Goal: Information Seeking & Learning: Check status

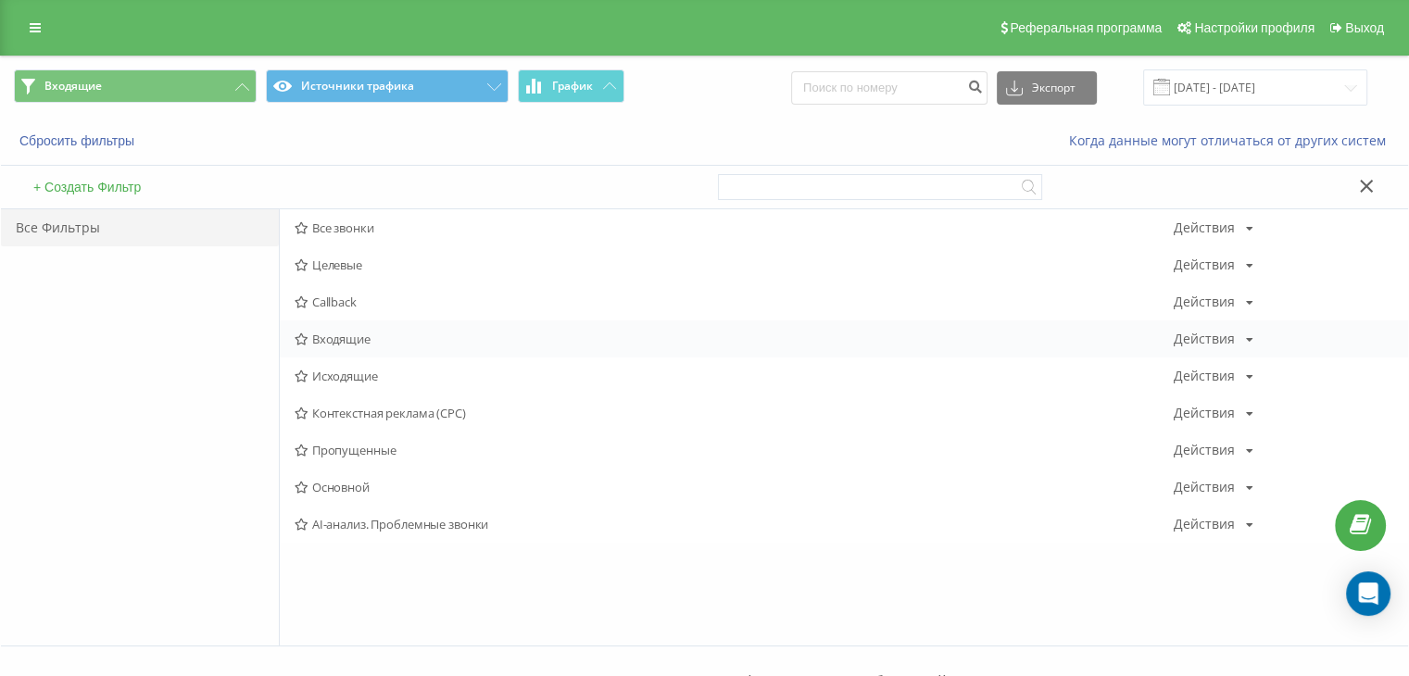
click at [351, 345] on span "Входящие" at bounding box center [733, 338] width 879 height 13
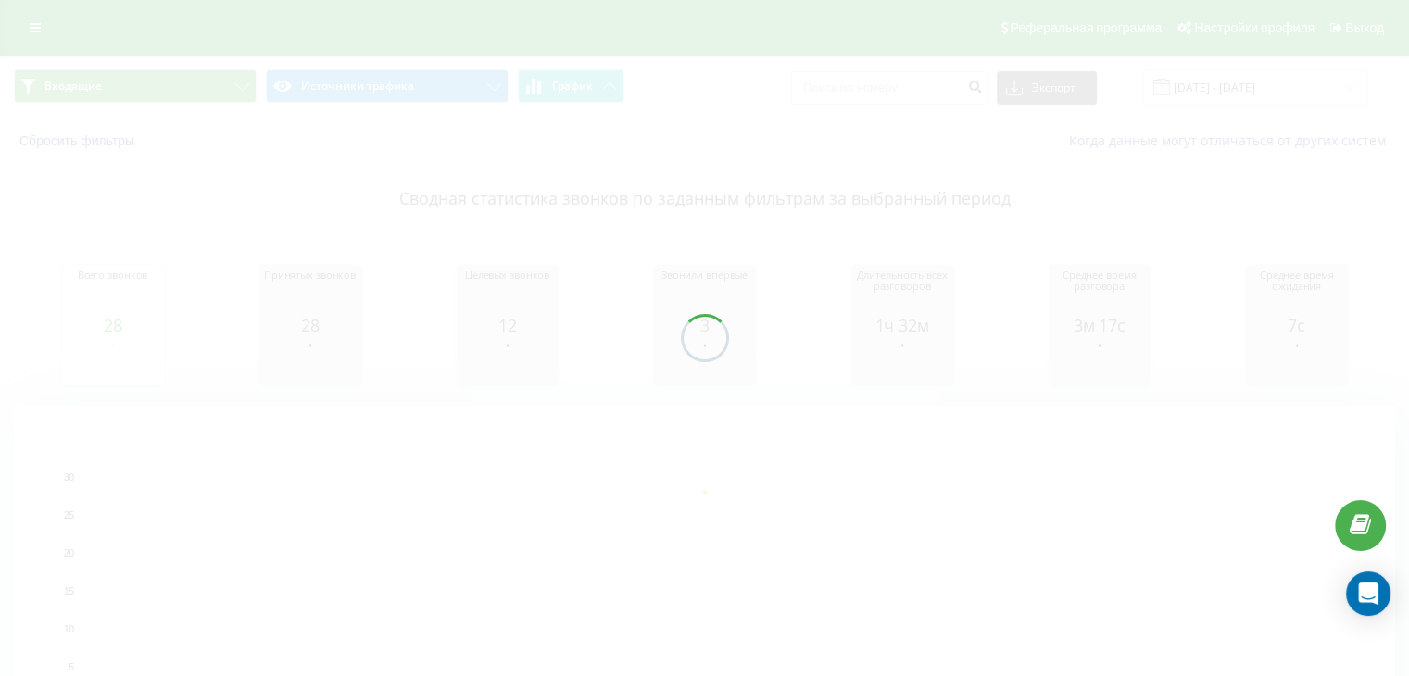
click at [207, 97] on div "Входящие Источники трафика График Экспорт .csv .xls .xlsx [DATE] - [DATE] Сброс…" at bounding box center [704, 435] width 1409 height 758
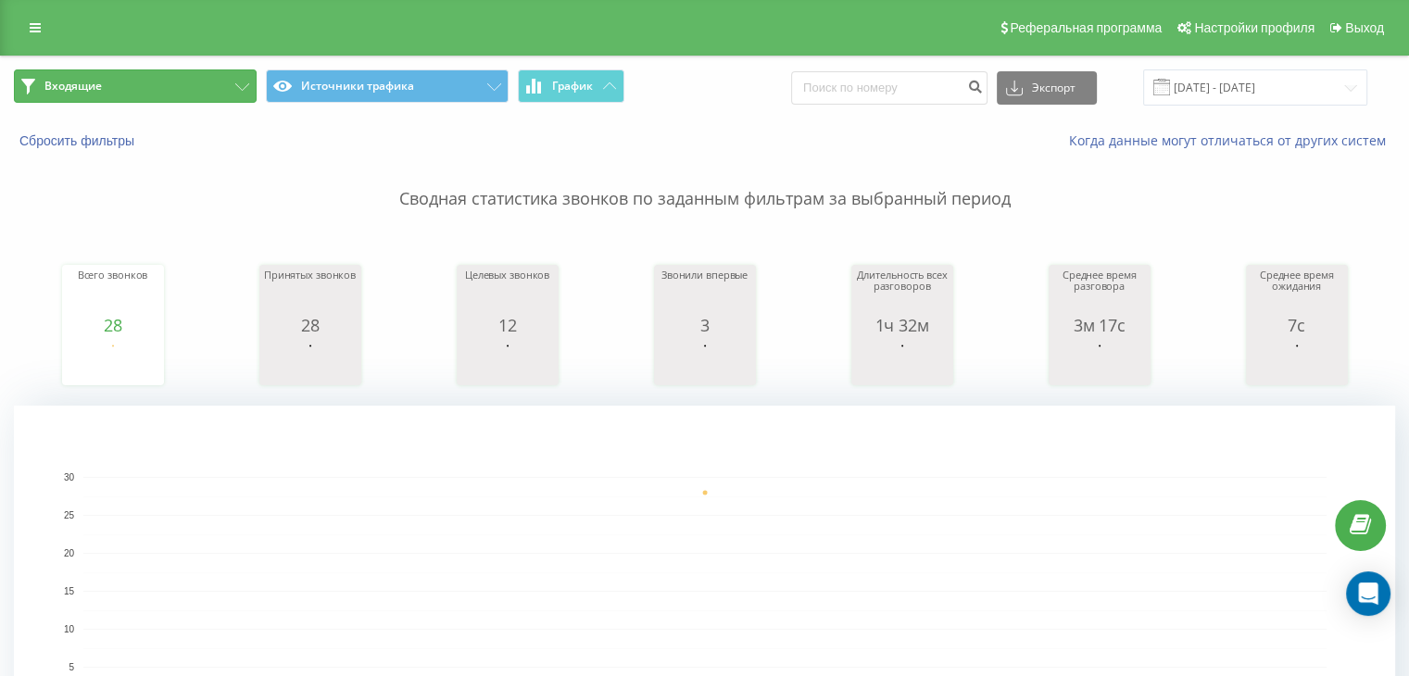
click at [214, 94] on button "Входящие" at bounding box center [135, 85] width 243 height 33
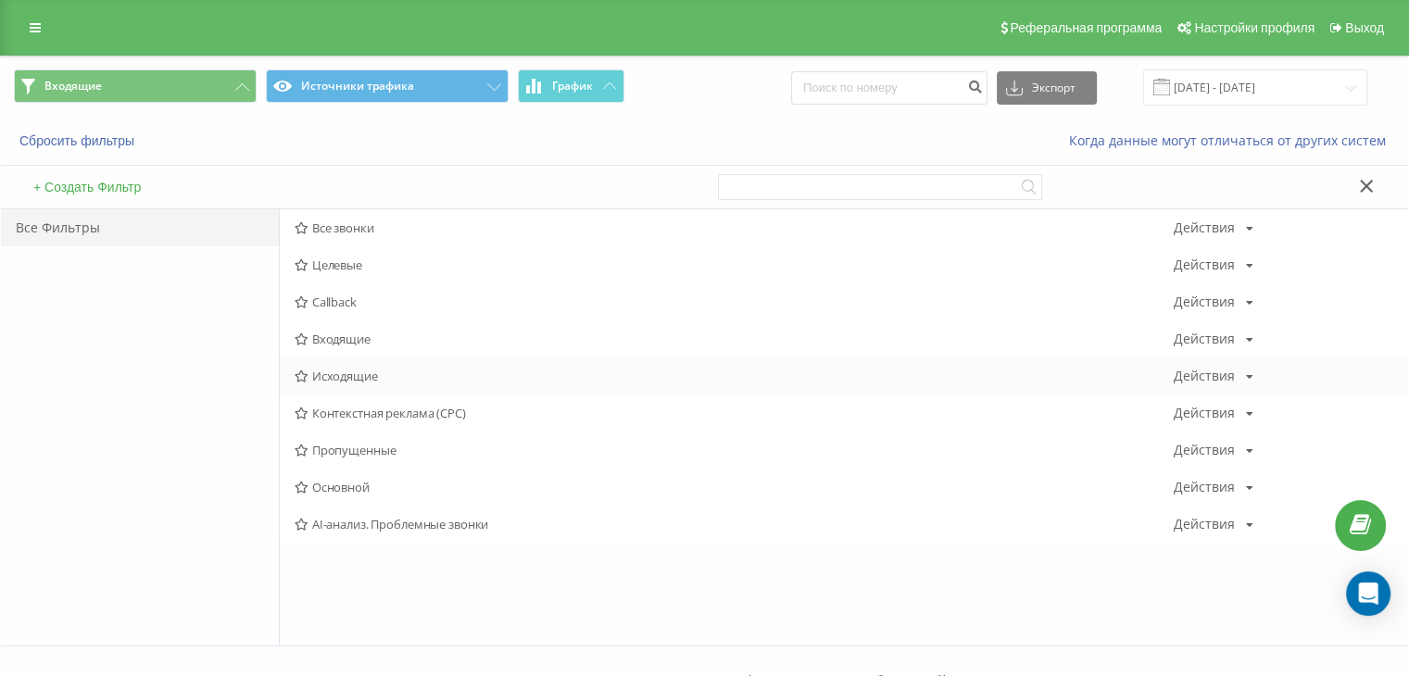
click at [370, 375] on span "Исходящие" at bounding box center [733, 376] width 879 height 13
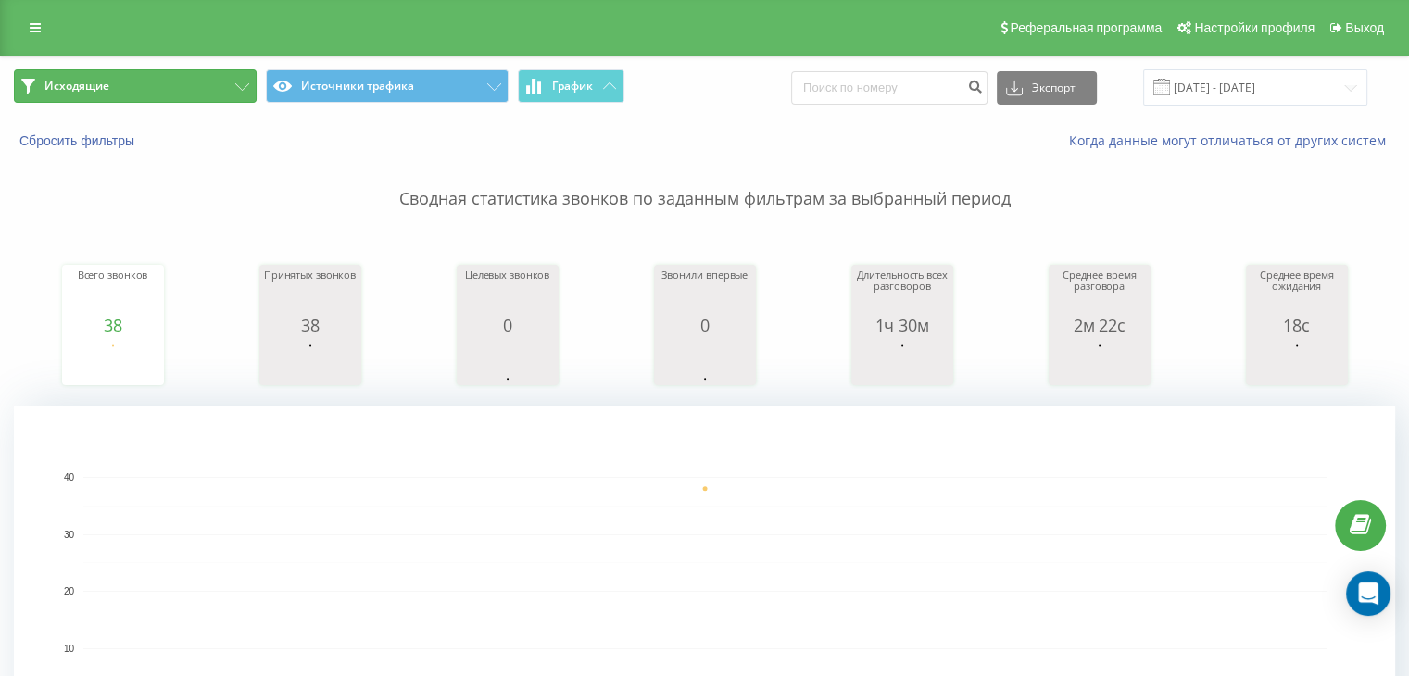
click at [179, 90] on button "Исходящие" at bounding box center [135, 85] width 243 height 33
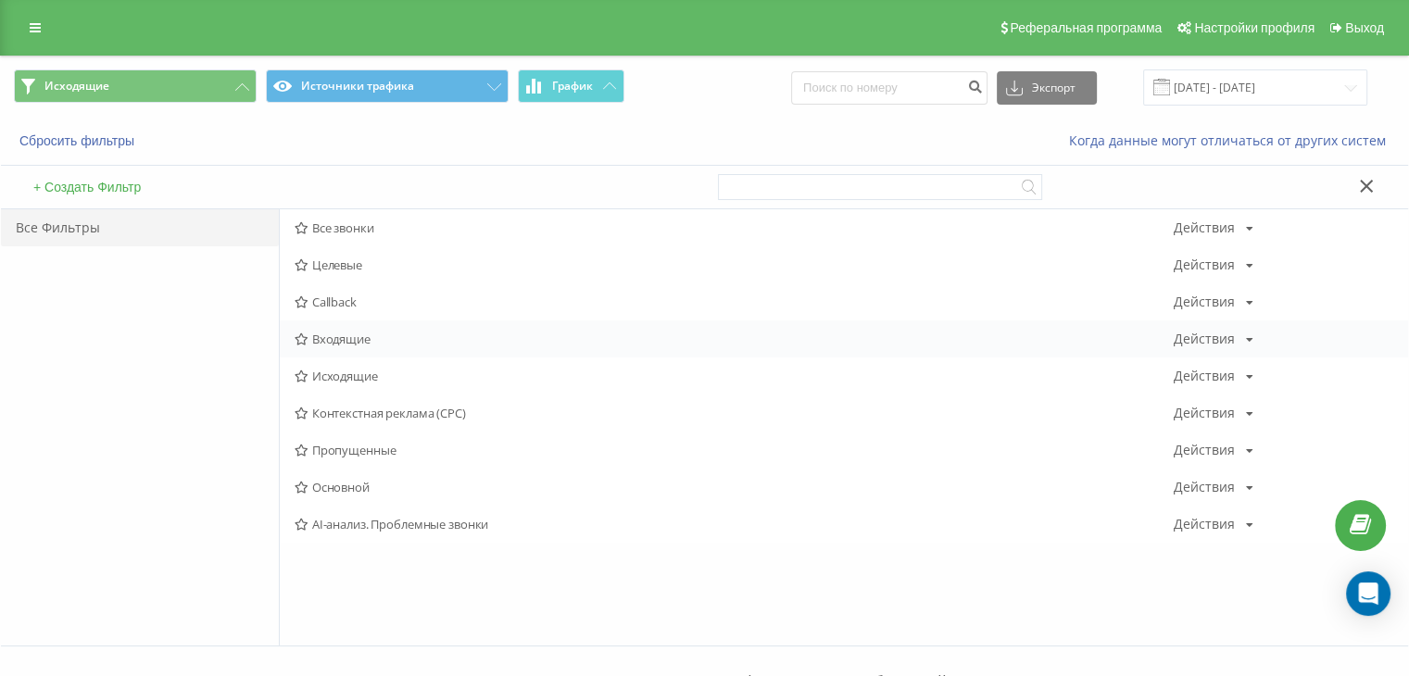
click at [350, 322] on div "Входящие Действия Редактировать Копировать Удалить По умолчанию Поделиться" at bounding box center [844, 338] width 1128 height 37
click at [352, 332] on span "Входящие" at bounding box center [733, 338] width 879 height 13
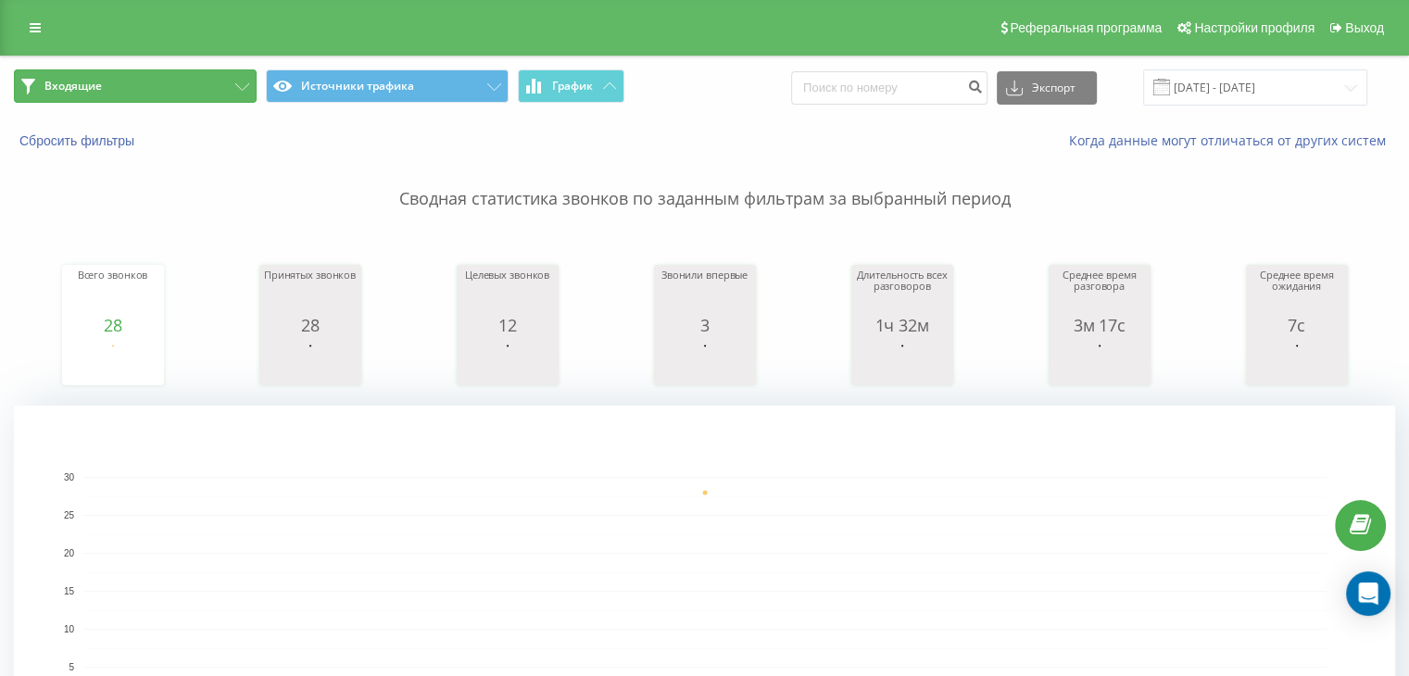
click at [157, 71] on button "Входящие" at bounding box center [135, 85] width 243 height 33
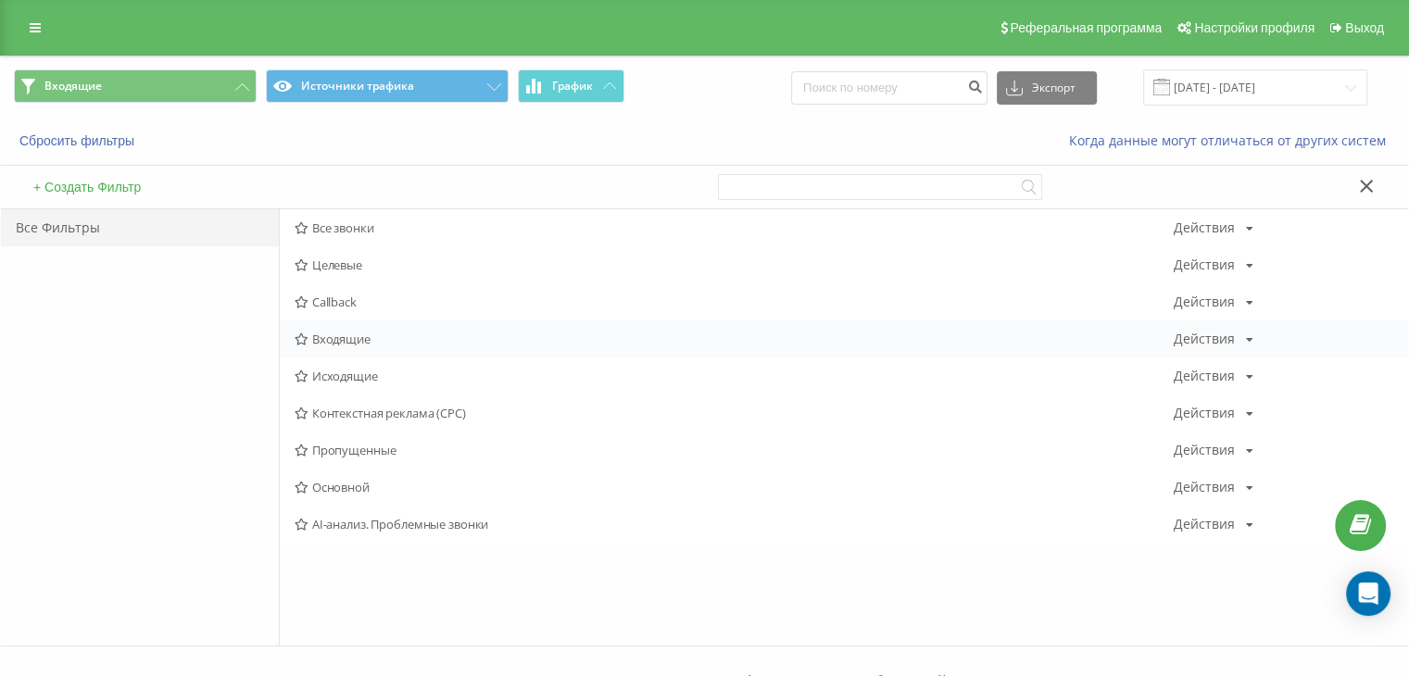
click at [360, 332] on span "Входящие" at bounding box center [733, 338] width 879 height 13
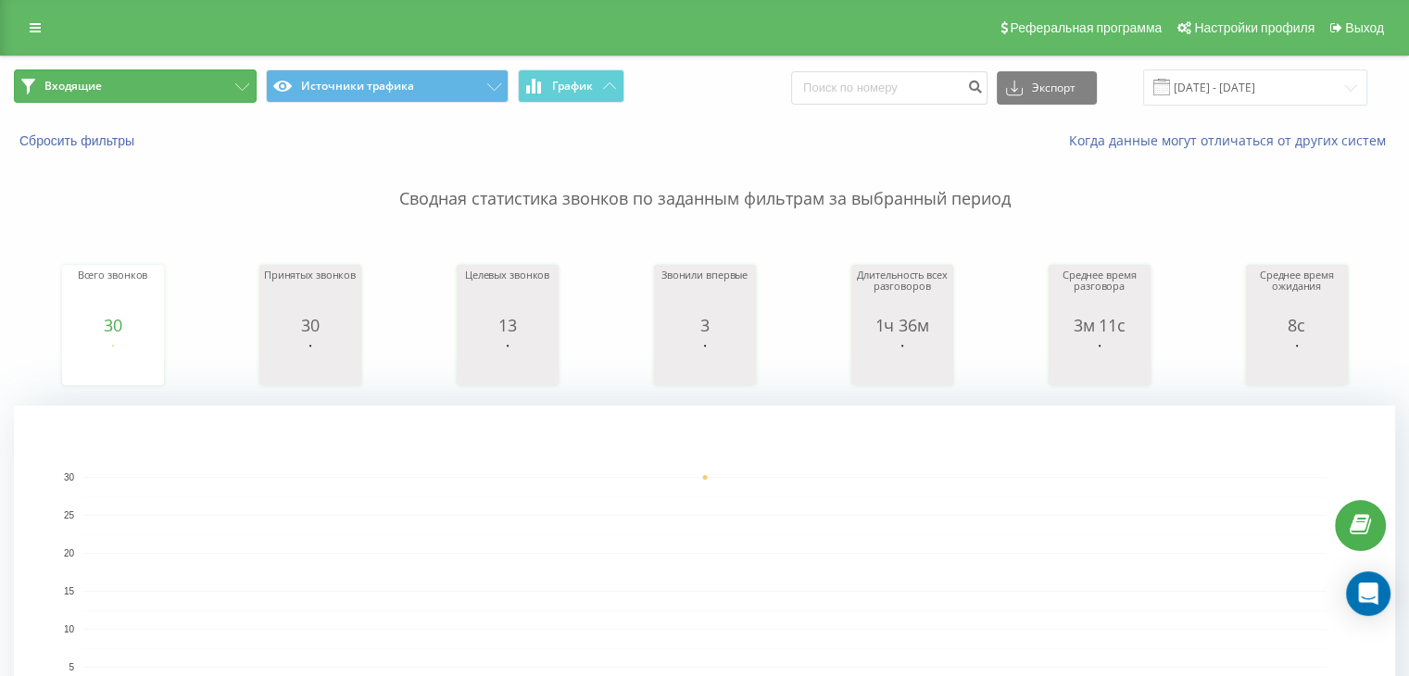
click at [188, 86] on button "Входящие" at bounding box center [135, 85] width 243 height 33
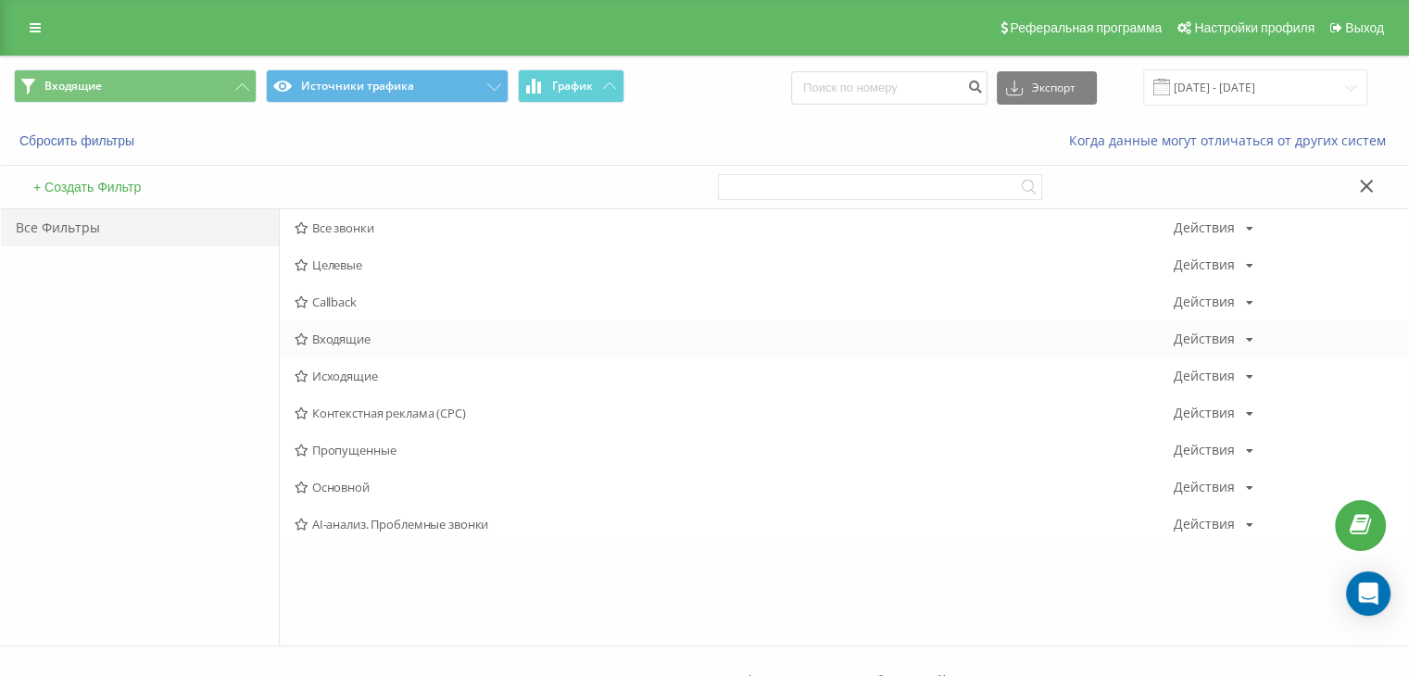
click at [339, 332] on span "Входящие" at bounding box center [733, 338] width 879 height 13
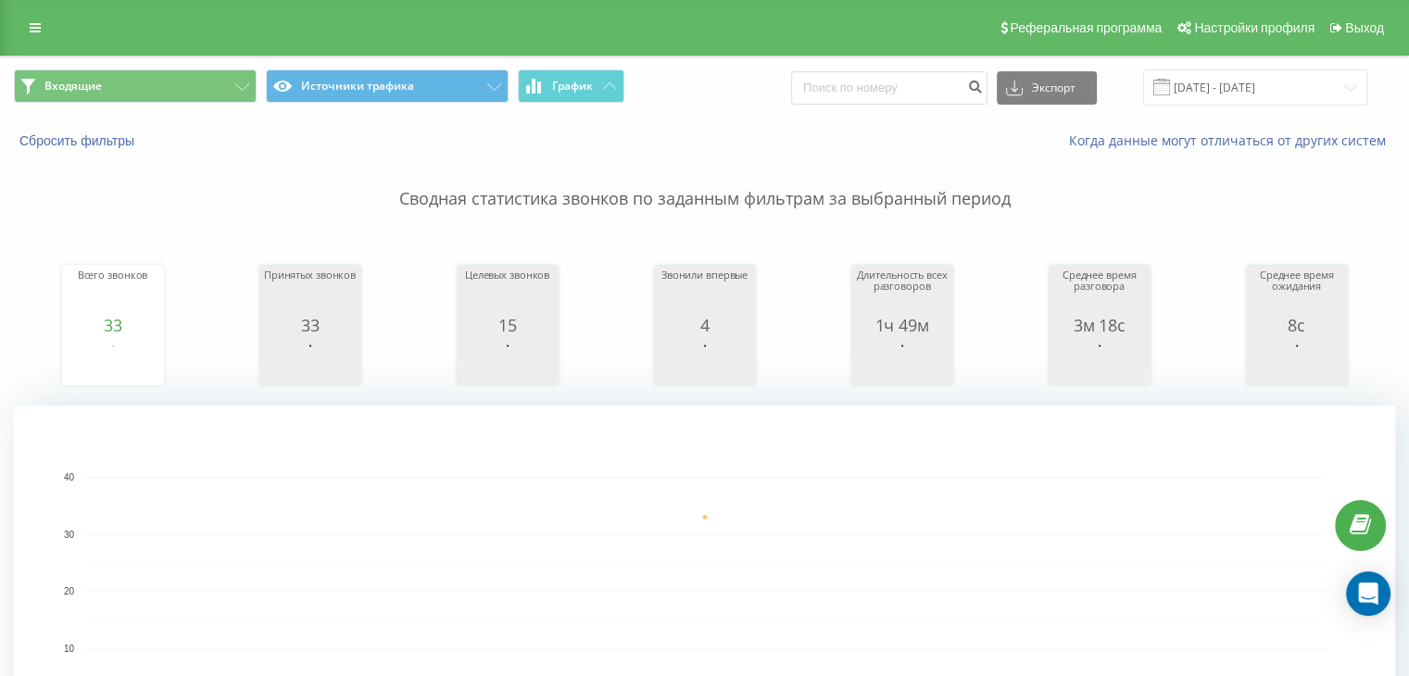
click at [185, 104] on span "Входящие Источники трафика График" at bounding box center [352, 87] width 677 height 36
click at [204, 89] on button "Входящие" at bounding box center [135, 85] width 243 height 33
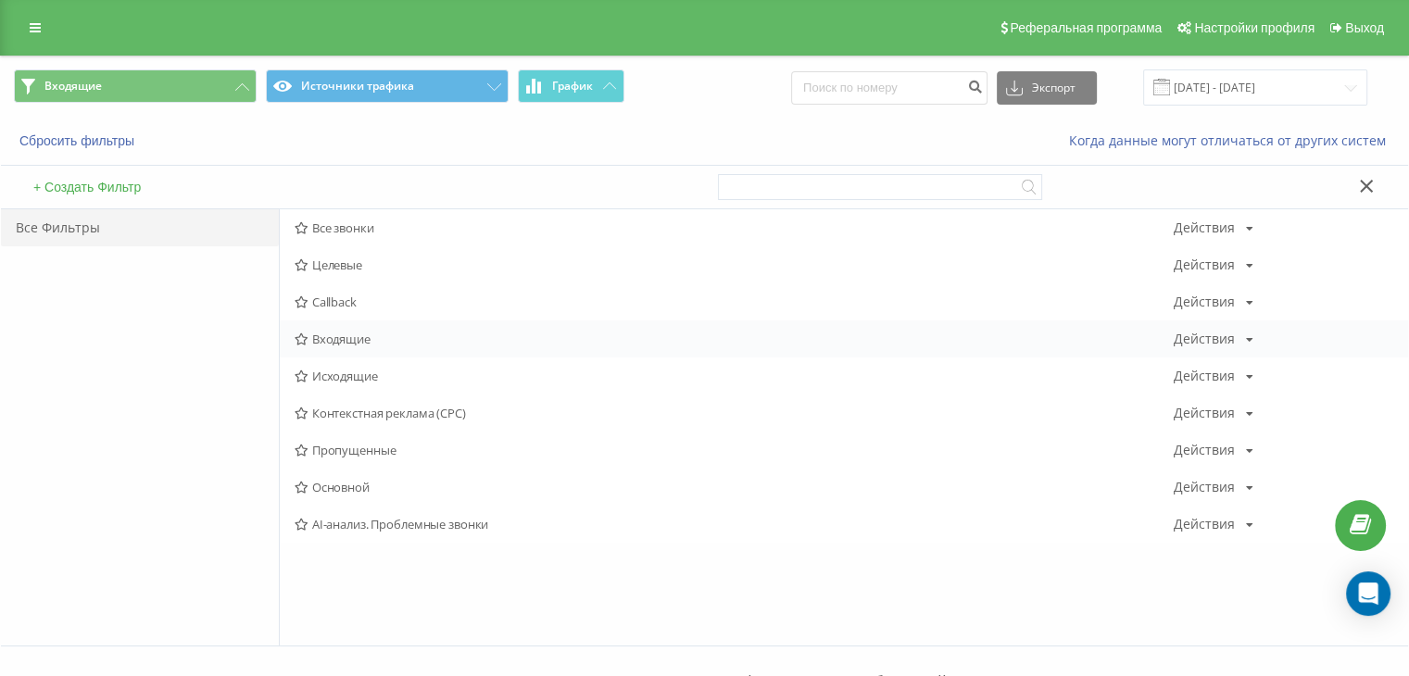
click at [392, 331] on div "Входящие Действия Редактировать Копировать Удалить По умолчанию Поделиться" at bounding box center [844, 338] width 1128 height 37
click at [391, 332] on span "Входящие" at bounding box center [733, 338] width 879 height 13
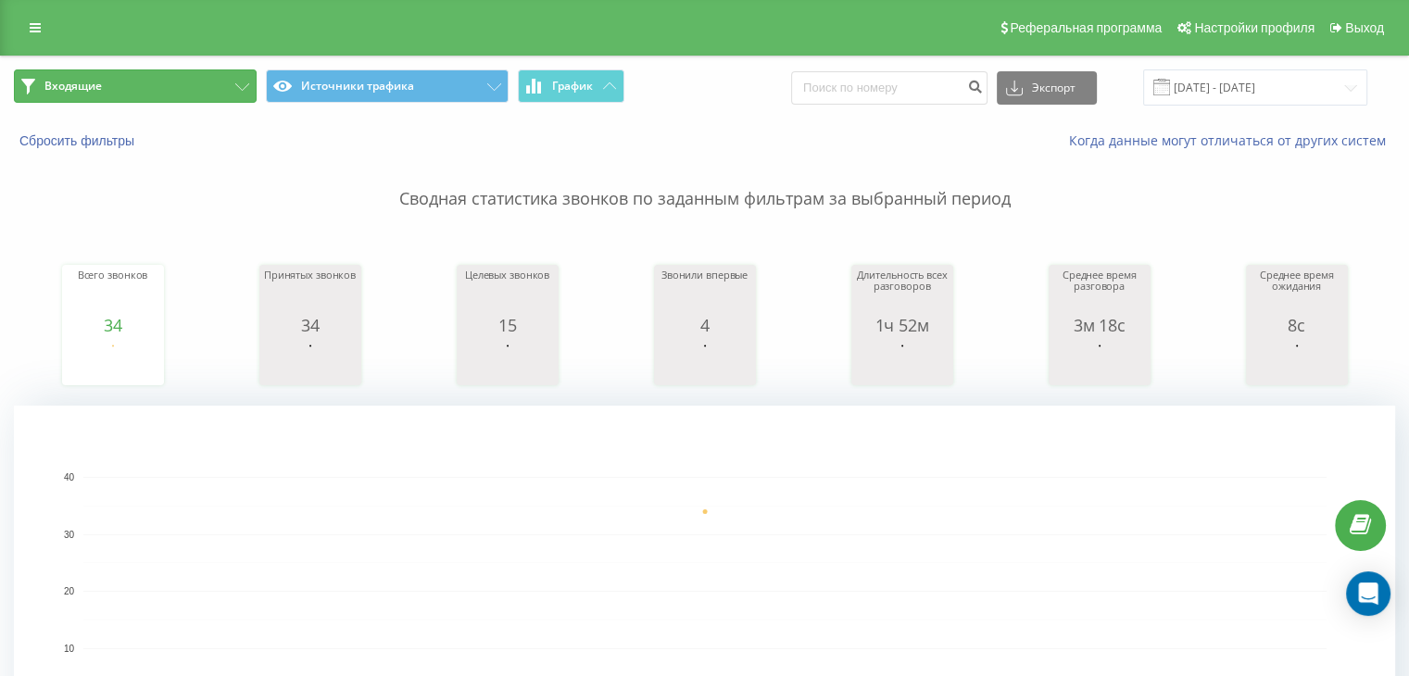
click at [210, 81] on button "Входящие" at bounding box center [135, 85] width 243 height 33
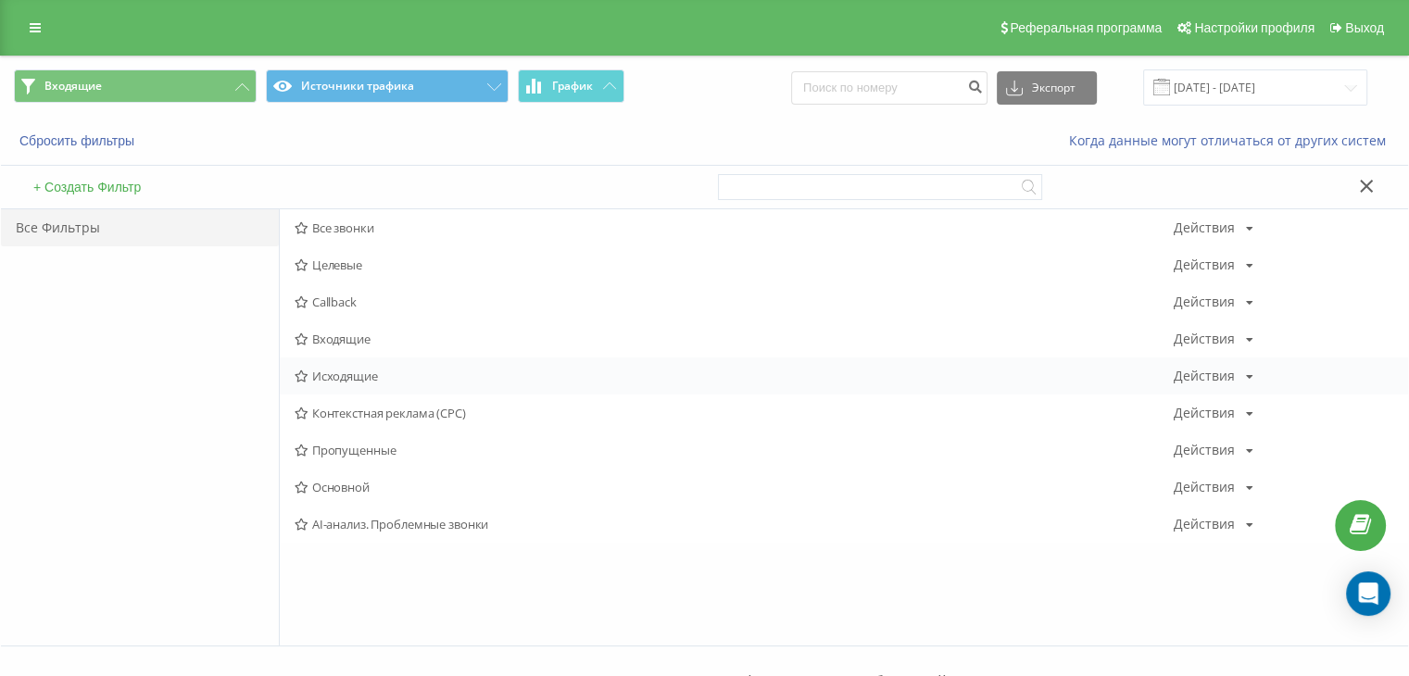
click at [356, 382] on div "Исходящие Действия Редактировать Копировать Удалить По умолчанию Поделиться" at bounding box center [844, 375] width 1128 height 37
click at [332, 370] on span "Исходящие" at bounding box center [733, 376] width 879 height 13
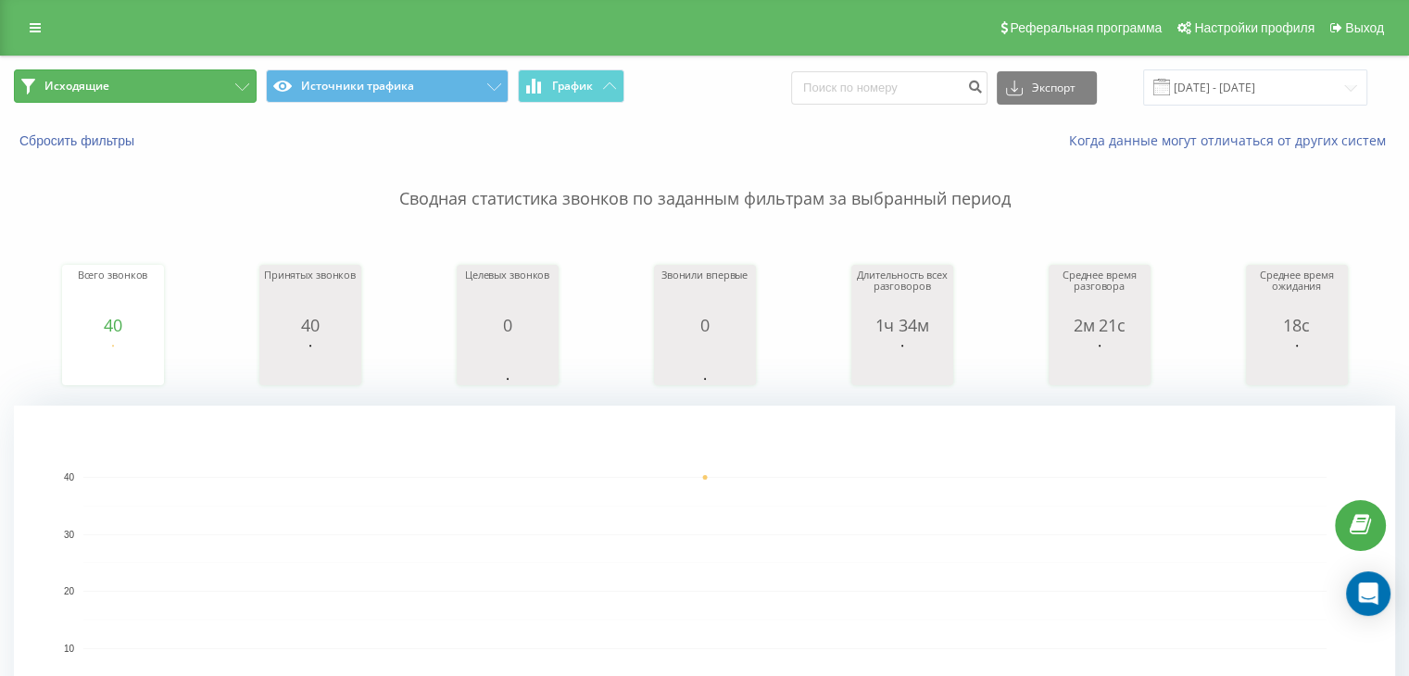
click at [187, 91] on button "Исходящие" at bounding box center [135, 85] width 243 height 33
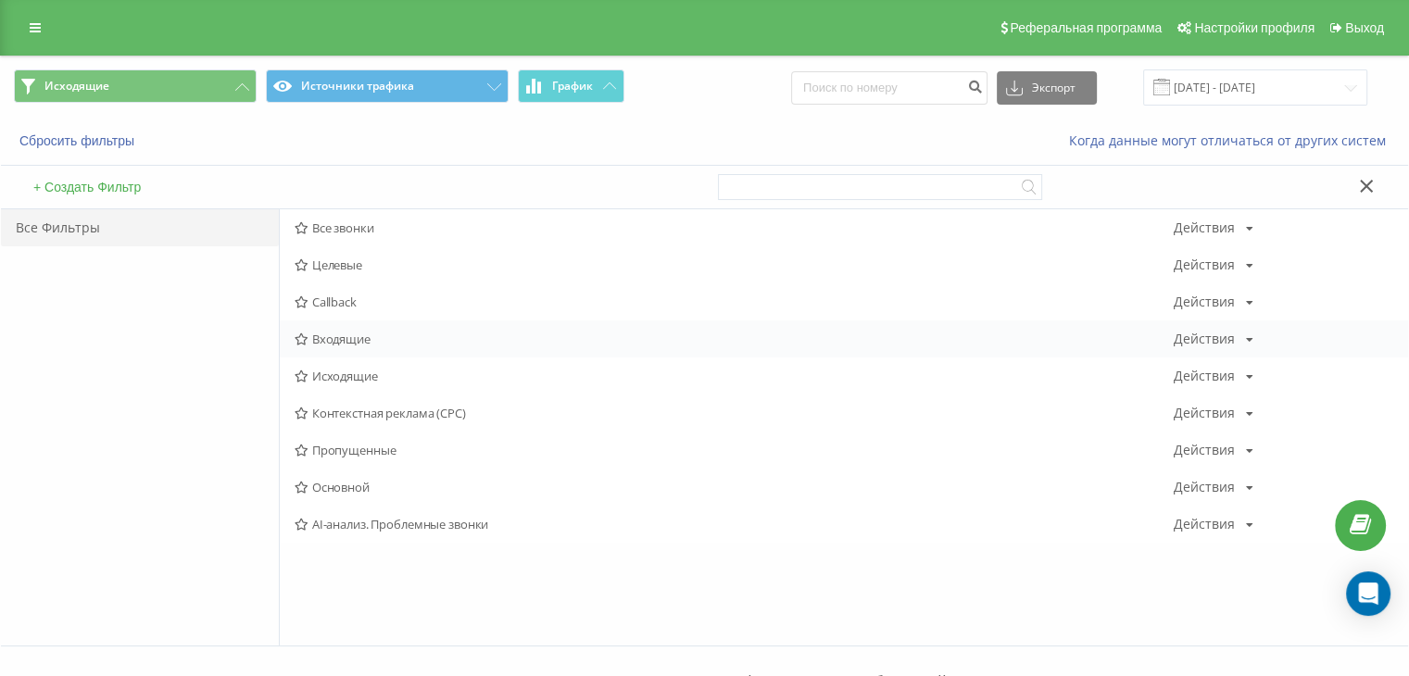
click at [345, 338] on span "Входящие" at bounding box center [733, 338] width 879 height 13
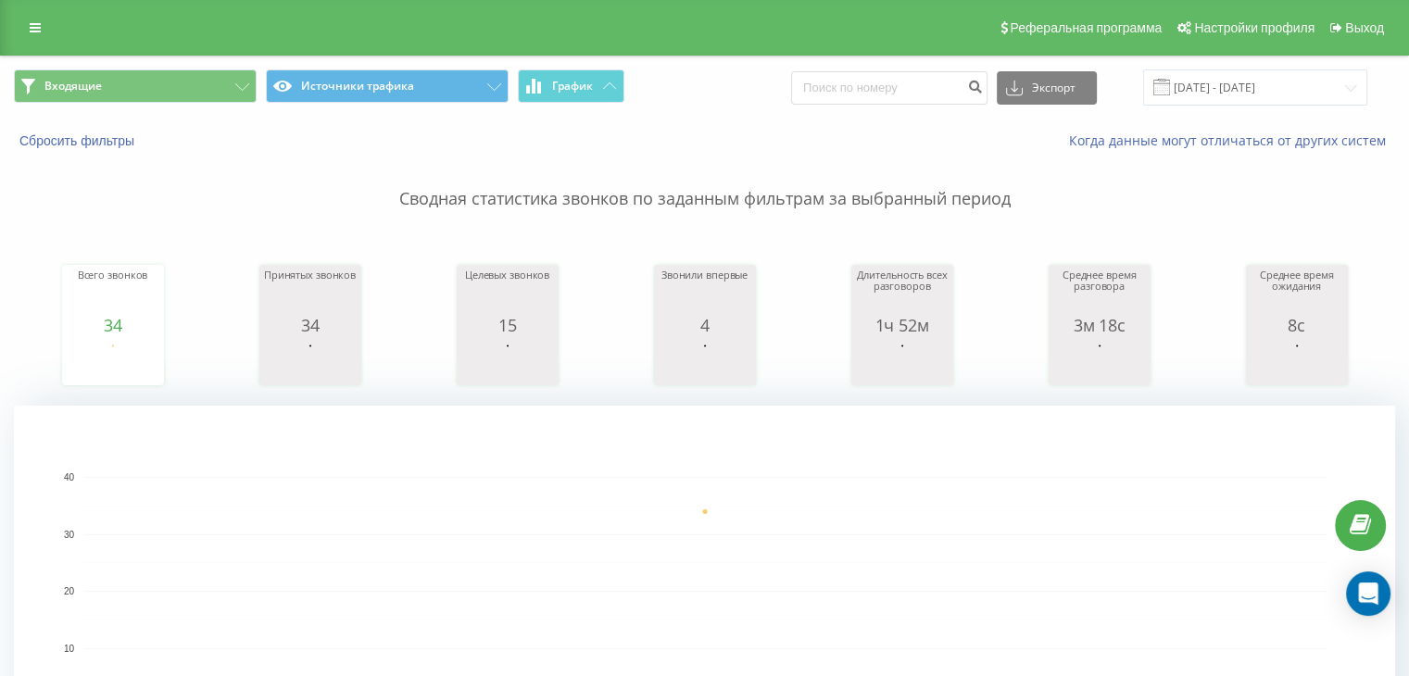
click at [138, 58] on div "Входящие Источники трафика График Экспорт .csv .xls .xlsx [DATE] - [DATE]" at bounding box center [704, 87] width 1407 height 62
drag, startPoint x: 138, startPoint y: 66, endPoint x: 182, endPoint y: 94, distance: 51.6
click at [139, 67] on div "Входящие Источники трафика График Экспорт .csv .xls .xlsx [DATE] - [DATE]" at bounding box center [704, 87] width 1407 height 62
click at [193, 94] on button "Входящие" at bounding box center [135, 85] width 243 height 33
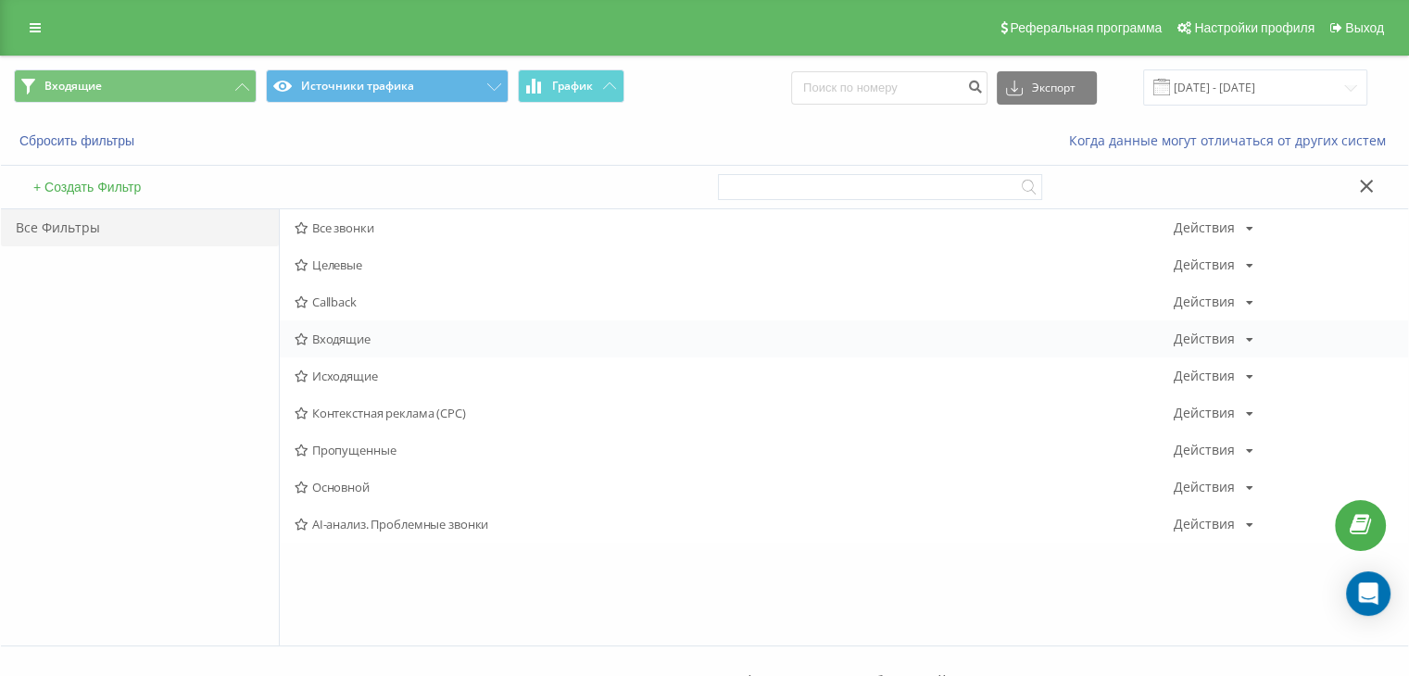
click at [341, 345] on span "Входящие" at bounding box center [733, 338] width 879 height 13
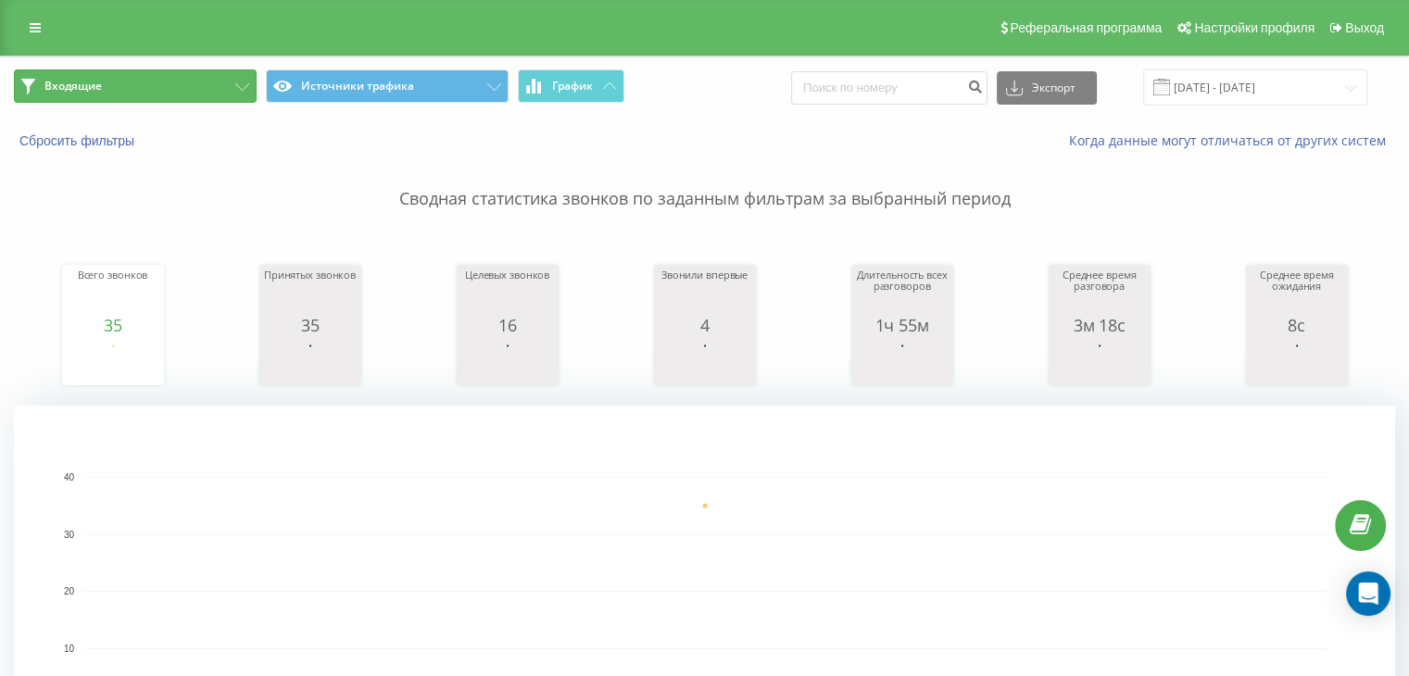
click at [182, 74] on button "Входящие" at bounding box center [135, 85] width 243 height 33
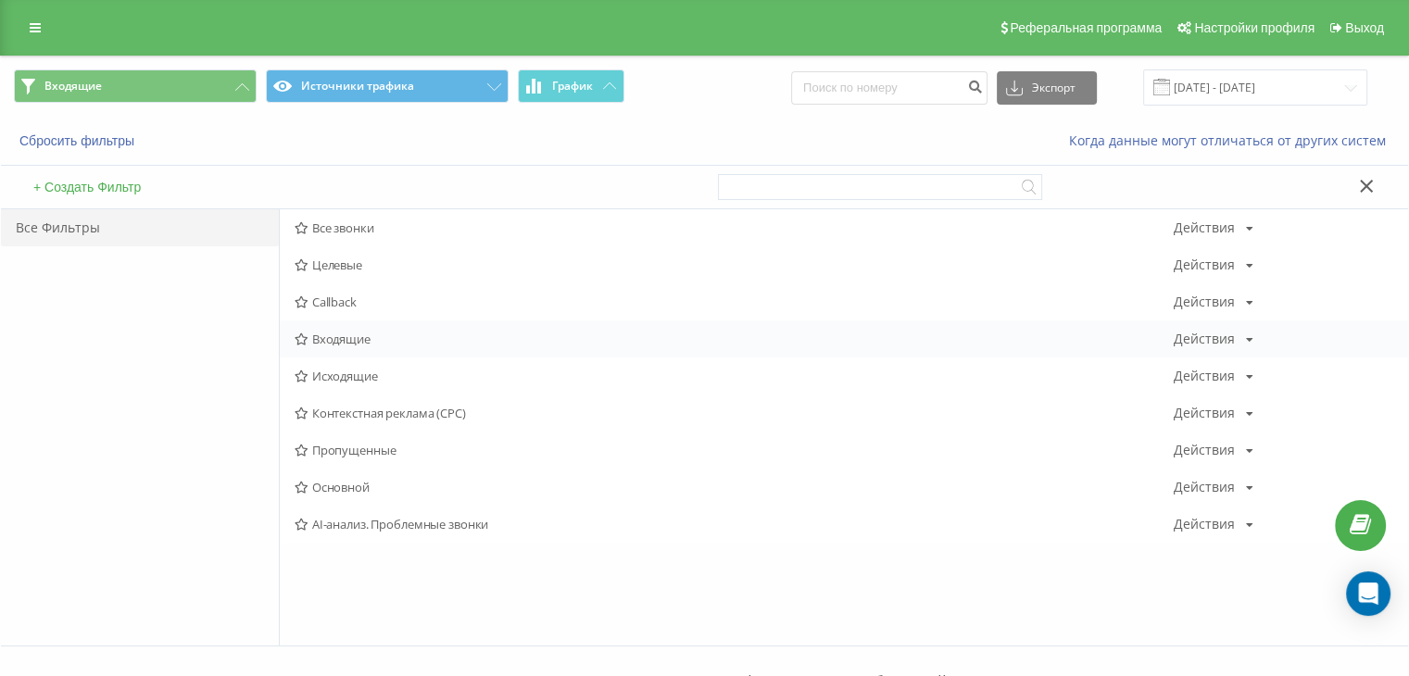
click at [372, 347] on div "Входящие Действия Редактировать Копировать Удалить По умолчанию Поделиться" at bounding box center [844, 338] width 1128 height 37
click at [348, 338] on span "Входящие" at bounding box center [733, 338] width 879 height 13
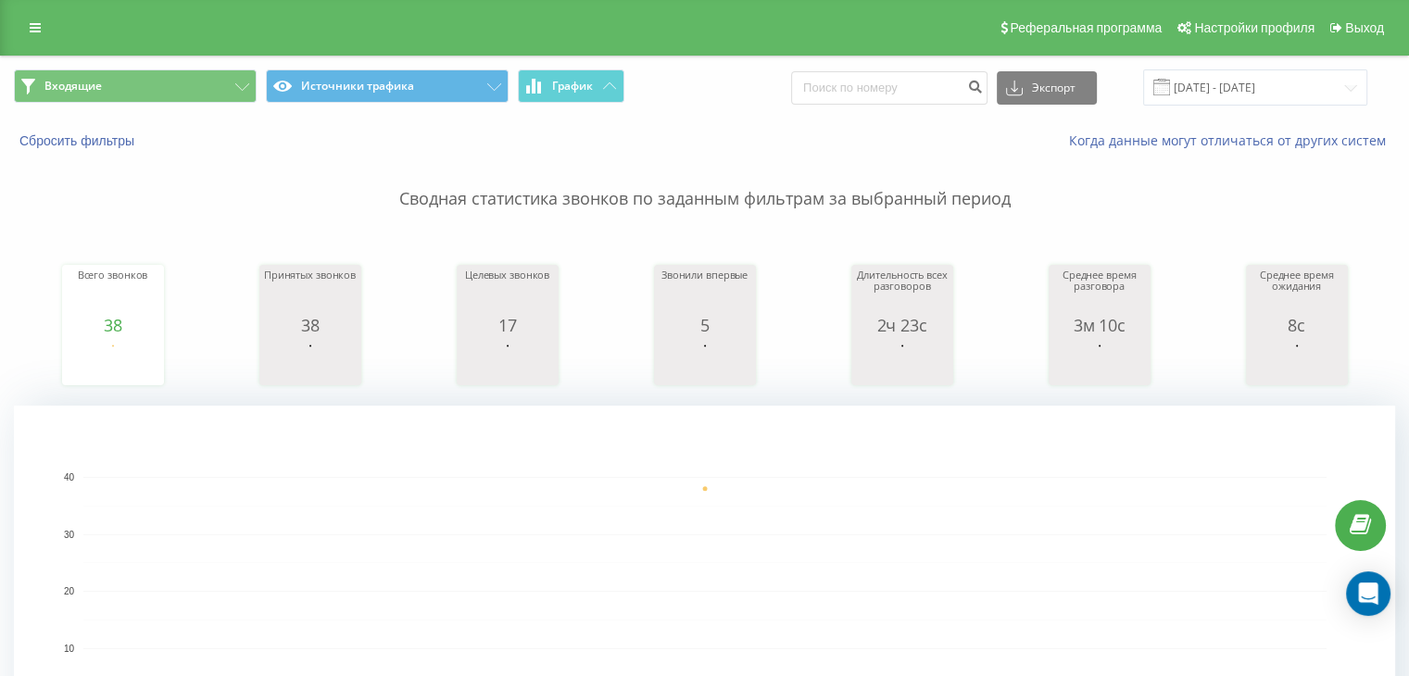
click at [201, 108] on div "Входящие Источники трафика График Экспорт .csv .xls .xlsx [DATE] - [DATE]" at bounding box center [704, 87] width 1407 height 62
click at [222, 89] on button "Входящие" at bounding box center [135, 85] width 243 height 33
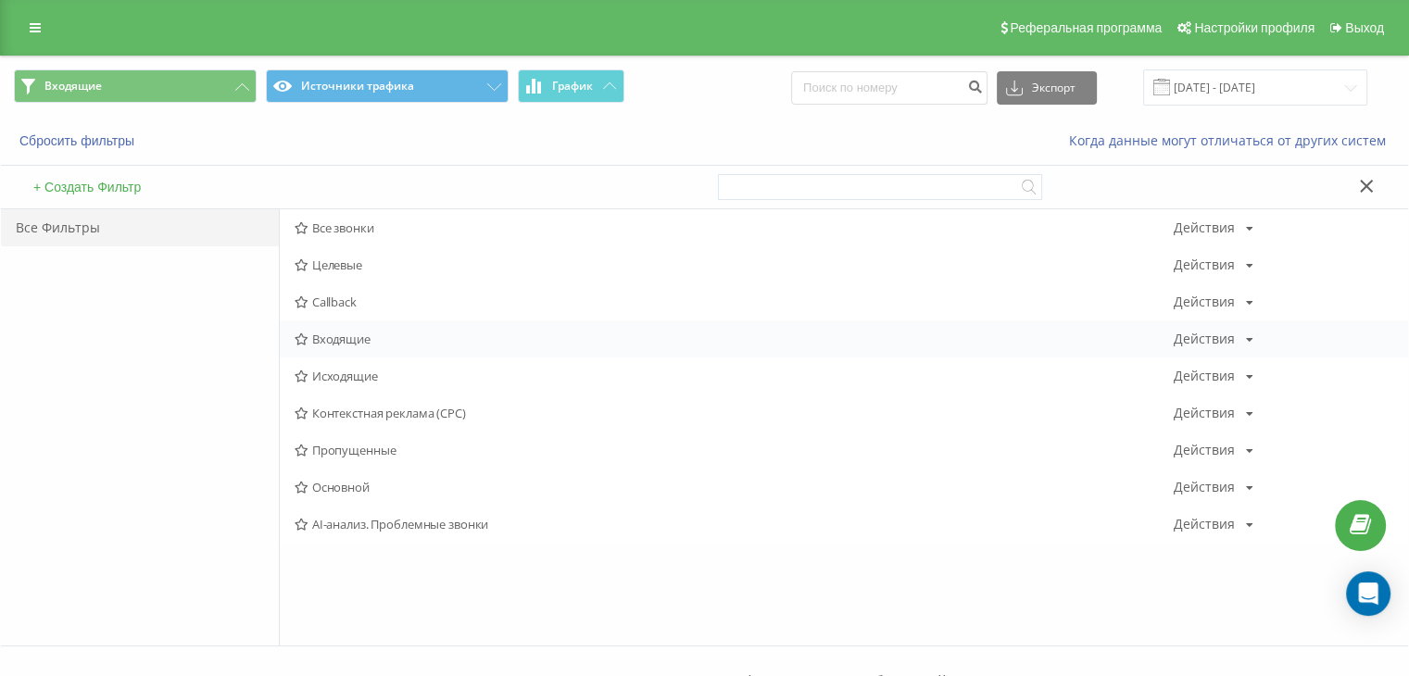
click at [337, 329] on div "Входящие Действия Редактировать Копировать Удалить По умолчанию Поделиться" at bounding box center [844, 338] width 1128 height 37
click at [330, 335] on span "Входящие" at bounding box center [733, 338] width 879 height 13
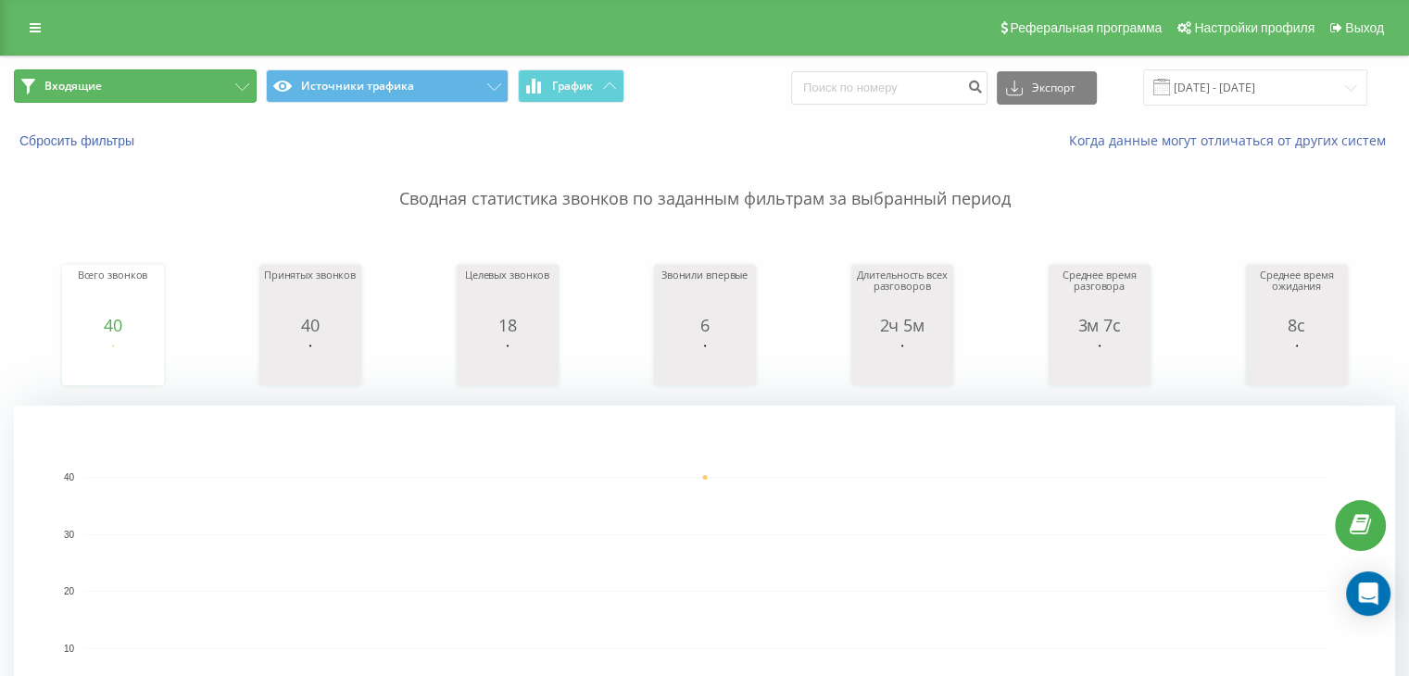
click at [123, 79] on button "Входящие" at bounding box center [135, 85] width 243 height 33
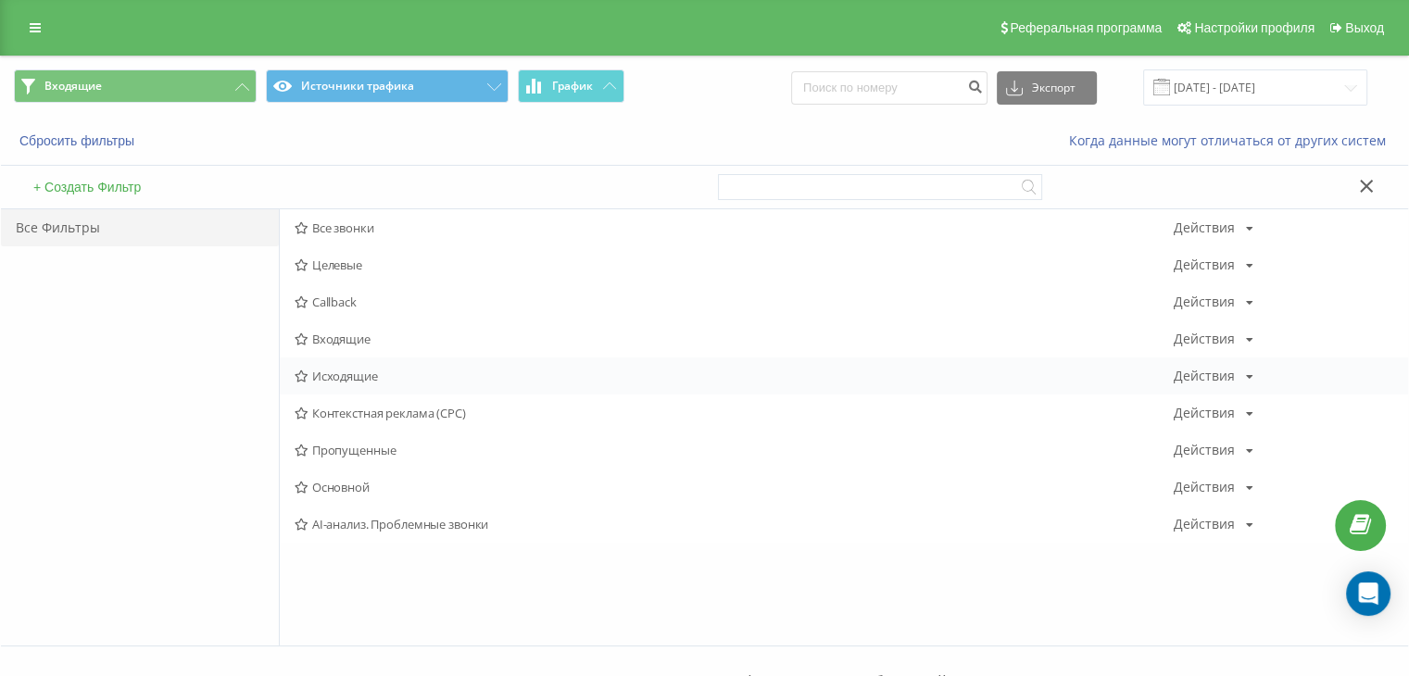
click at [358, 384] on div "Исходящие Действия Редактировать Копировать Удалить По умолчанию Поделиться" at bounding box center [844, 375] width 1128 height 37
click at [345, 373] on span "Исходящие" at bounding box center [733, 376] width 879 height 13
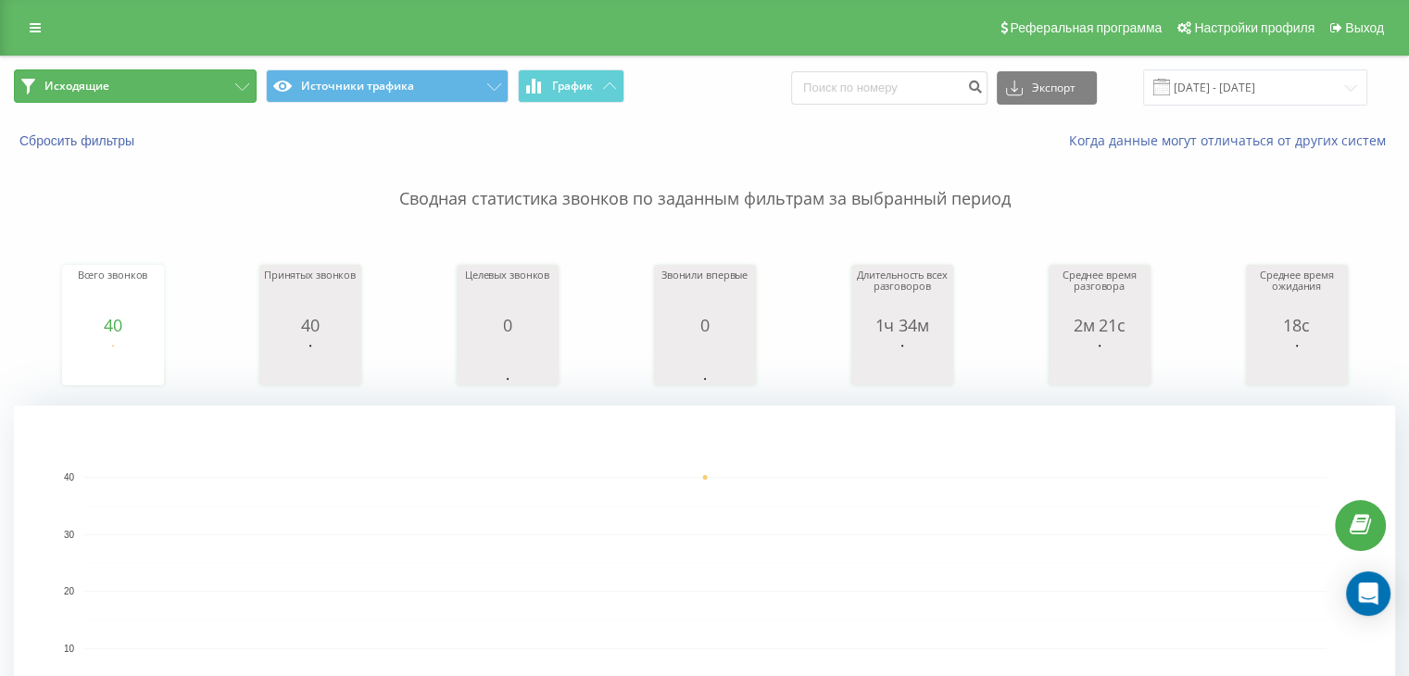
click at [226, 89] on button "Исходящие" at bounding box center [135, 85] width 243 height 33
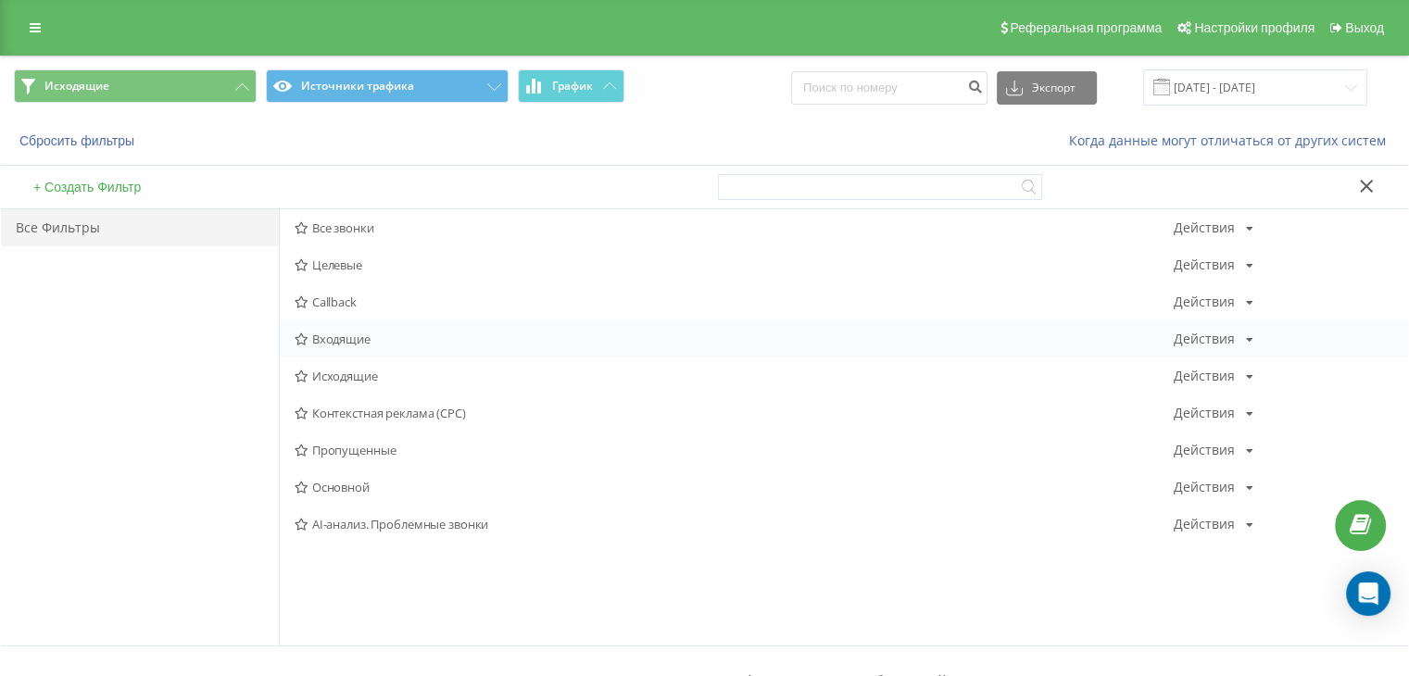
click at [345, 345] on span "Входящие" at bounding box center [733, 338] width 879 height 13
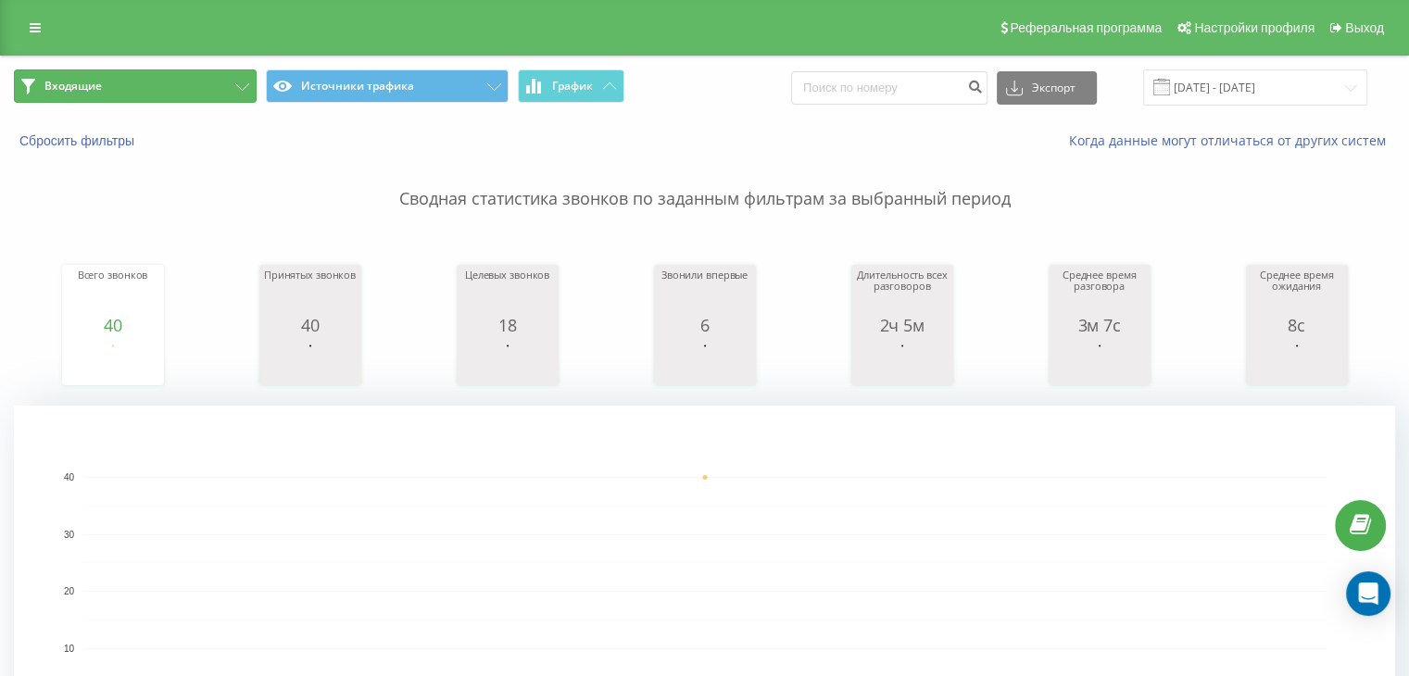
click at [200, 93] on button "Входящие" at bounding box center [135, 85] width 243 height 33
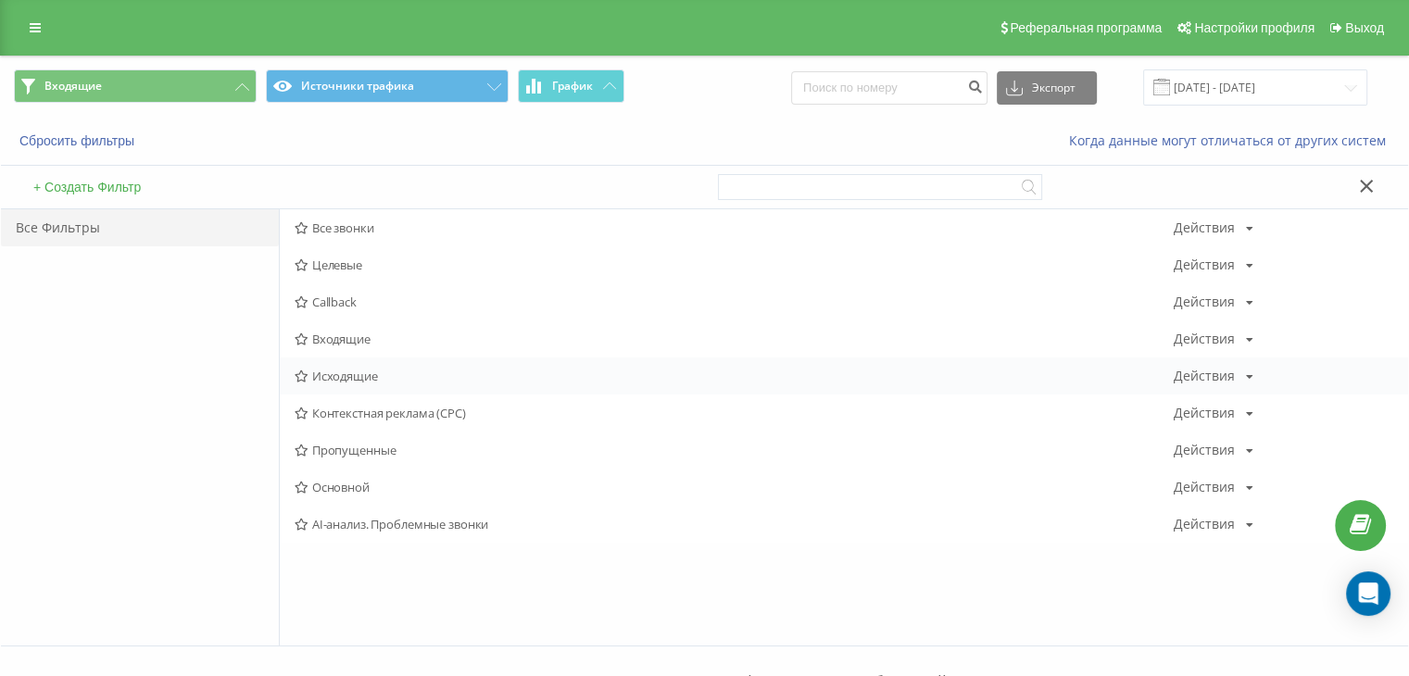
click at [333, 360] on div "Исходящие Действия Редактировать Копировать Удалить По умолчанию Поделиться" at bounding box center [844, 375] width 1128 height 37
click at [341, 366] on div "Исходящие Действия Редактировать Копировать Удалить По умолчанию Поделиться" at bounding box center [844, 375] width 1128 height 37
click at [341, 372] on span "Исходящие" at bounding box center [733, 376] width 879 height 13
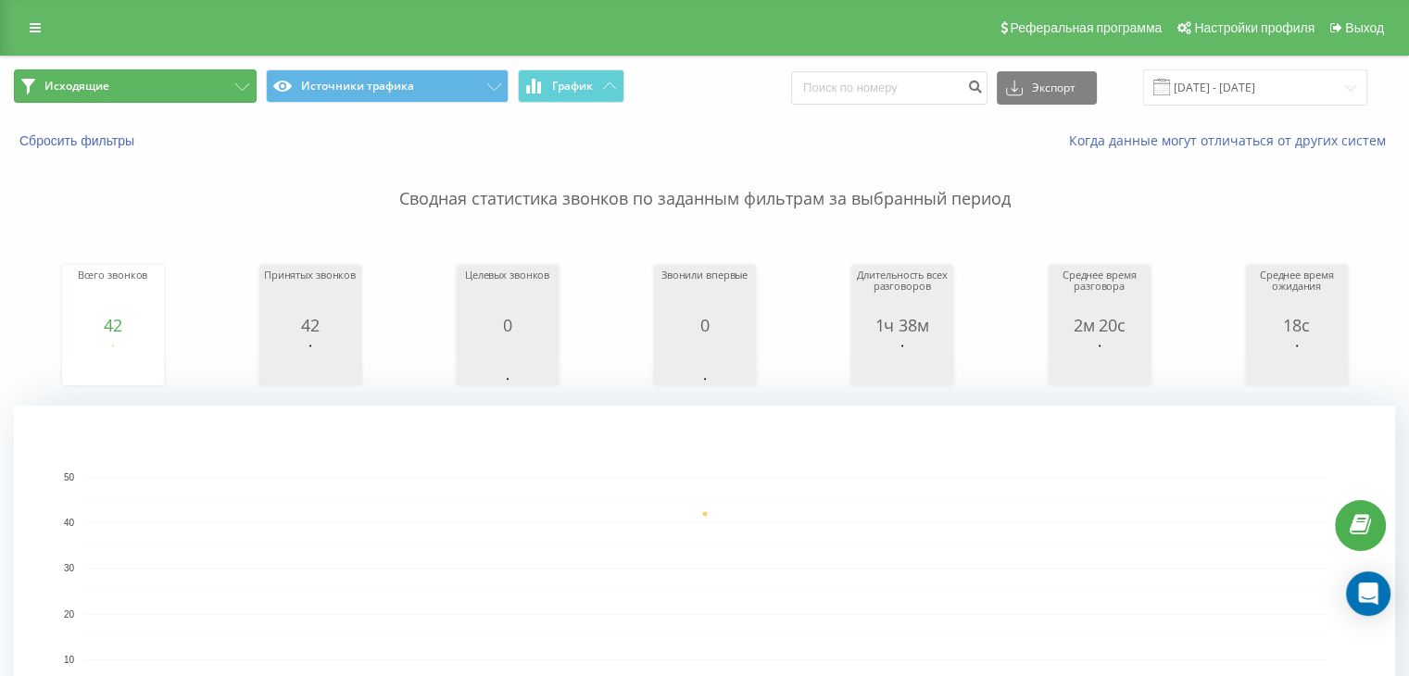
click at [164, 69] on button "Исходящие" at bounding box center [135, 85] width 243 height 33
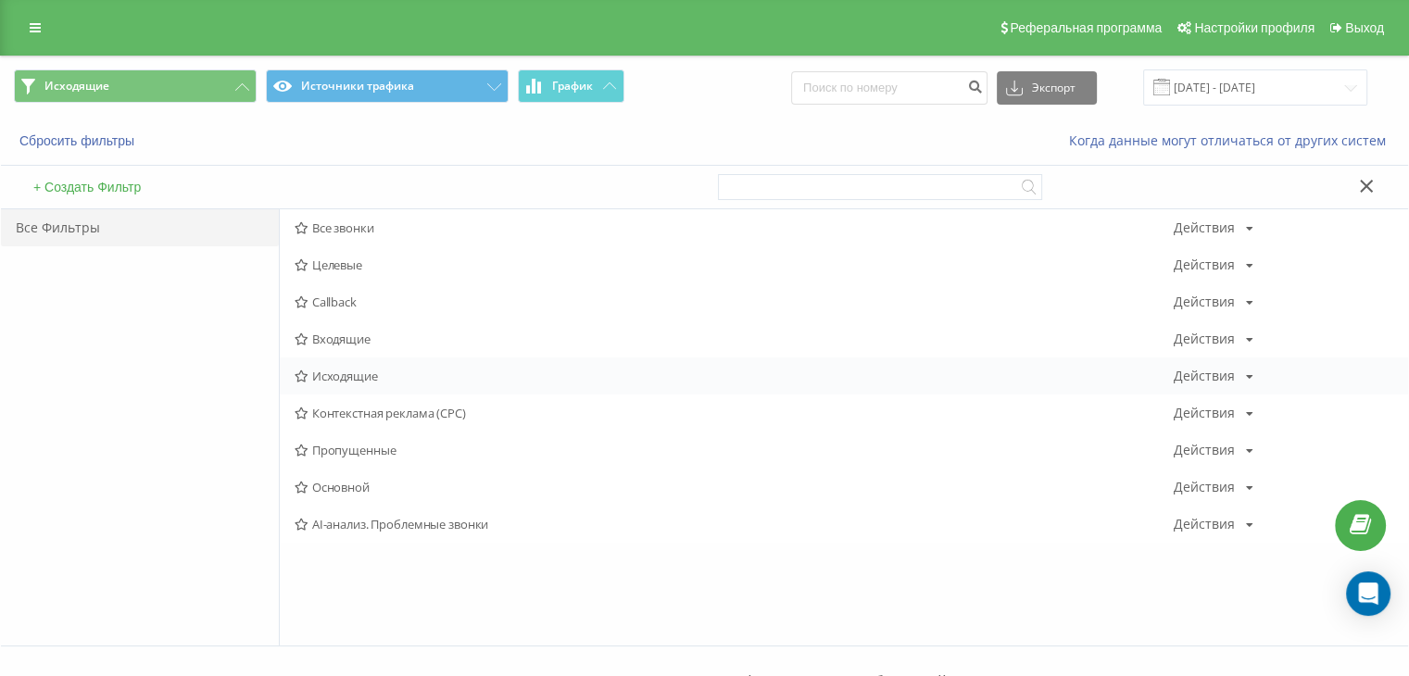
click at [378, 368] on div "Исходящие Действия Редактировать Копировать Удалить По умолчанию Поделиться" at bounding box center [844, 375] width 1128 height 37
click at [327, 376] on span "Исходящие" at bounding box center [733, 376] width 879 height 13
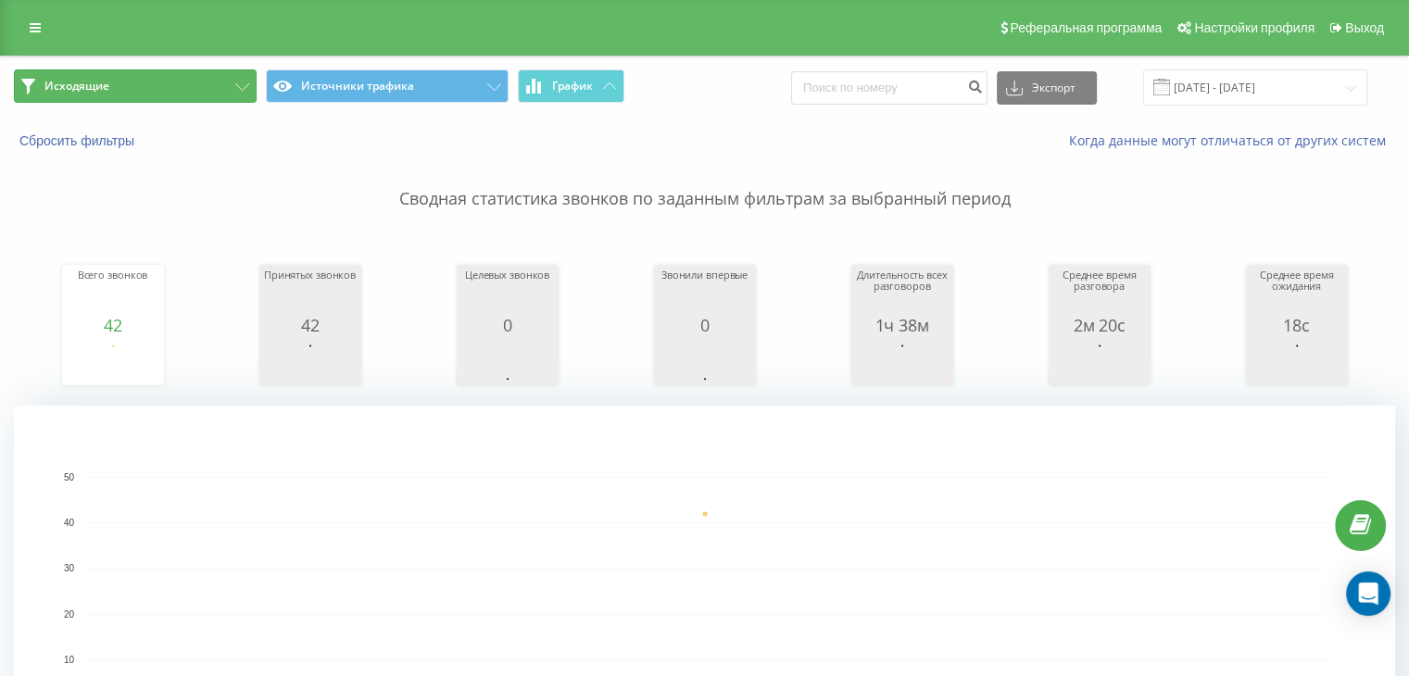
click at [141, 92] on button "Исходящие" at bounding box center [135, 85] width 243 height 33
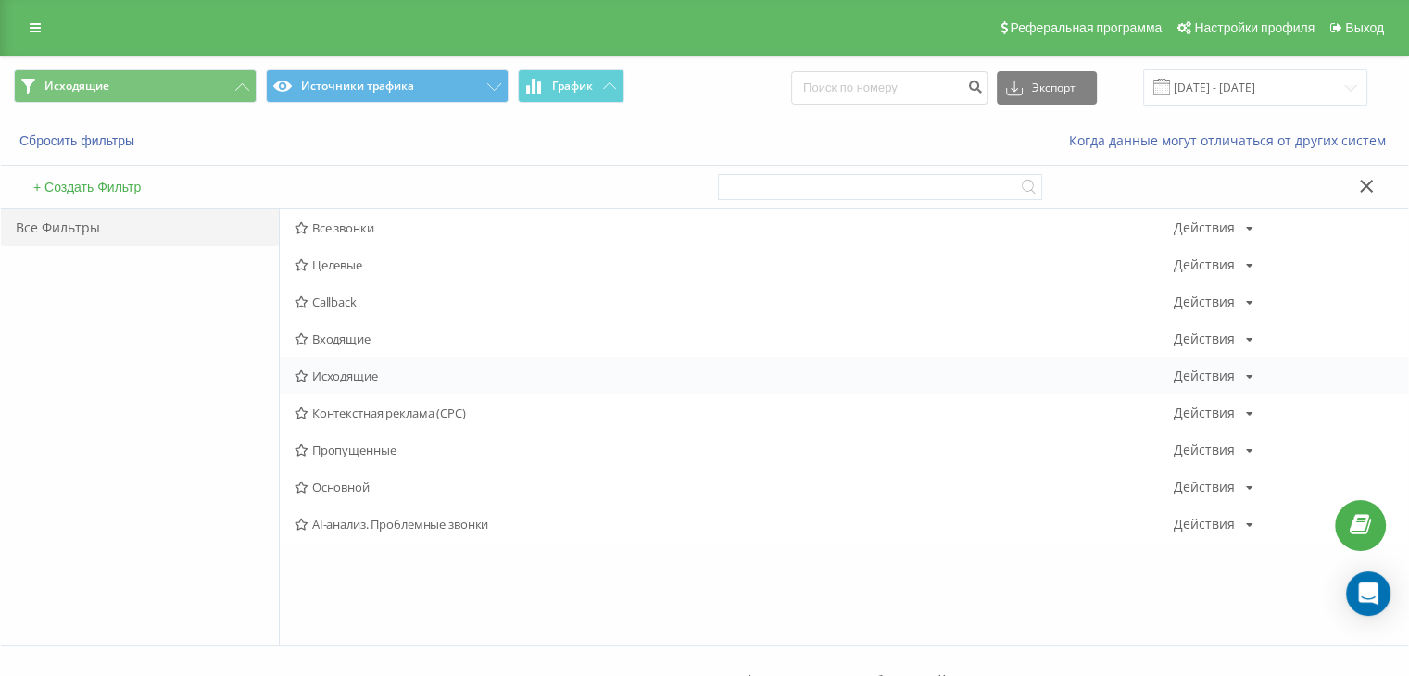
click at [321, 383] on div "Исходящие Действия Редактировать Копировать Удалить По умолчанию Поделиться" at bounding box center [844, 375] width 1128 height 37
click at [329, 377] on span "Исходящие" at bounding box center [733, 376] width 879 height 13
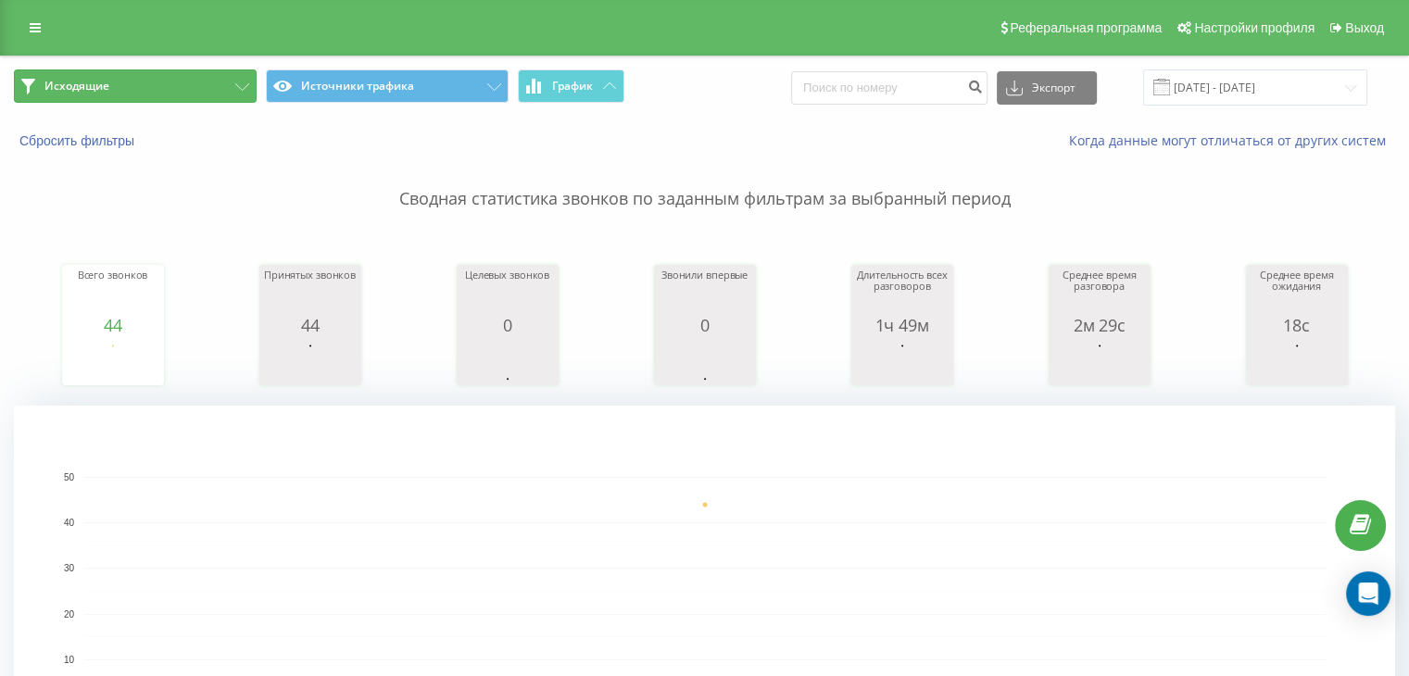
click at [227, 81] on button "Исходящие" at bounding box center [135, 85] width 243 height 33
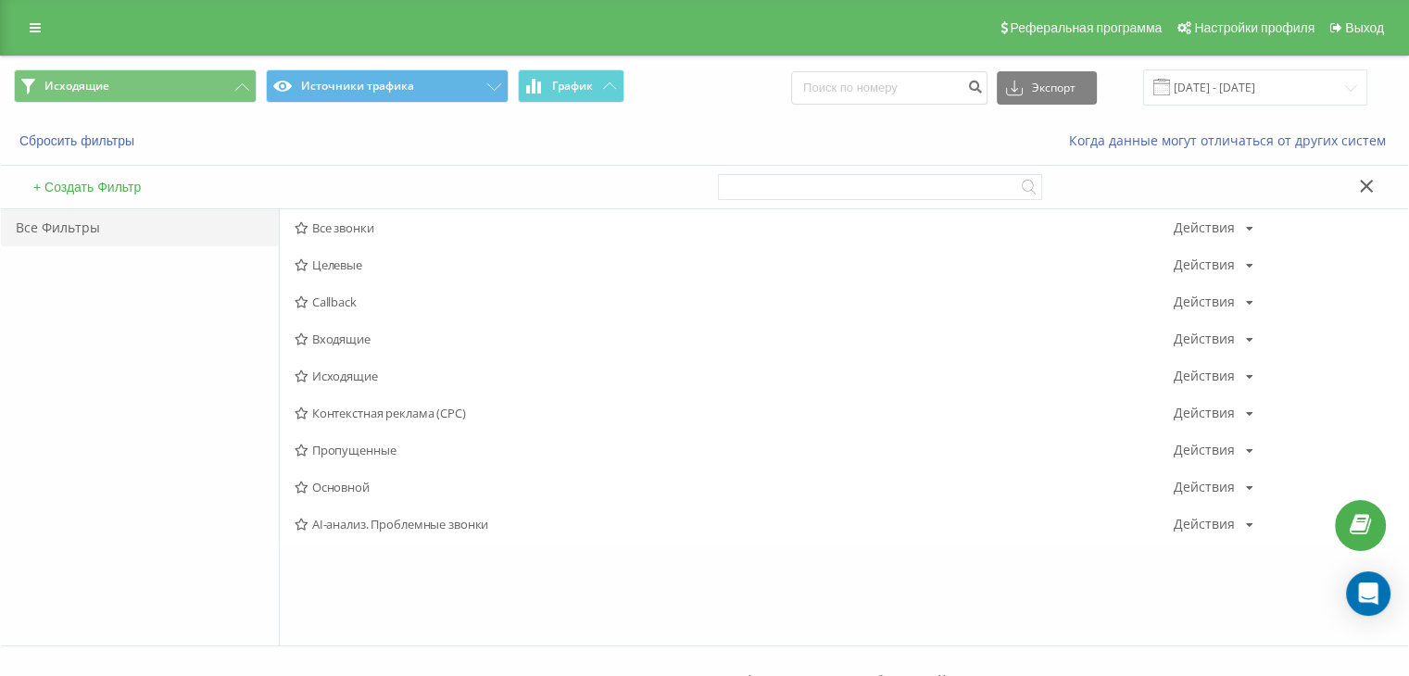
click at [356, 334] on span "Входящие" at bounding box center [733, 338] width 879 height 13
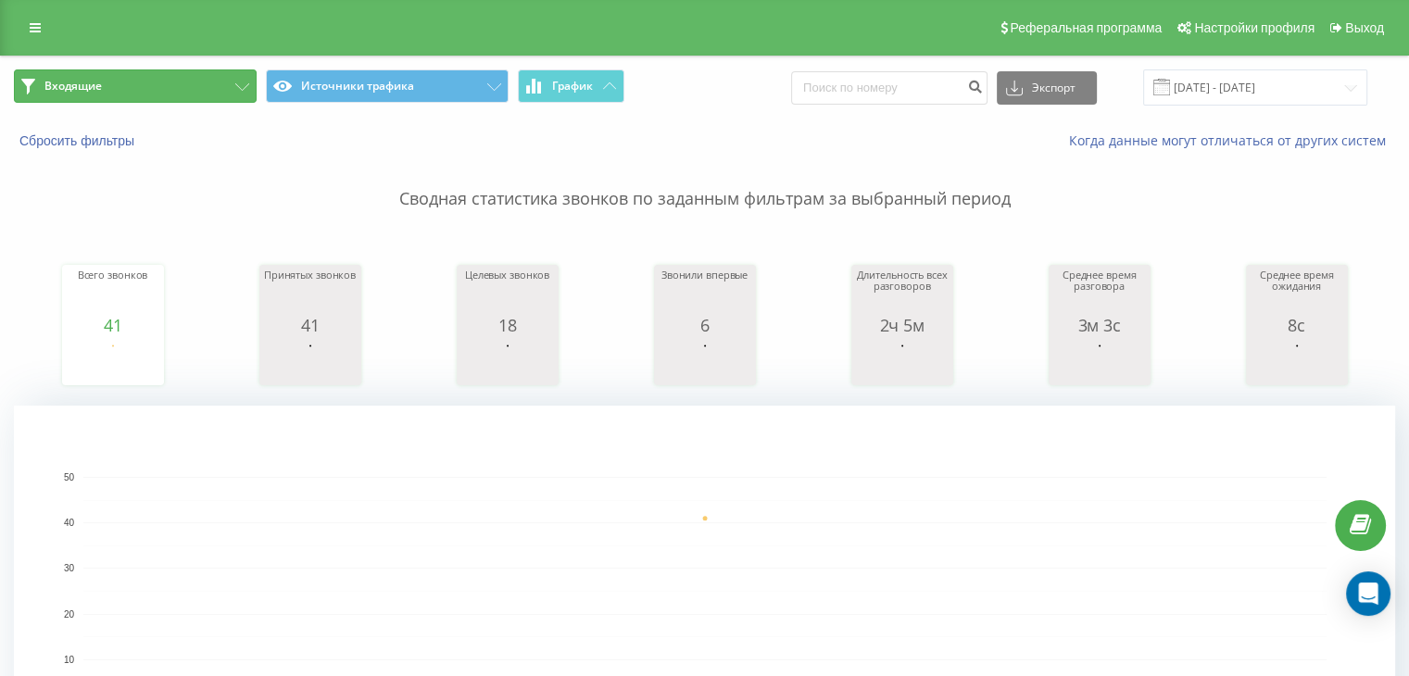
click at [207, 78] on button "Входящие" at bounding box center [135, 85] width 243 height 33
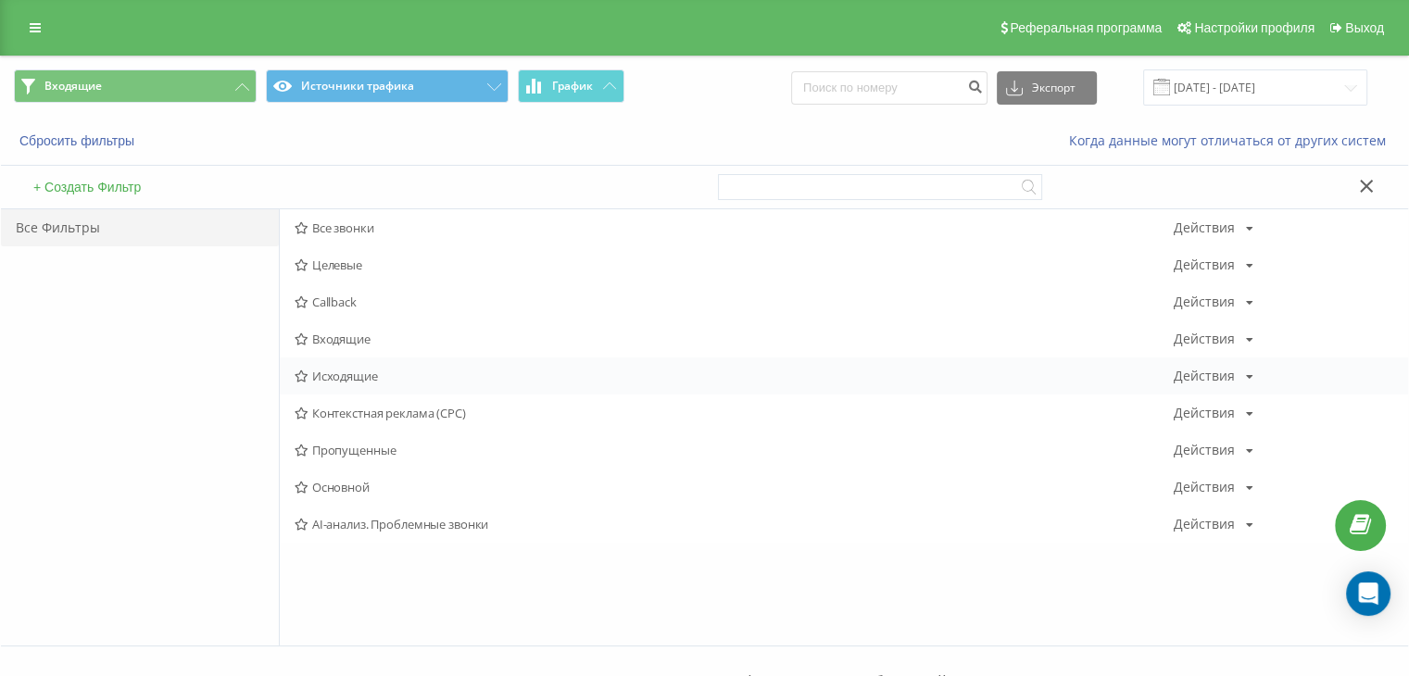
click at [336, 371] on span "Исходящие" at bounding box center [733, 376] width 879 height 13
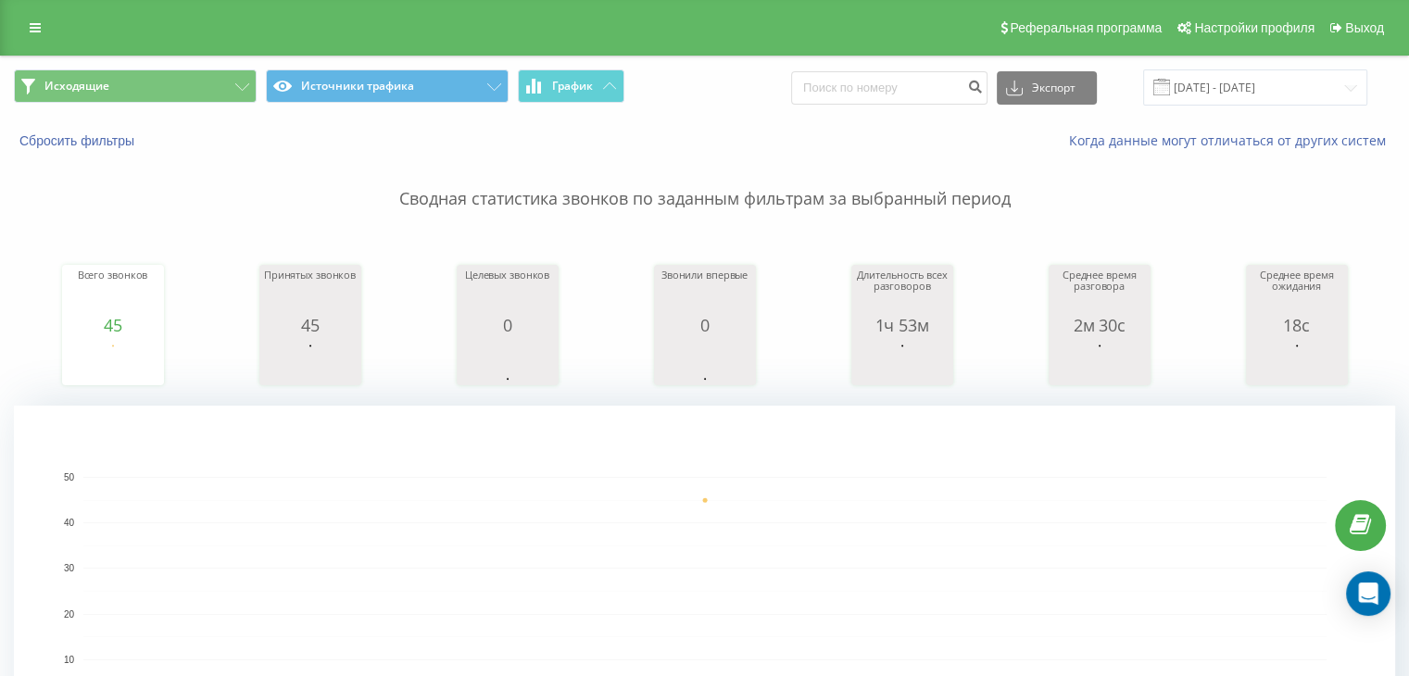
click at [202, 106] on div "Исходящие Источники трафика График Экспорт .csv .xls .xlsx [DATE] - [DATE]" at bounding box center [704, 87] width 1407 height 62
click at [220, 85] on button "Исходящие" at bounding box center [135, 85] width 243 height 33
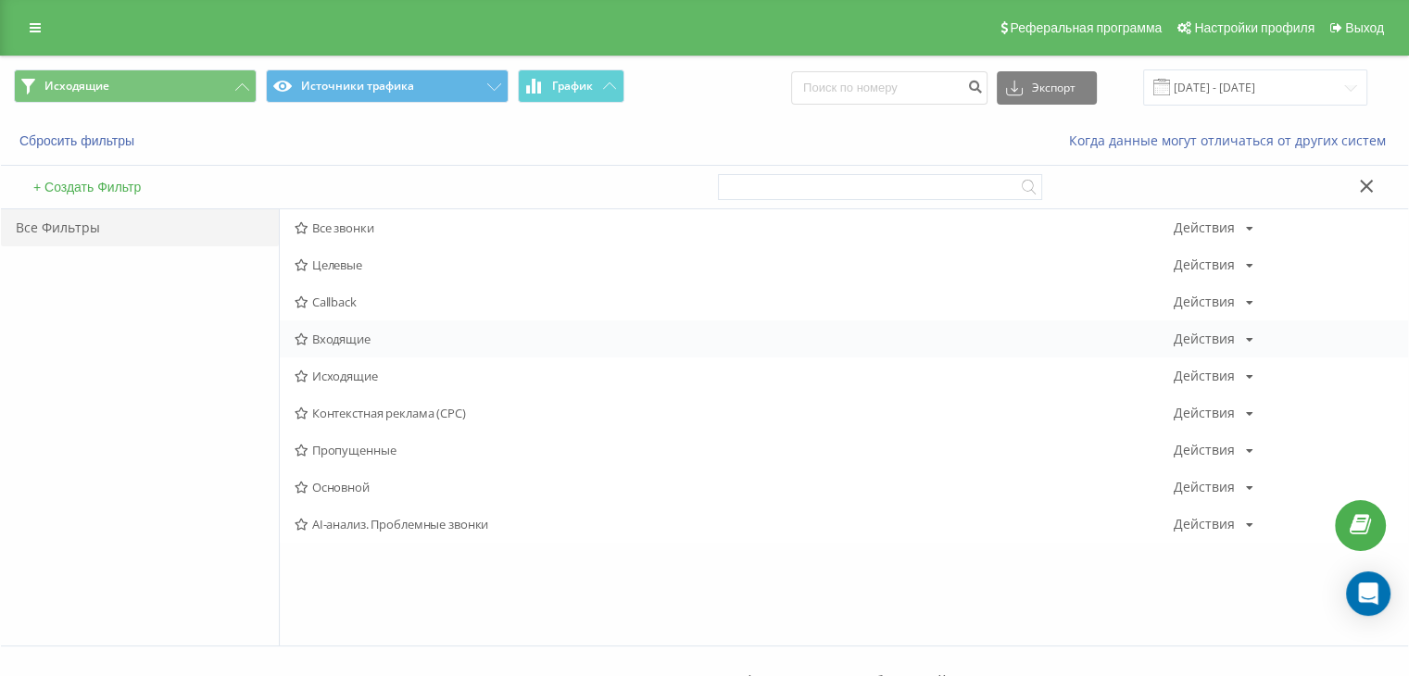
click at [326, 344] on span "Входящие" at bounding box center [733, 338] width 879 height 13
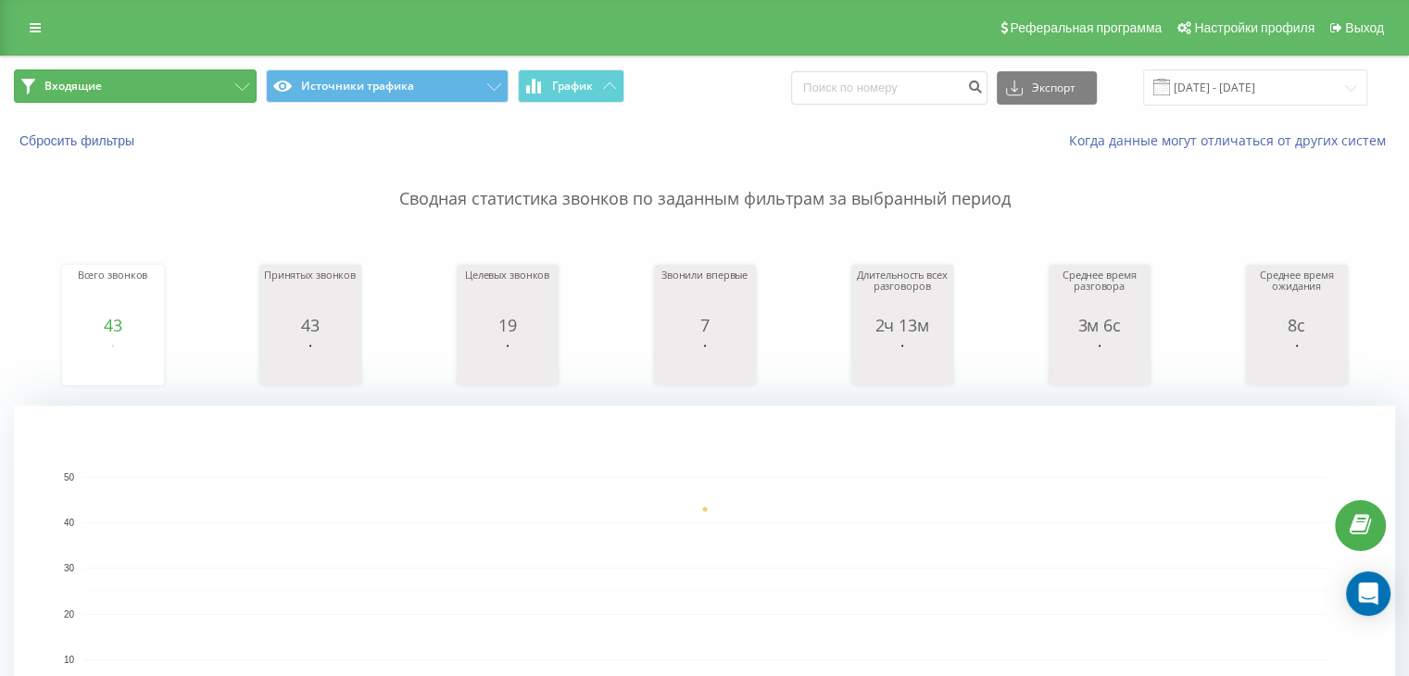
click at [189, 89] on button "Входящие" at bounding box center [135, 85] width 243 height 33
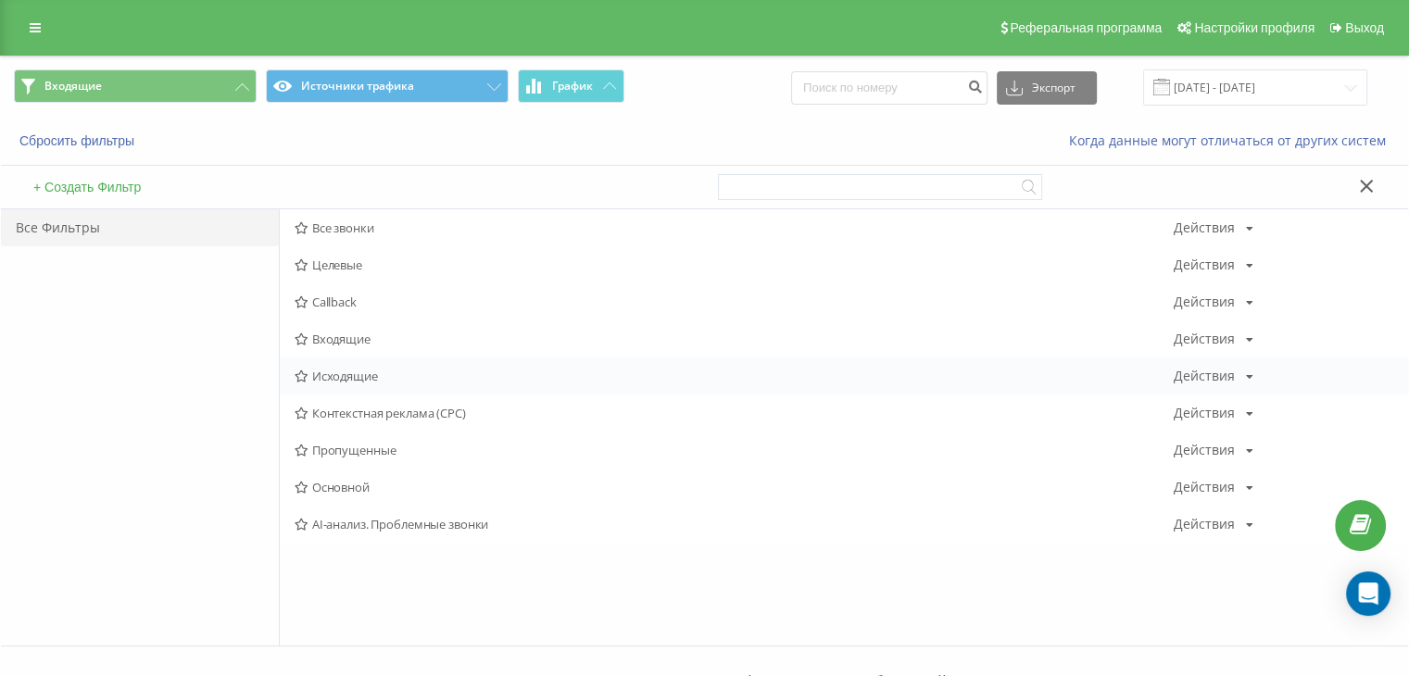
click at [340, 383] on div "Исходящие Действия Редактировать Копировать Удалить По умолчанию Поделиться" at bounding box center [844, 375] width 1128 height 37
click at [339, 370] on span "Исходящие" at bounding box center [733, 376] width 879 height 13
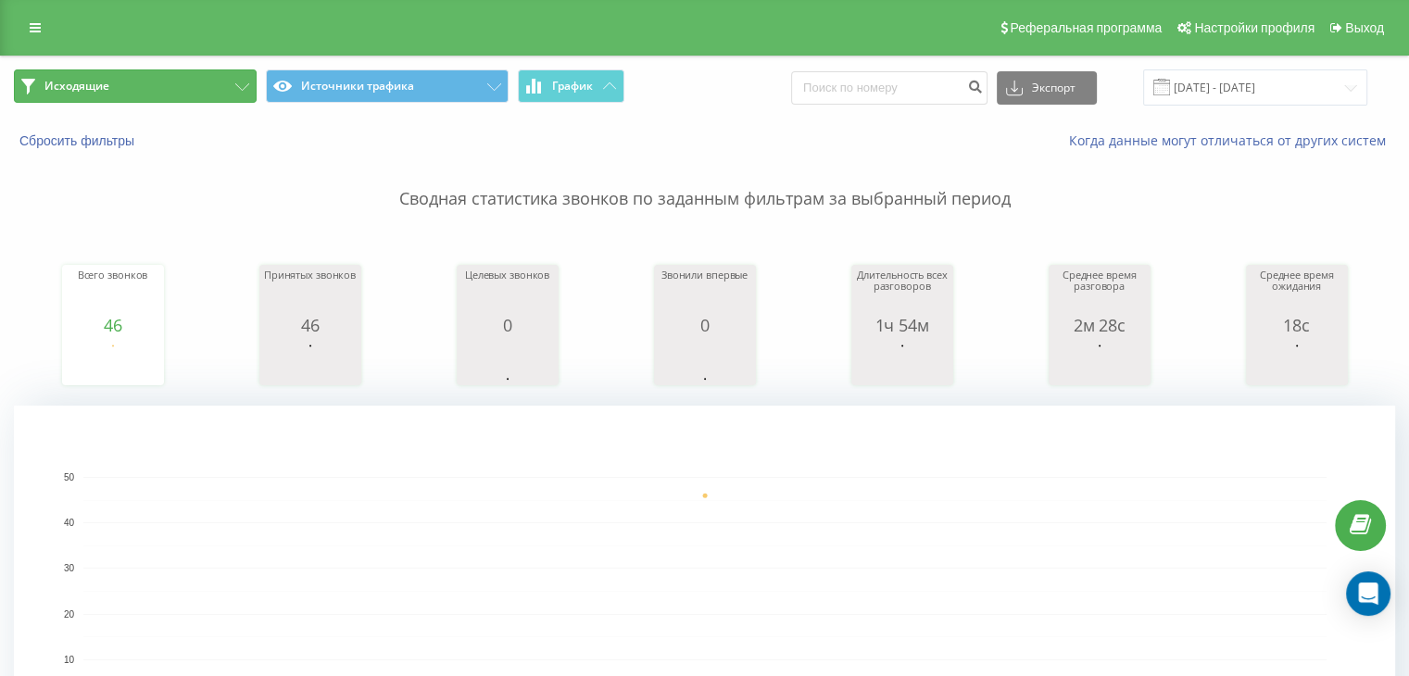
click at [175, 81] on button "Исходящие" at bounding box center [135, 85] width 243 height 33
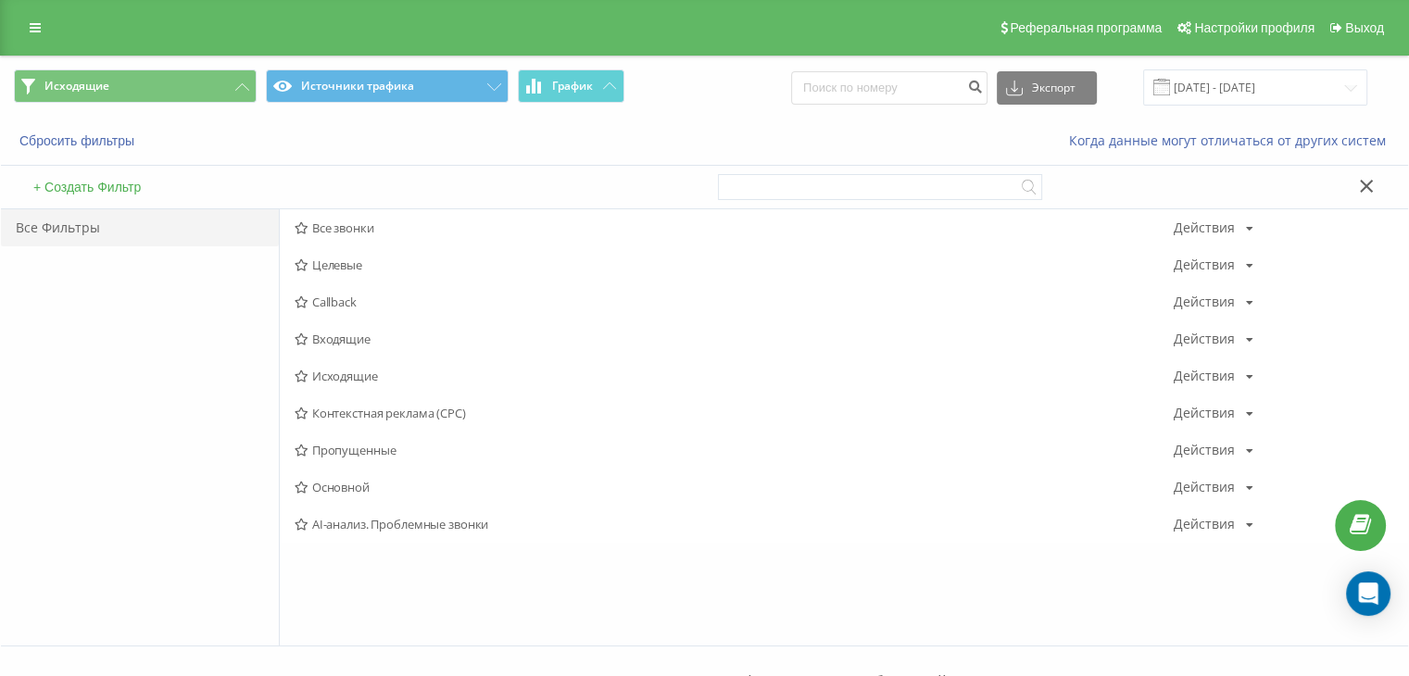
click at [345, 332] on span "Входящие" at bounding box center [733, 338] width 879 height 13
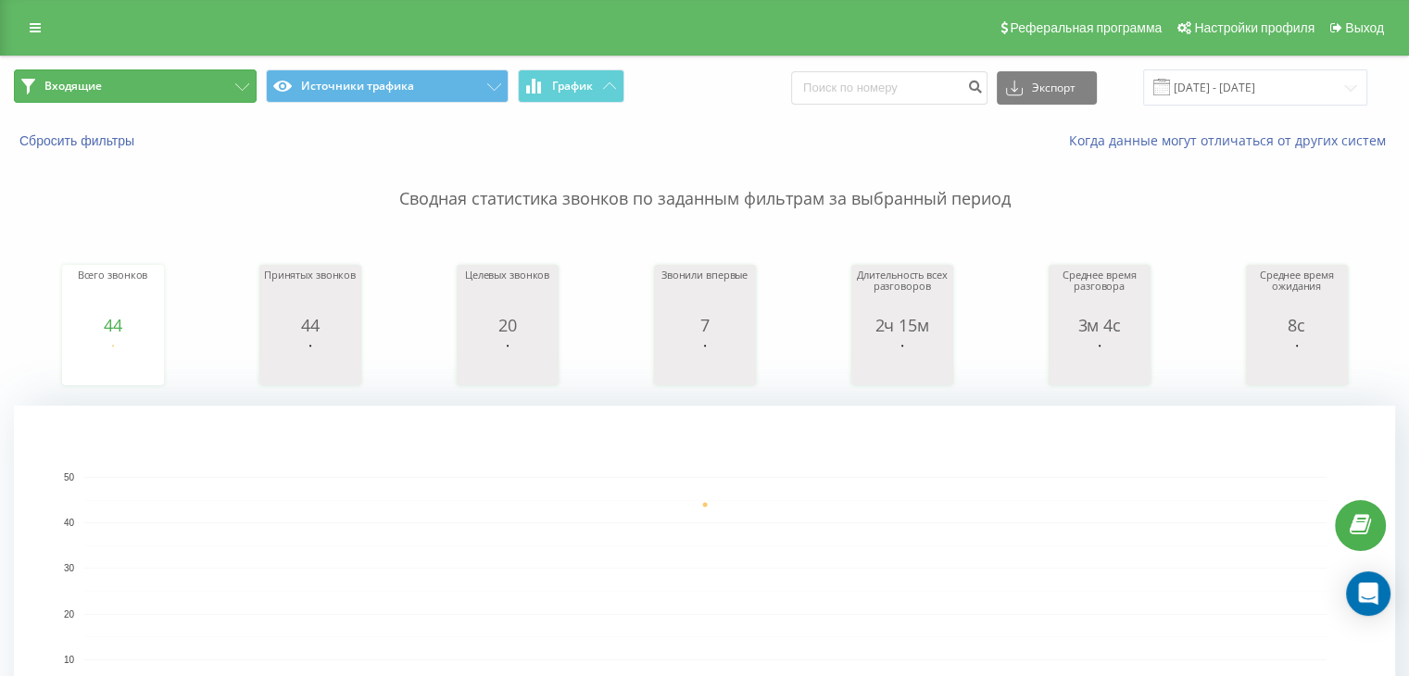
click at [169, 91] on button "Входящие" at bounding box center [135, 85] width 243 height 33
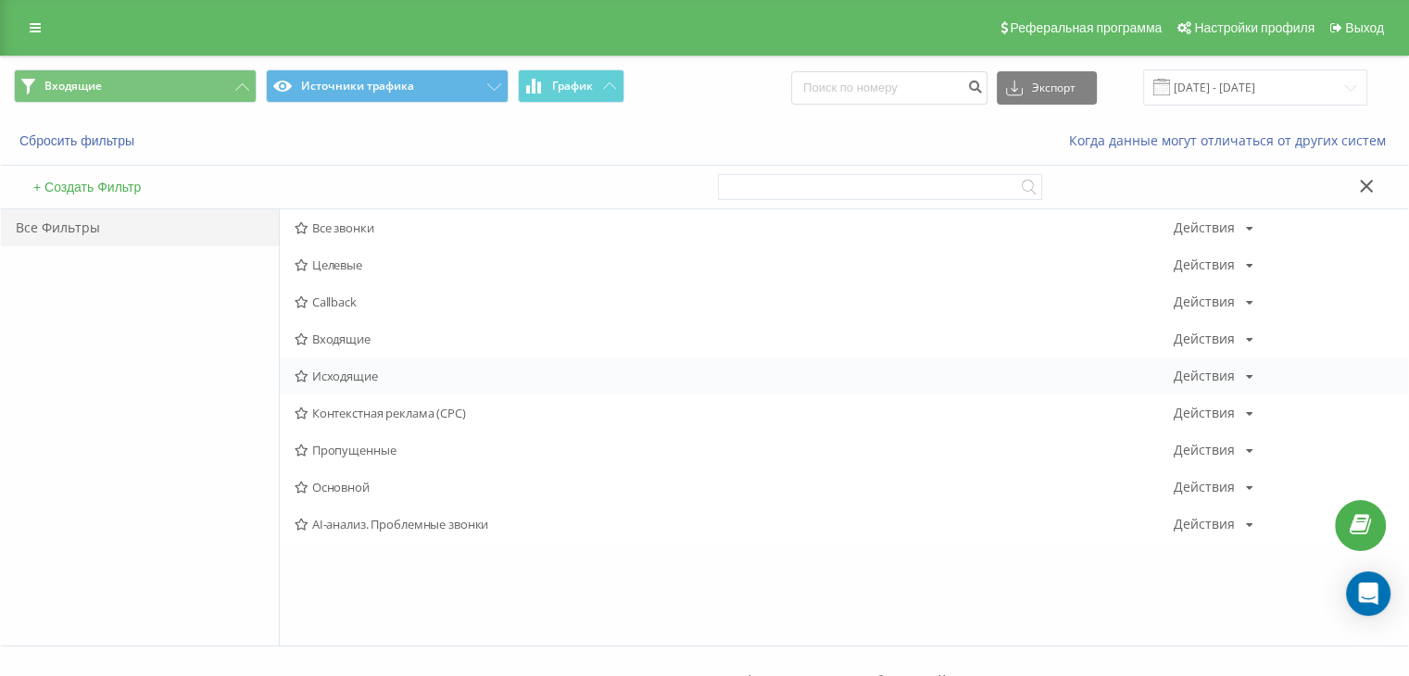
click at [327, 380] on span "Исходящие" at bounding box center [733, 376] width 879 height 13
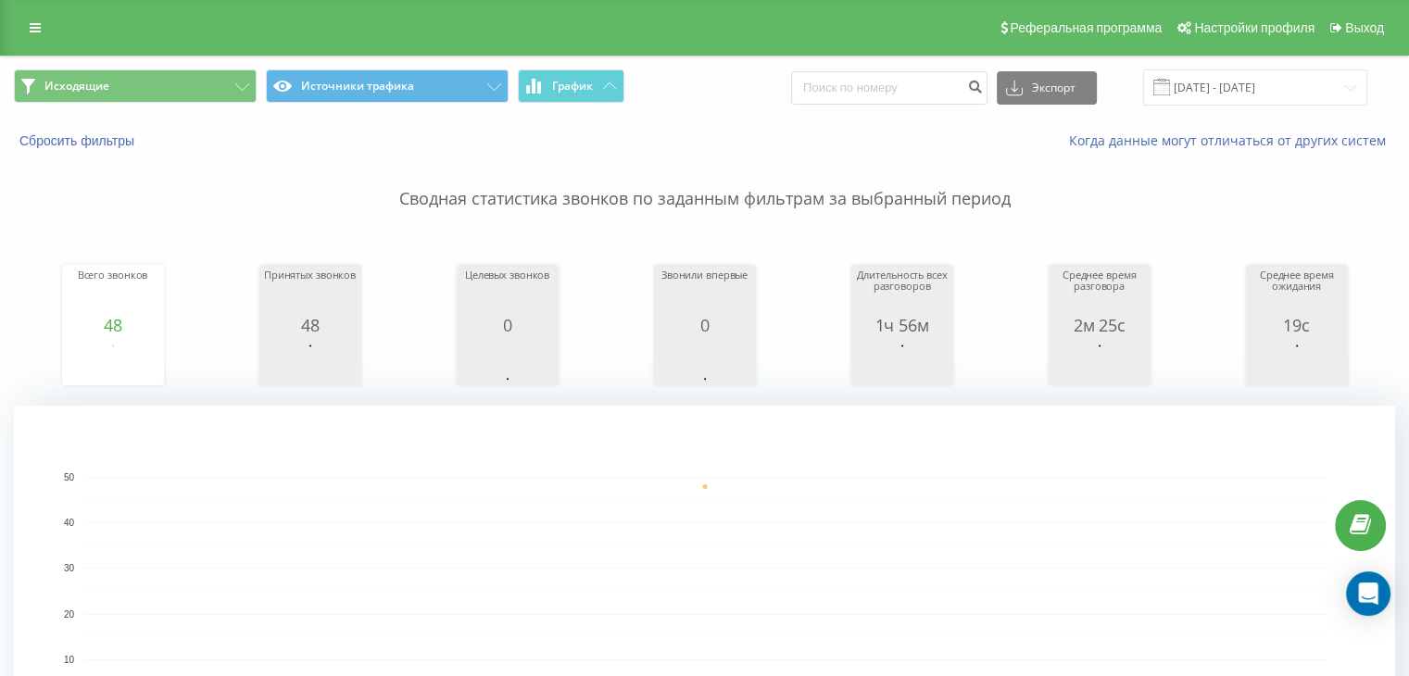
click at [172, 105] on span "Исходящие Источники трафика График" at bounding box center [352, 87] width 677 height 36
click at [192, 78] on button "Исходящие" at bounding box center [135, 85] width 243 height 33
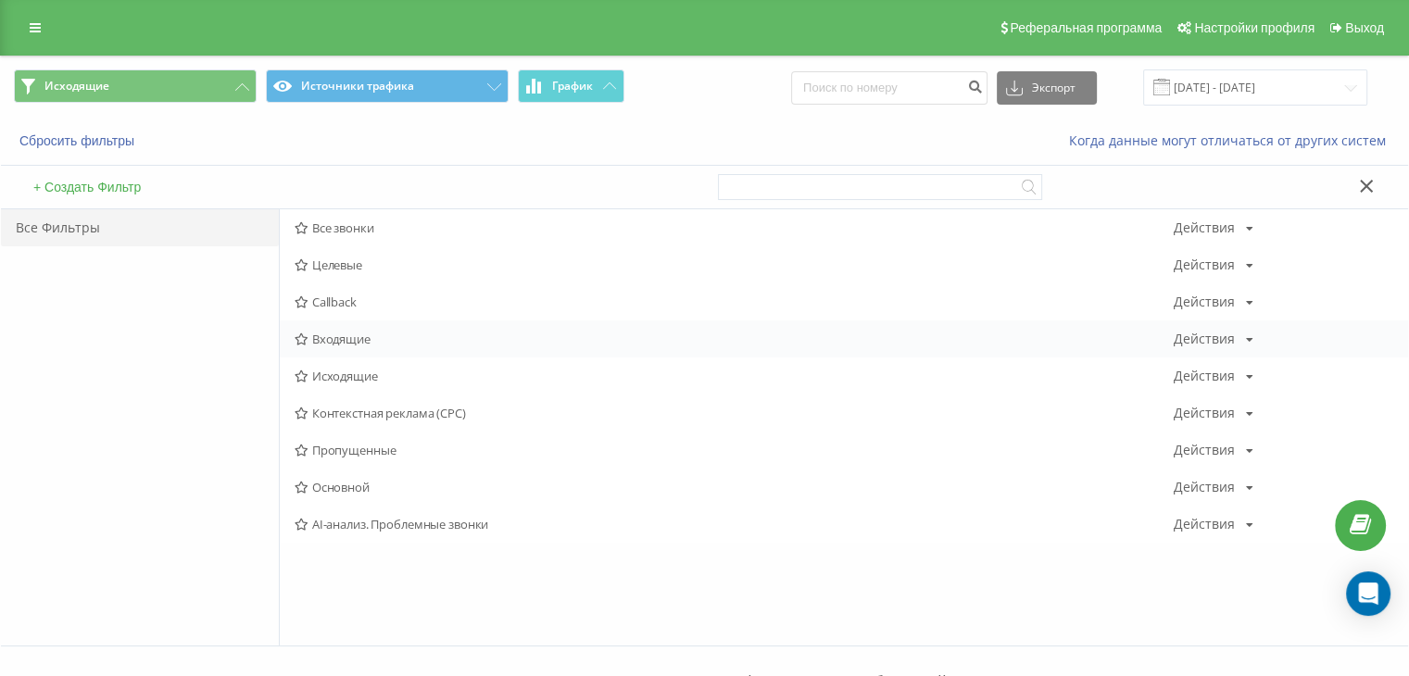
click at [366, 348] on div "Входящие Действия Редактировать Копировать Удалить По умолчанию Поделиться" at bounding box center [844, 338] width 1128 height 37
click at [327, 339] on span "Входящие" at bounding box center [733, 338] width 879 height 13
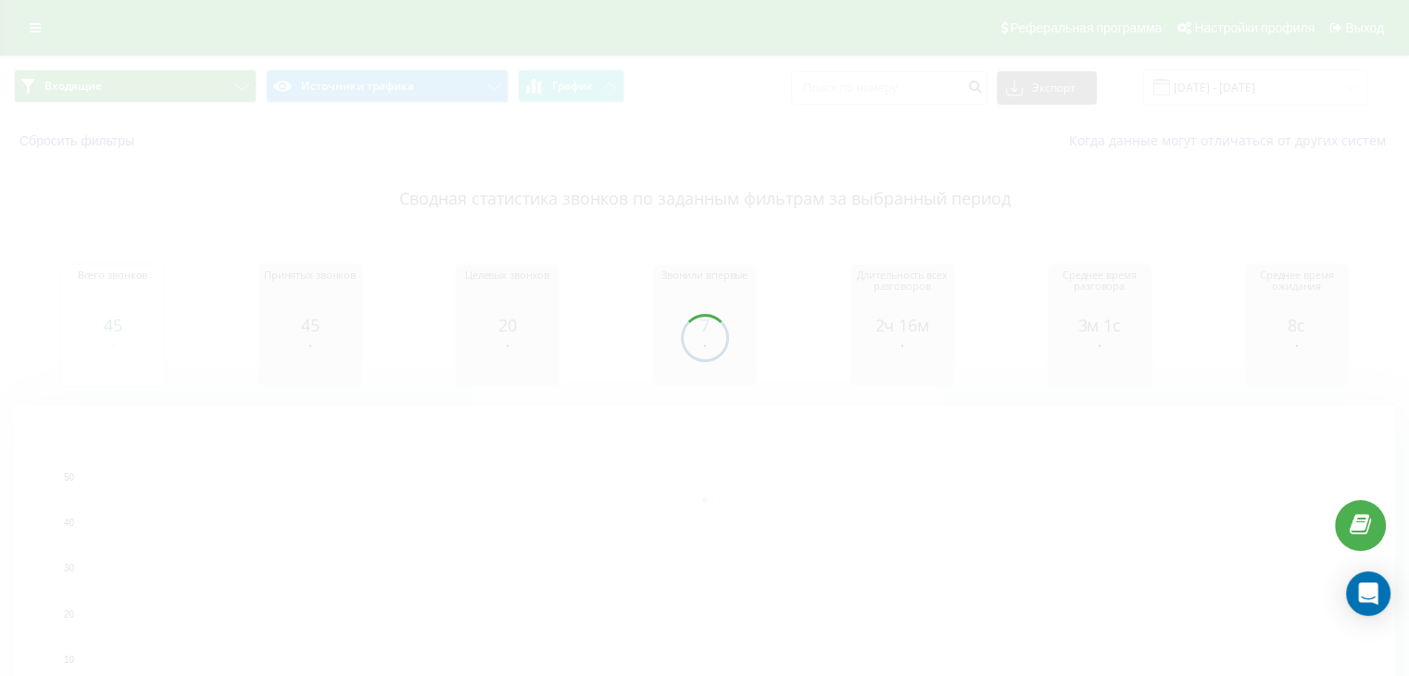
click at [174, 82] on div "Входящие Источники трафика График Экспорт .csv .xls .xlsx [DATE] - [DATE] Сброс…" at bounding box center [704, 435] width 1409 height 758
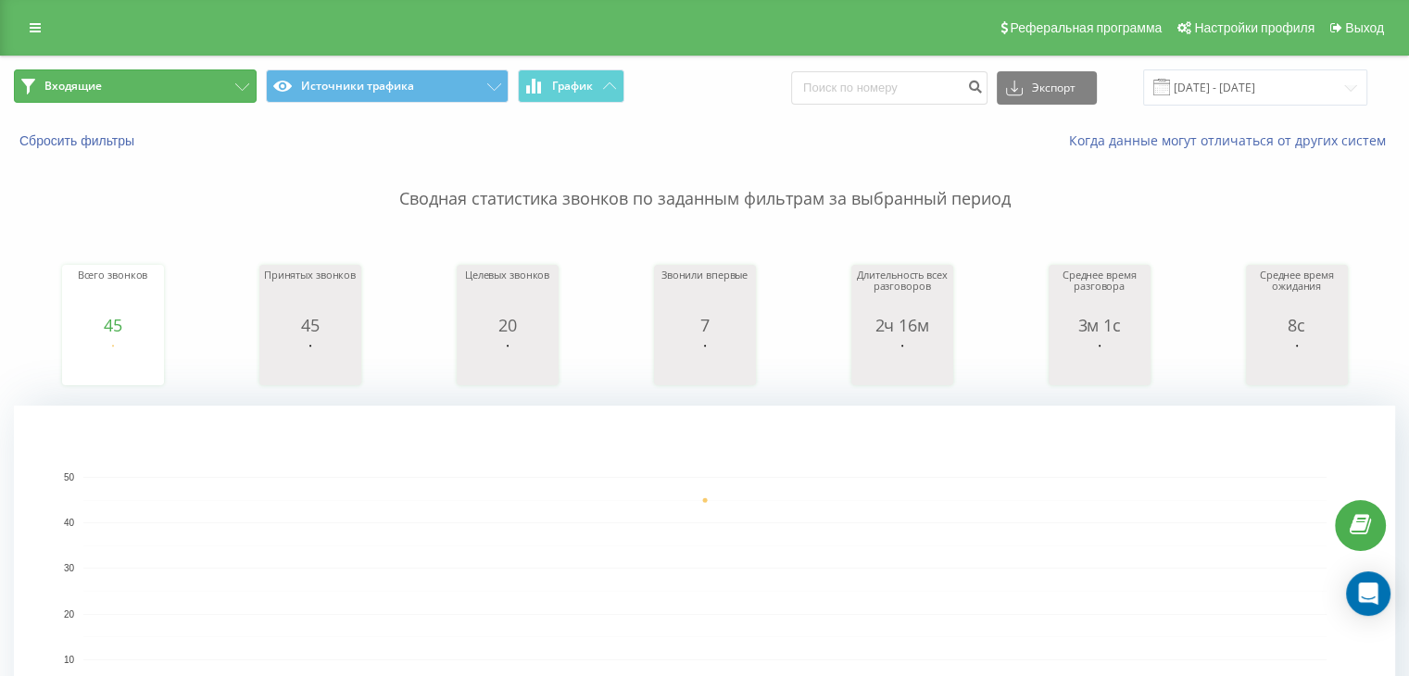
click at [174, 83] on button "Входящие" at bounding box center [135, 85] width 243 height 33
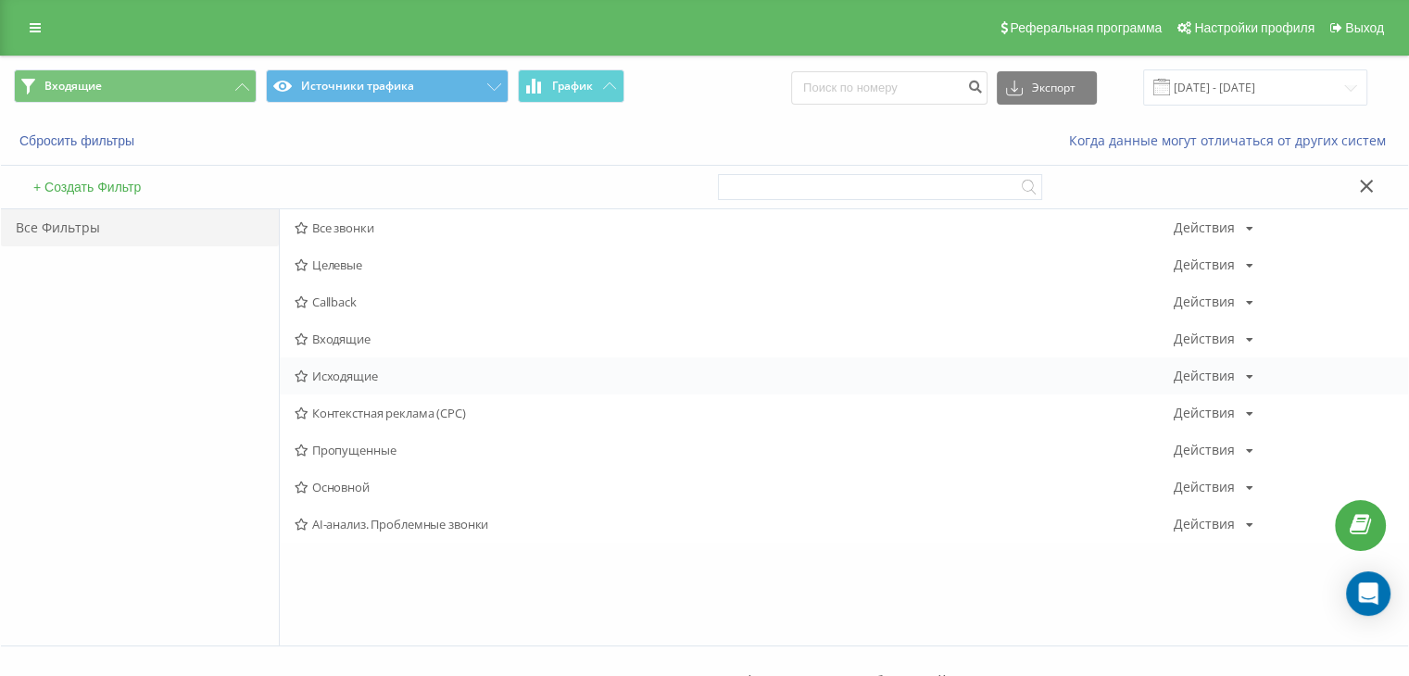
click at [388, 375] on span "Исходящие" at bounding box center [733, 376] width 879 height 13
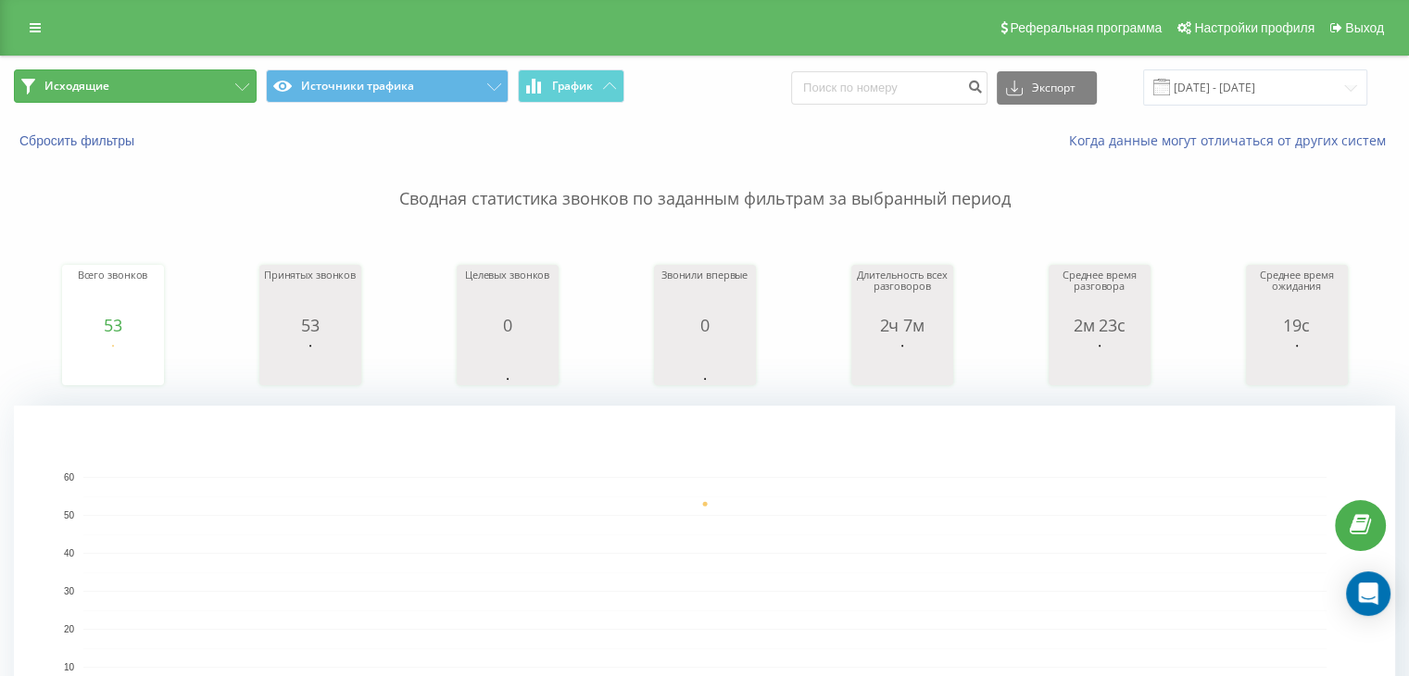
click at [179, 81] on button "Исходящие" at bounding box center [135, 85] width 243 height 33
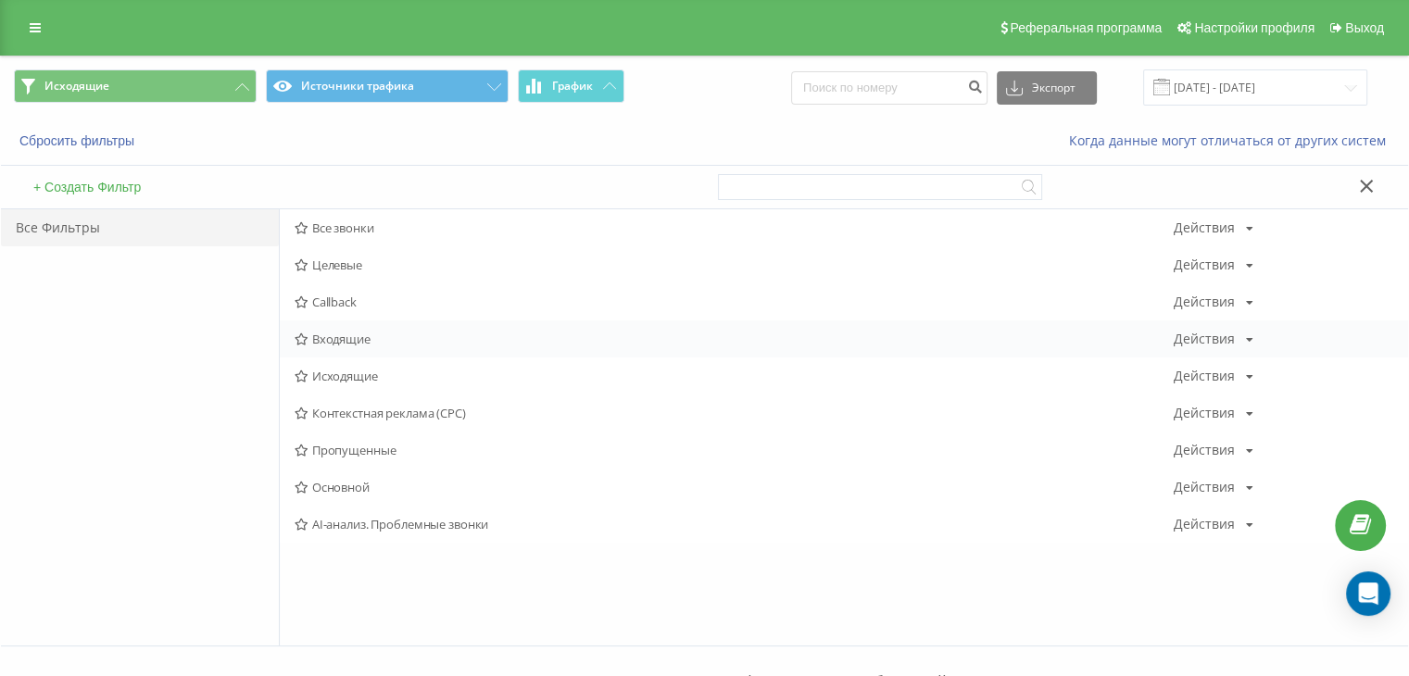
click at [345, 345] on span "Входящие" at bounding box center [733, 338] width 879 height 13
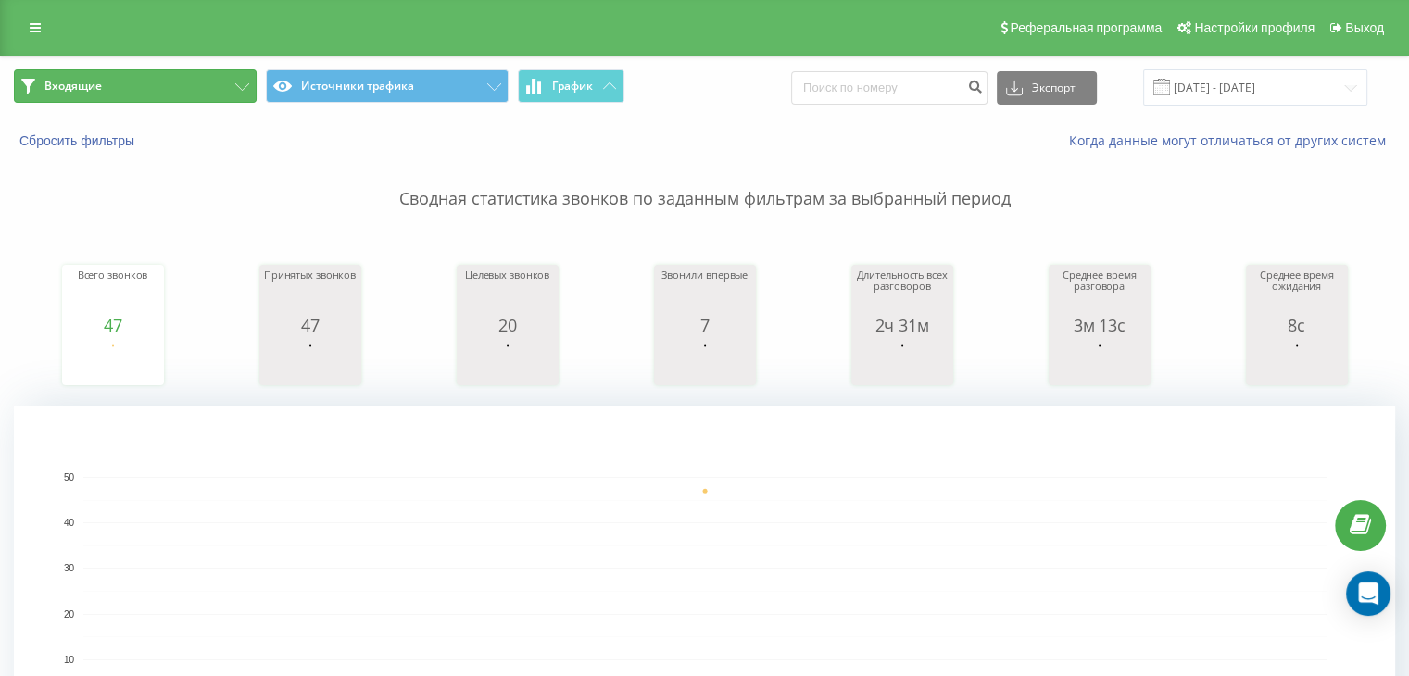
click at [159, 86] on button "Входящие" at bounding box center [135, 85] width 243 height 33
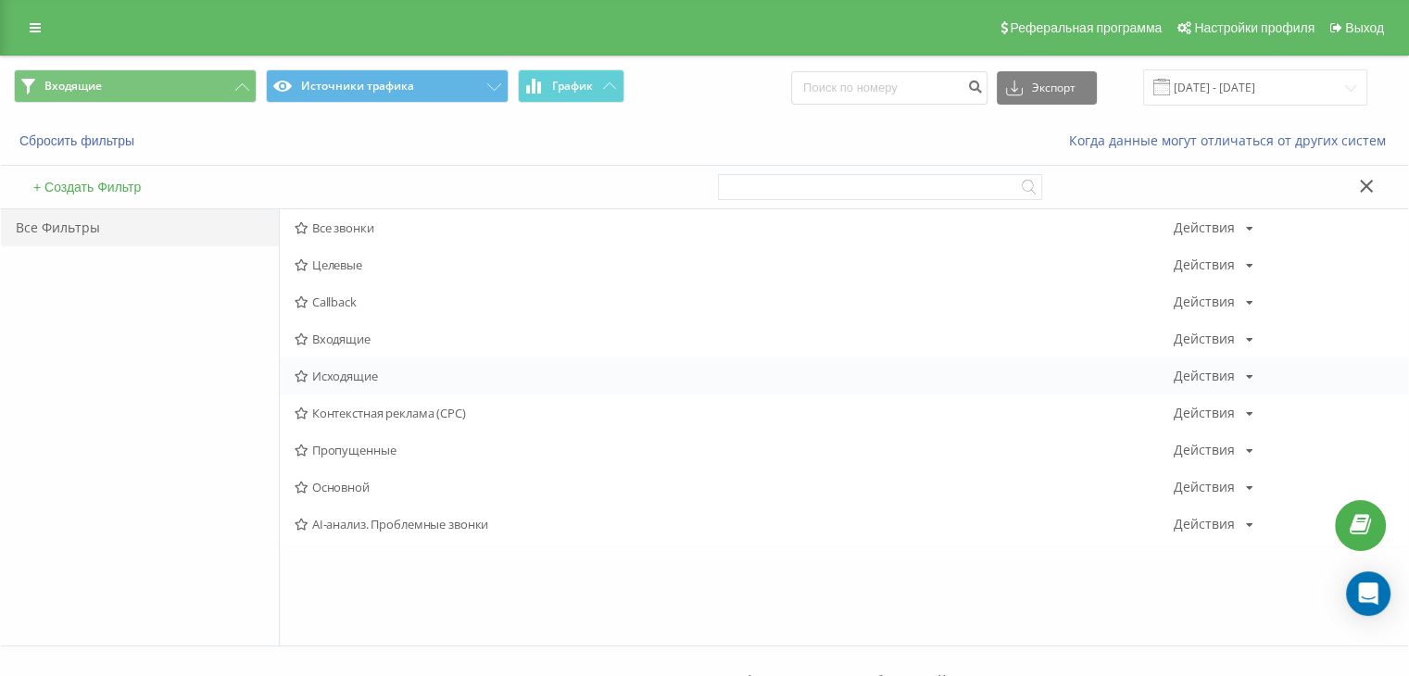
click at [357, 375] on span "Исходящие" at bounding box center [733, 376] width 879 height 13
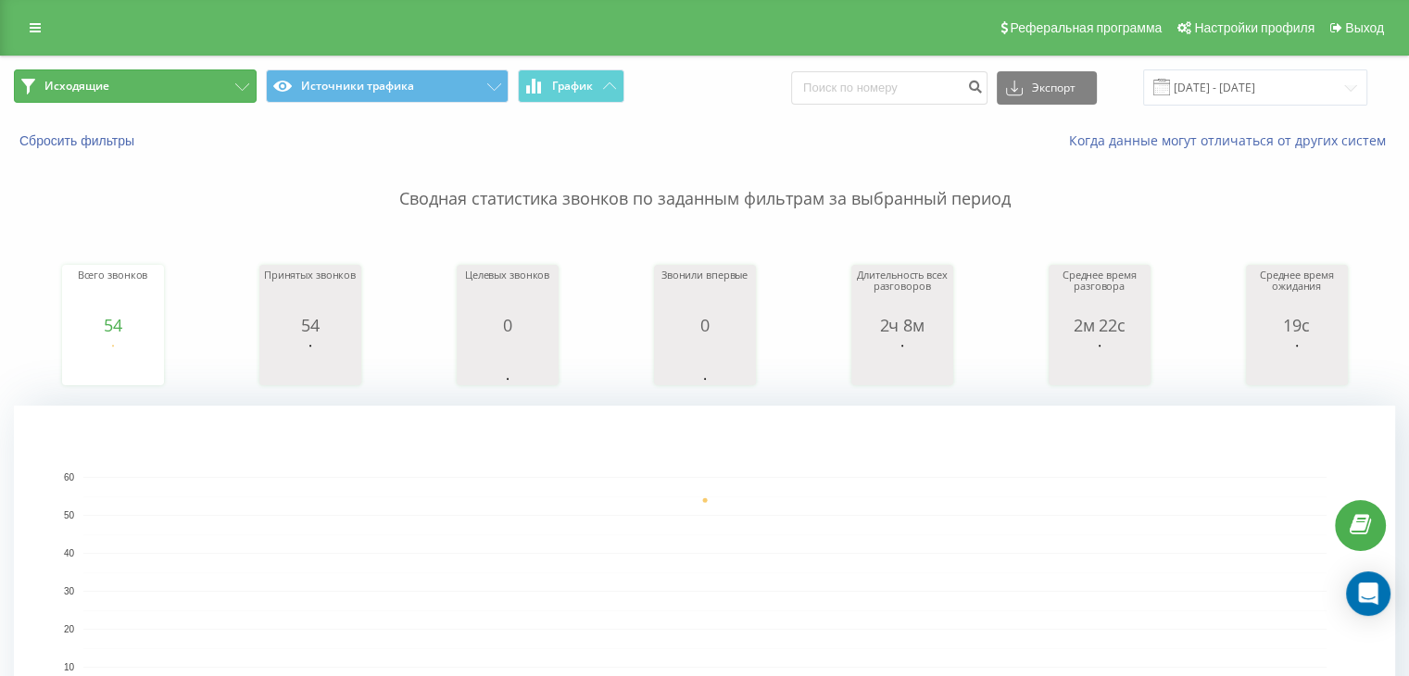
click at [184, 93] on button "Исходящие" at bounding box center [135, 85] width 243 height 33
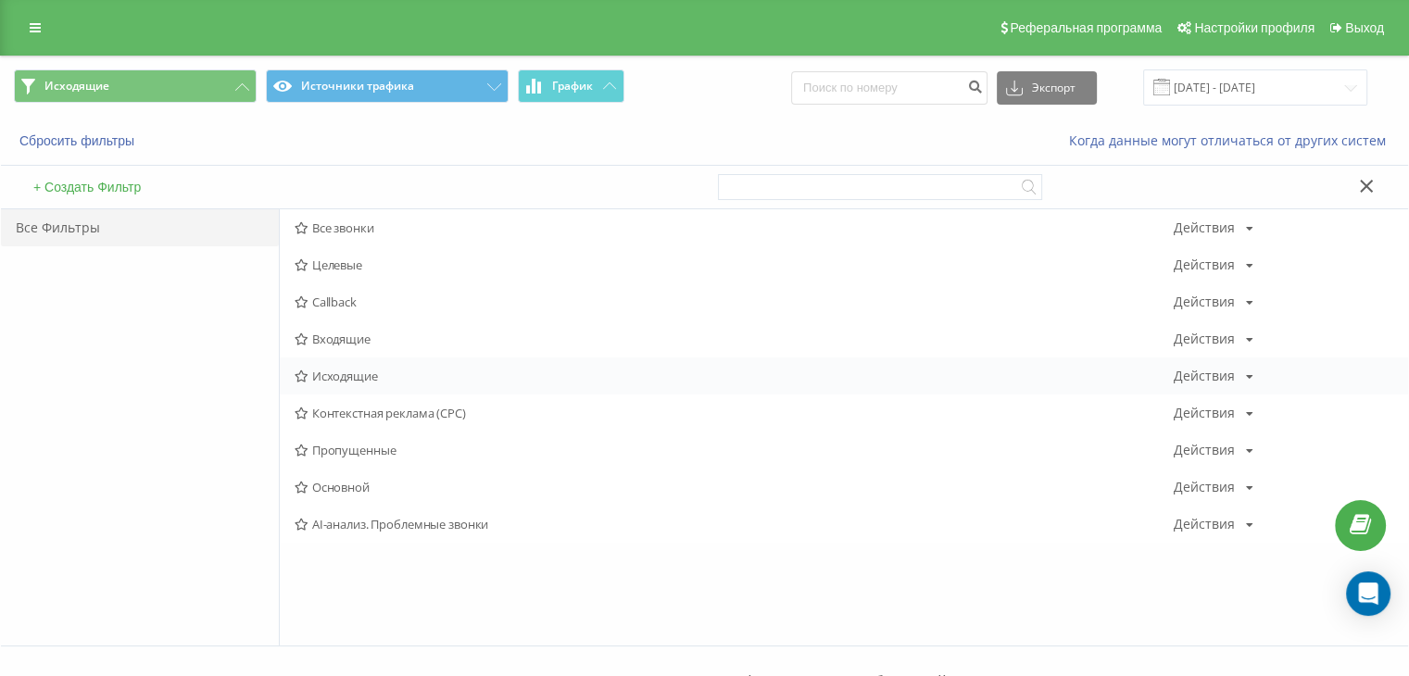
click at [345, 376] on span "Исходящие" at bounding box center [733, 376] width 879 height 13
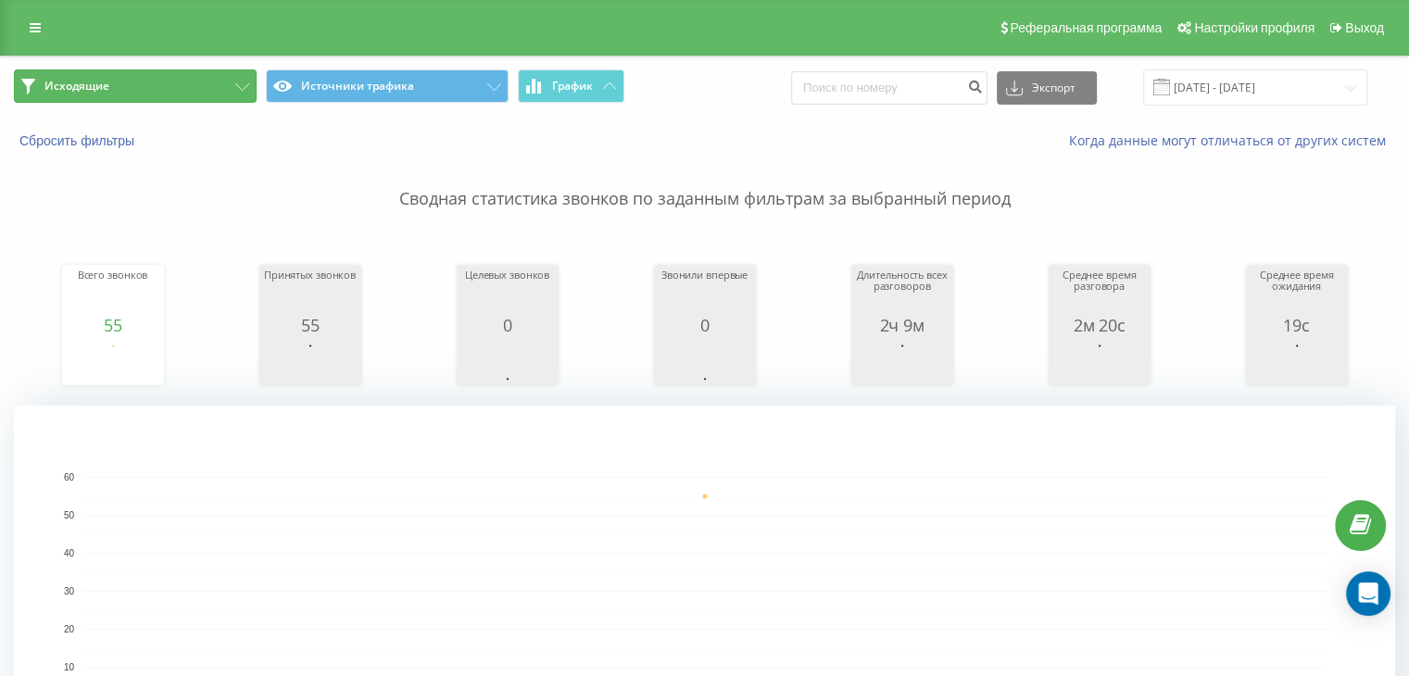
click at [198, 79] on button "Исходящие" at bounding box center [135, 85] width 243 height 33
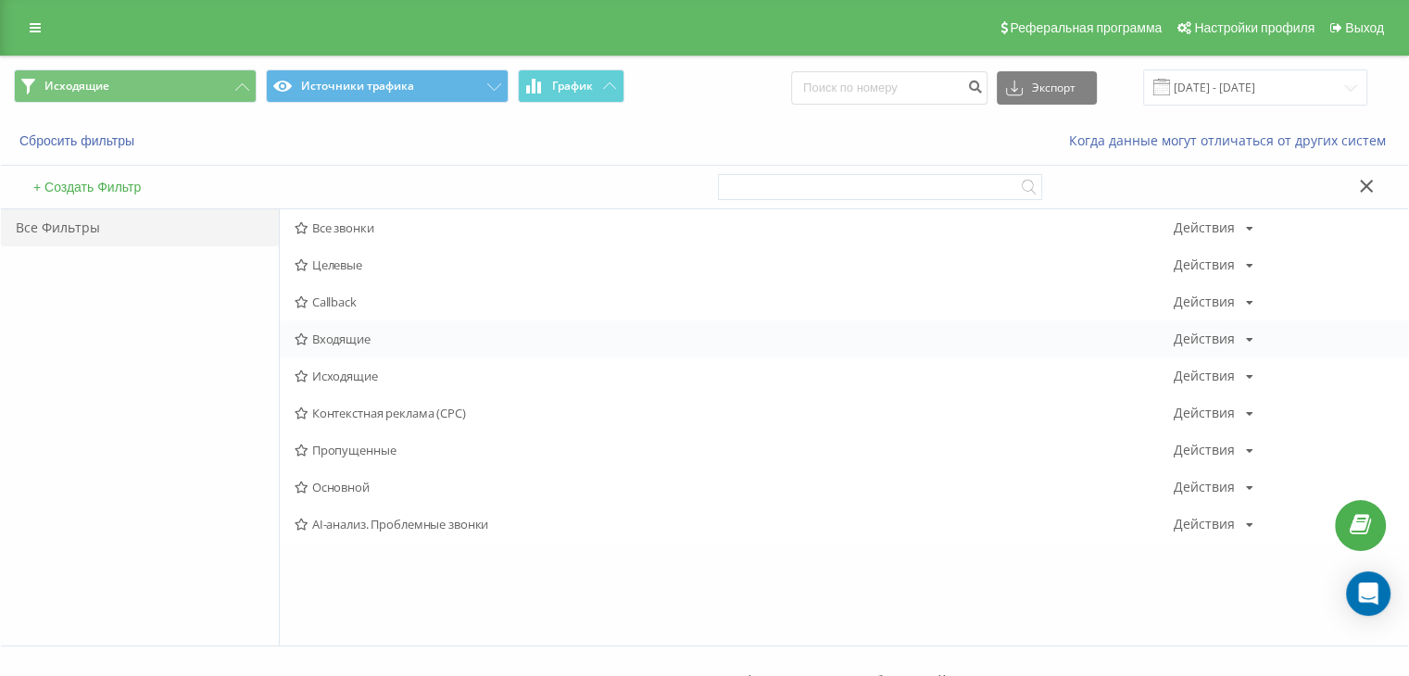
click at [382, 322] on div "Входящие Действия Редактировать Копировать Удалить По умолчанию Поделиться" at bounding box center [844, 338] width 1128 height 37
click at [376, 334] on span "Входящие" at bounding box center [733, 338] width 879 height 13
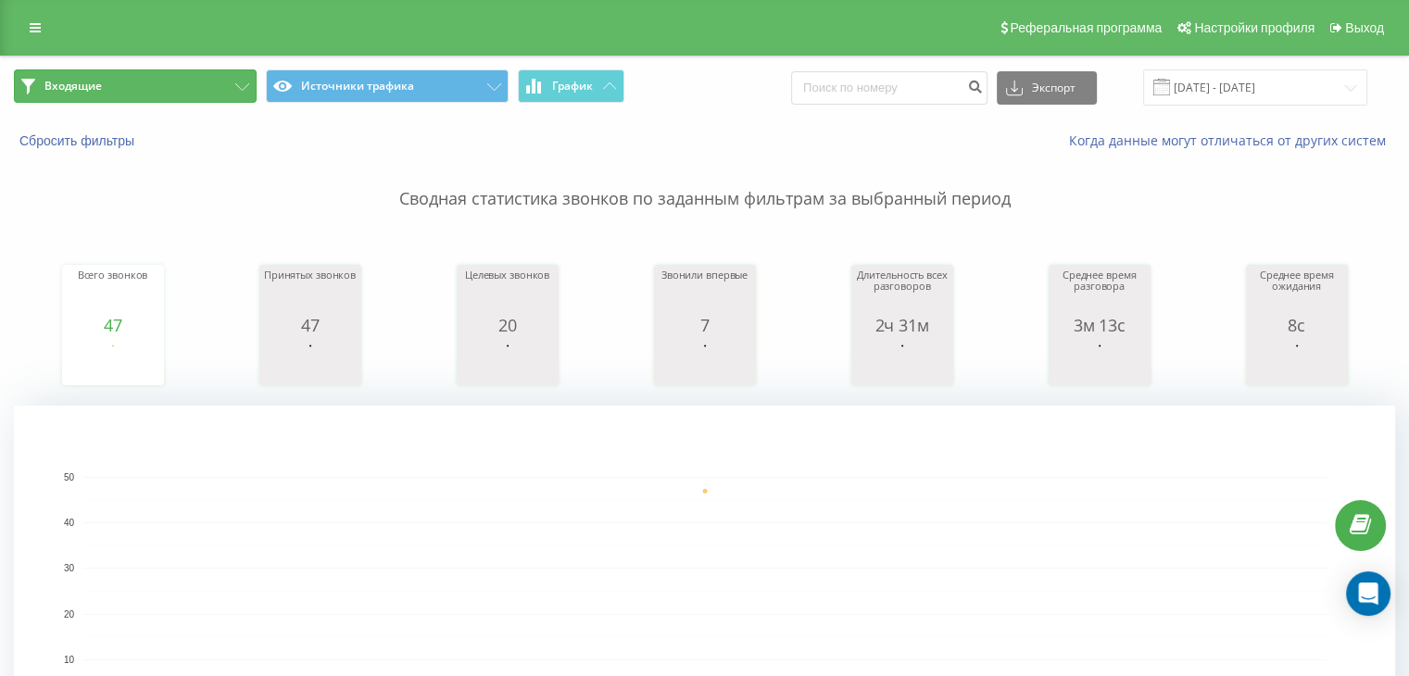
click at [190, 86] on button "Входящие" at bounding box center [135, 85] width 243 height 33
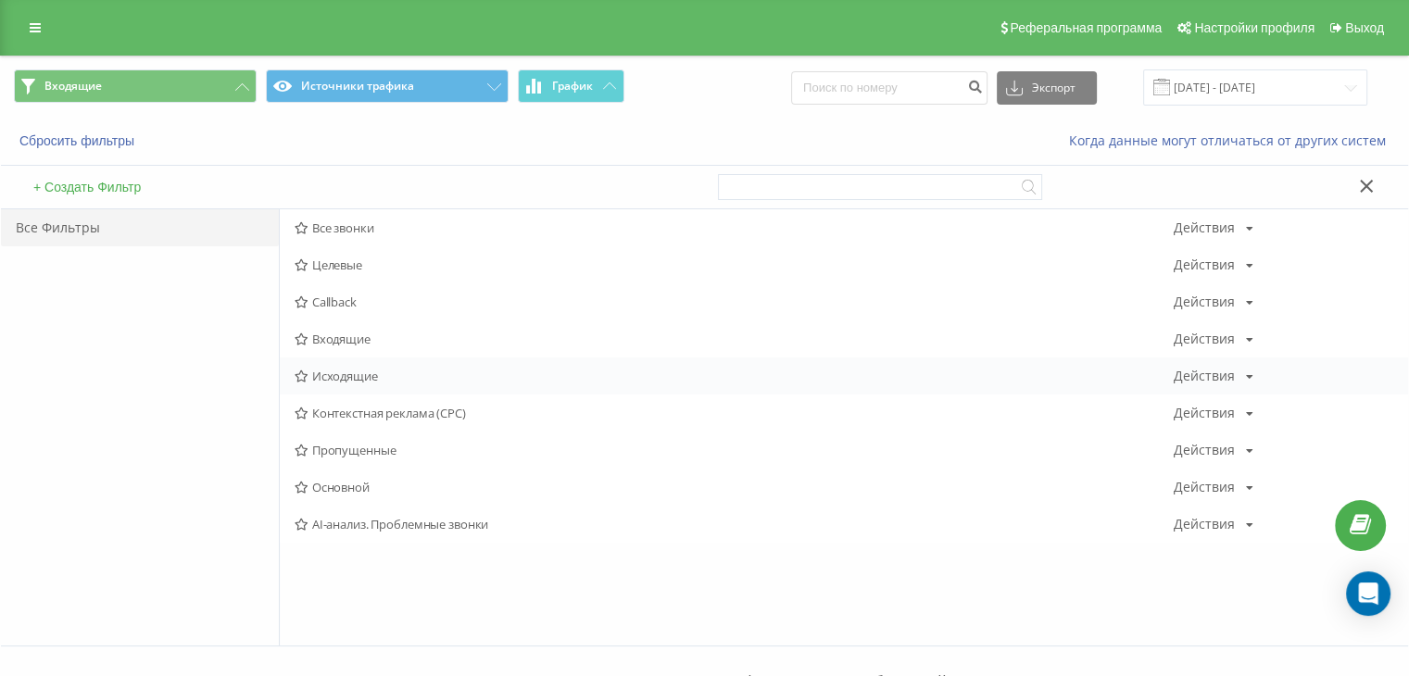
click at [338, 357] on div "Исходящие Действия Редактировать Копировать Удалить По умолчанию Поделиться" at bounding box center [844, 375] width 1128 height 37
click at [337, 371] on span "Исходящие" at bounding box center [733, 376] width 879 height 13
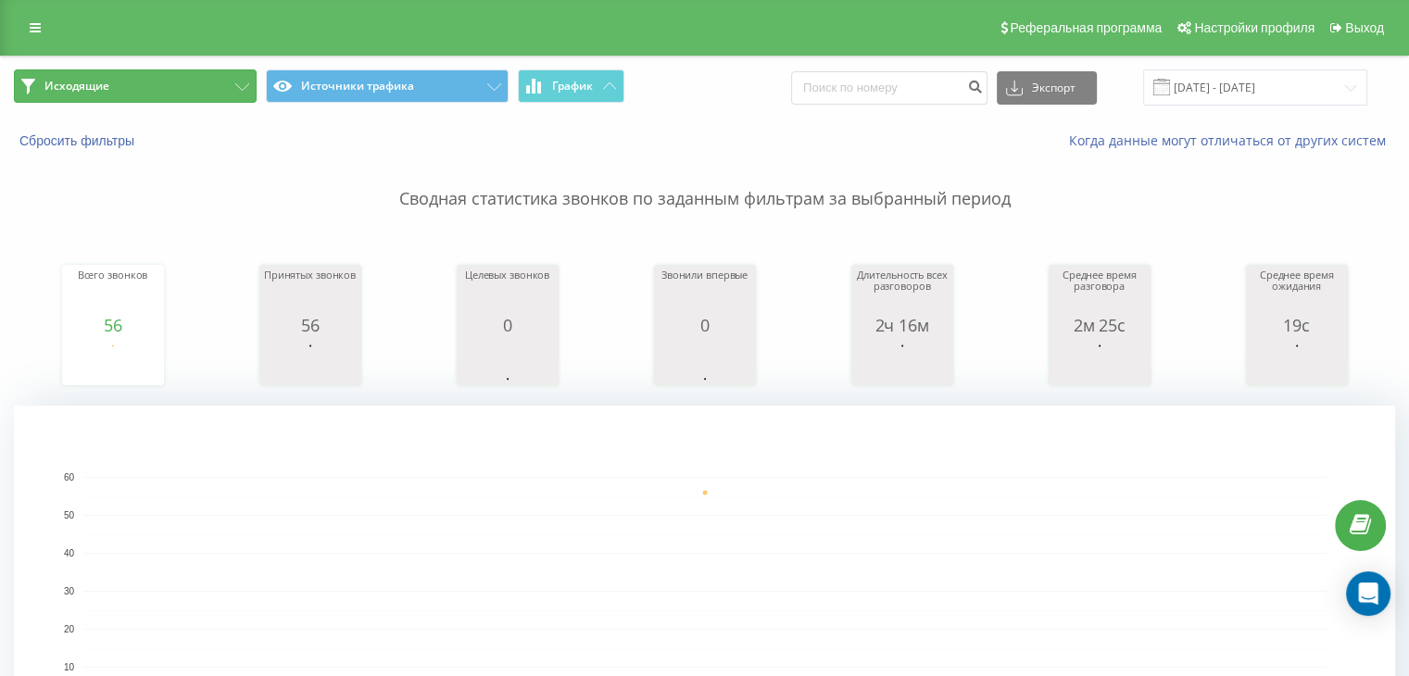
click at [133, 81] on button "Исходящие" at bounding box center [135, 85] width 243 height 33
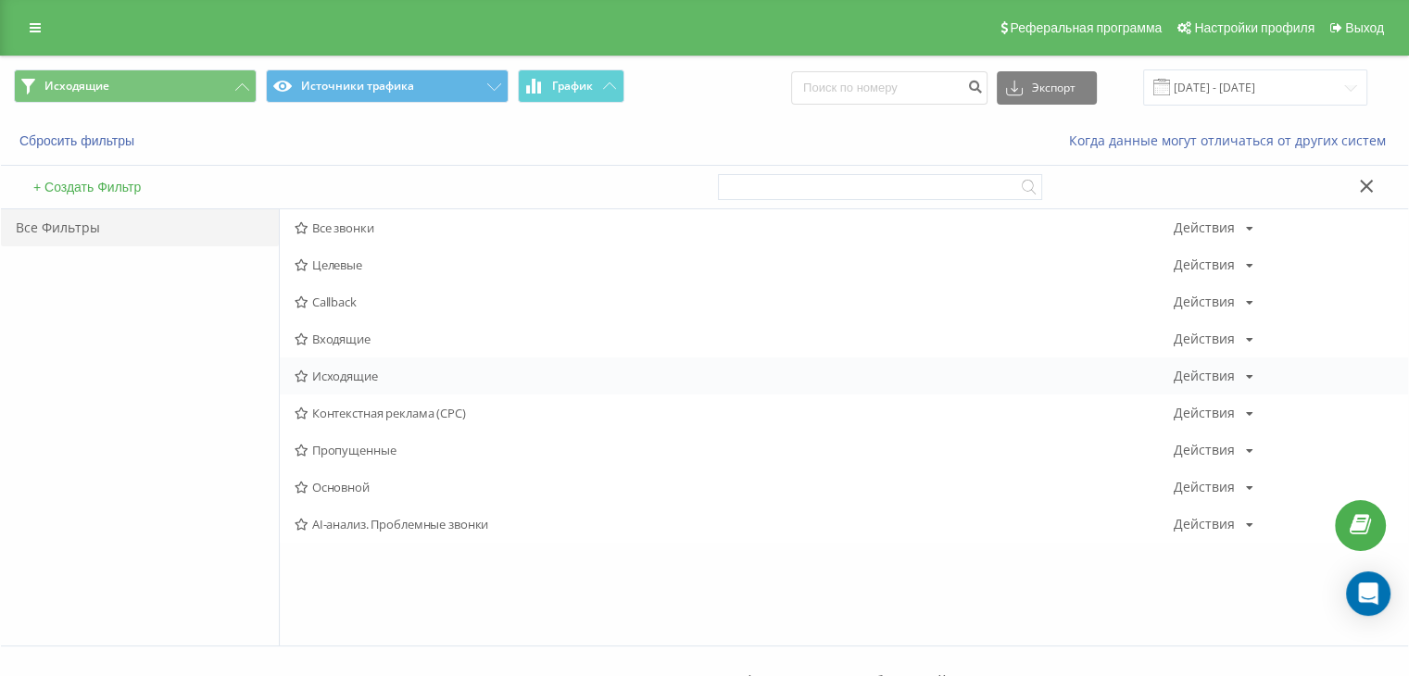
click at [389, 357] on div "Исходящие Действия Редактировать Копировать Удалить По умолчанию Поделиться" at bounding box center [844, 375] width 1128 height 37
click at [382, 345] on div "Входящие Действия Редактировать Копировать Удалить По умолчанию Поделиться" at bounding box center [844, 338] width 1128 height 37
click at [326, 324] on div "Входящие Действия Редактировать Копировать Удалить По умолчанию Поделиться" at bounding box center [844, 338] width 1128 height 37
click at [319, 328] on div "Входящие Действия Редактировать Копировать Удалить По умолчанию Поделиться" at bounding box center [844, 338] width 1128 height 37
click at [319, 332] on div "Входящие Действия Редактировать Копировать Удалить По умолчанию Поделиться" at bounding box center [844, 338] width 1128 height 37
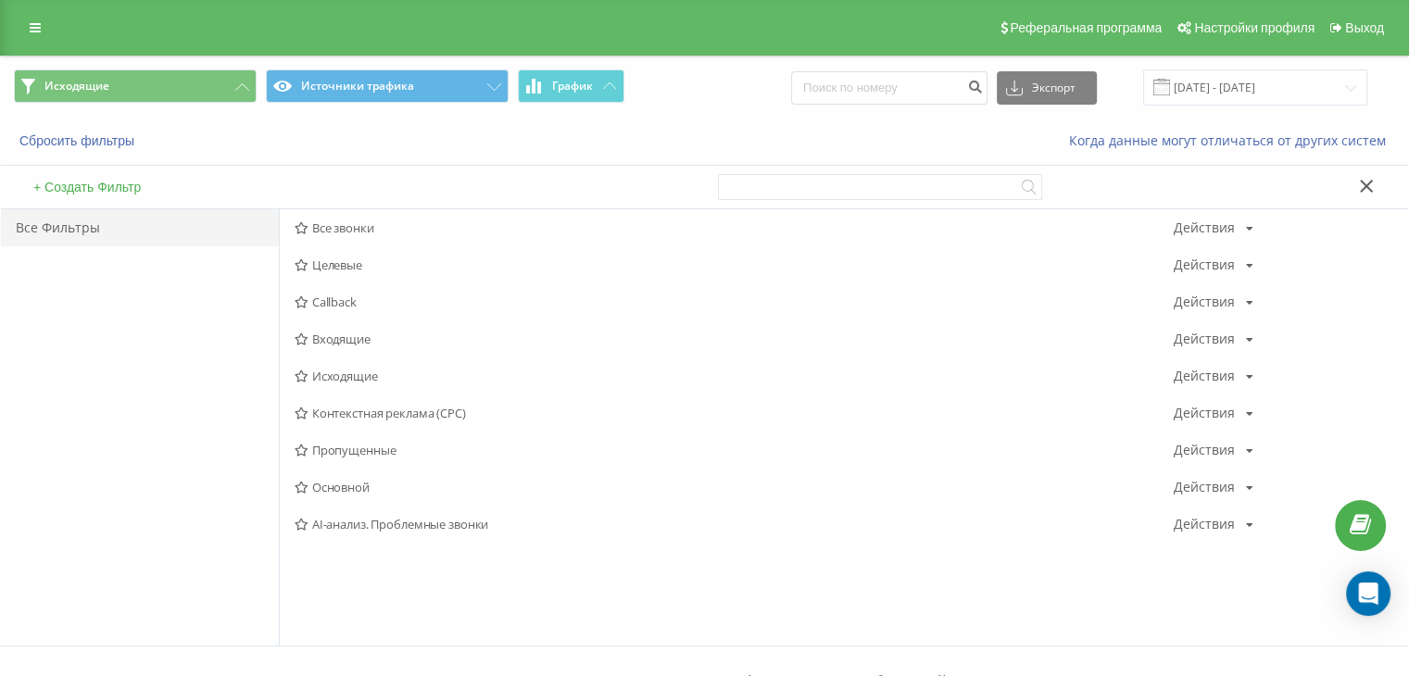
click at [316, 343] on span "Входящие" at bounding box center [733, 338] width 879 height 13
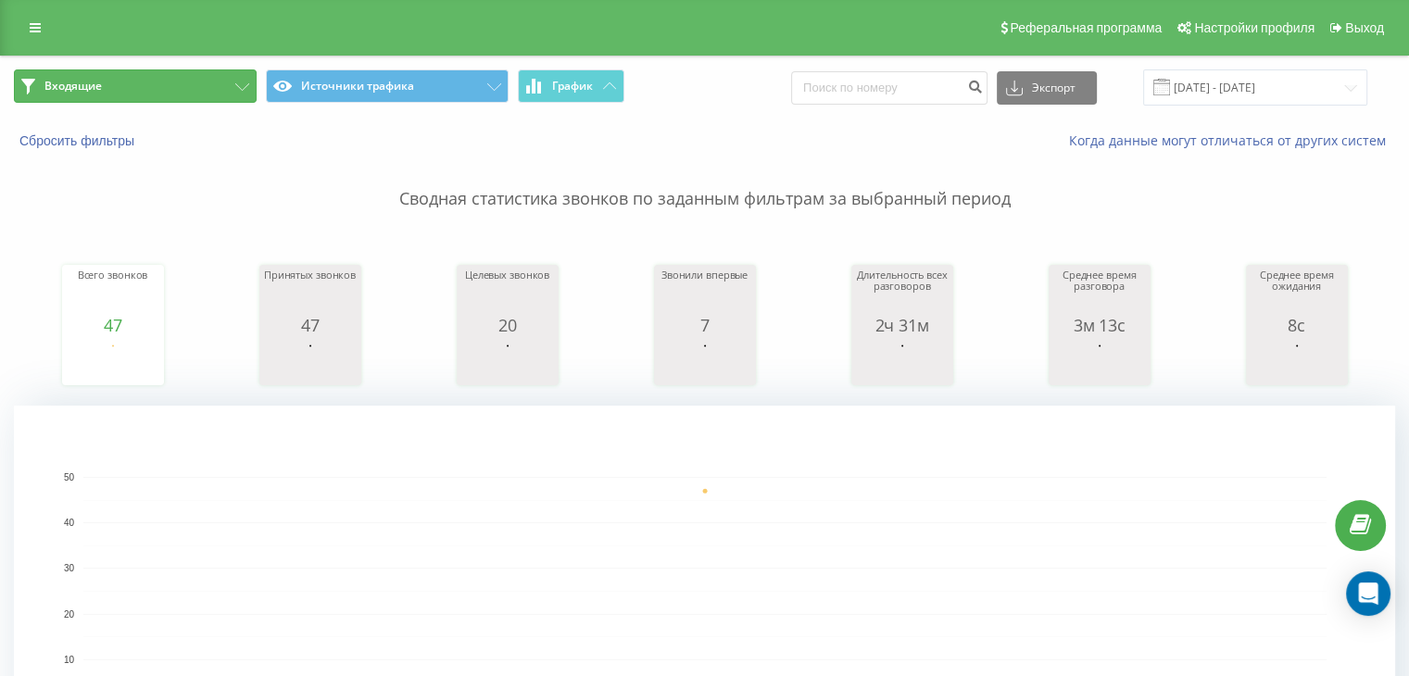
click at [186, 94] on button "Входящие" at bounding box center [135, 85] width 243 height 33
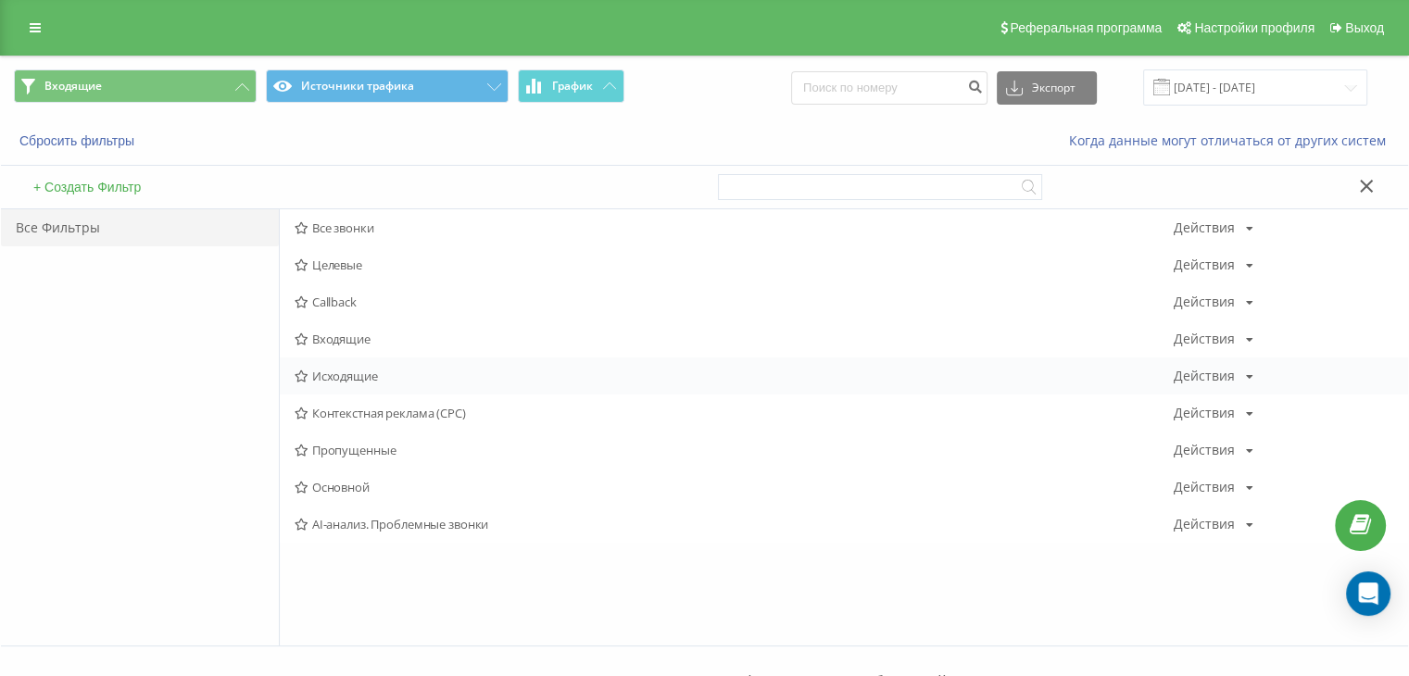
click at [332, 384] on div "Исходящие Действия Редактировать Копировать Удалить По умолчанию Поделиться" at bounding box center [844, 375] width 1128 height 37
click at [330, 382] on span "Исходящие" at bounding box center [733, 376] width 879 height 13
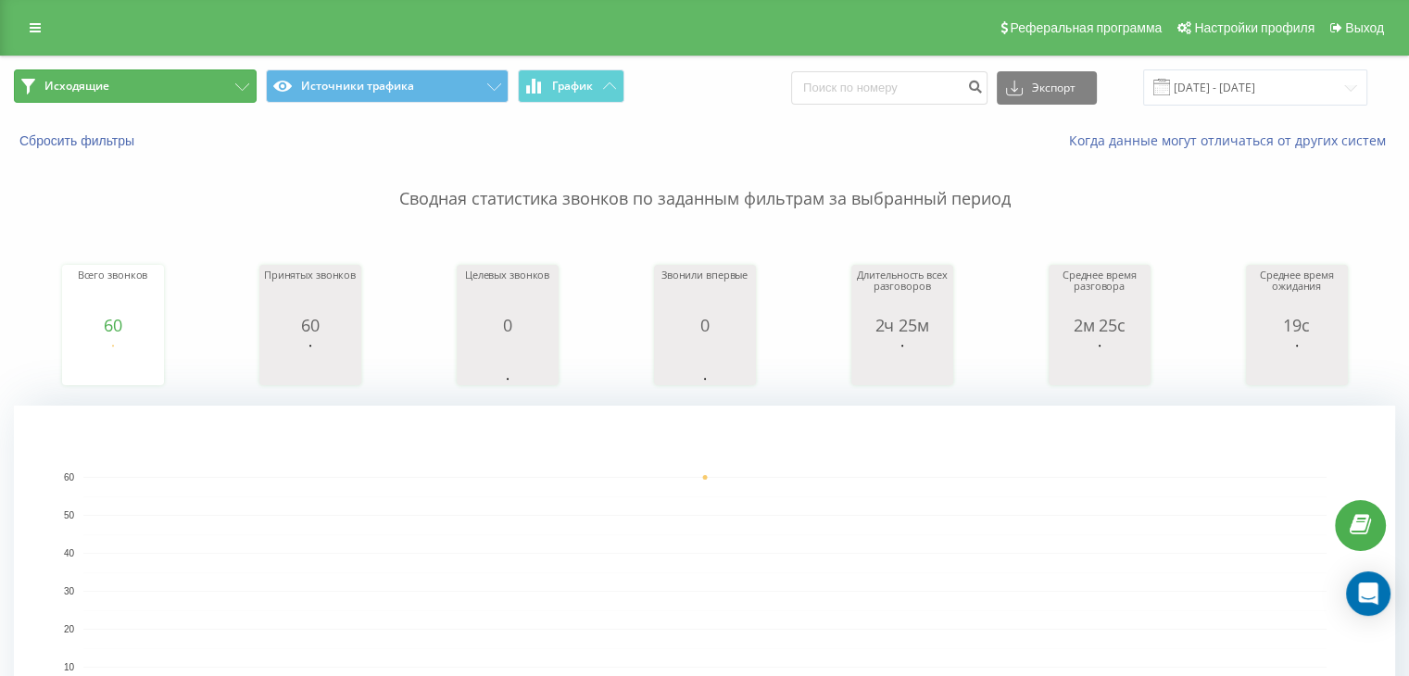
click at [169, 82] on button "Исходящие" at bounding box center [135, 85] width 243 height 33
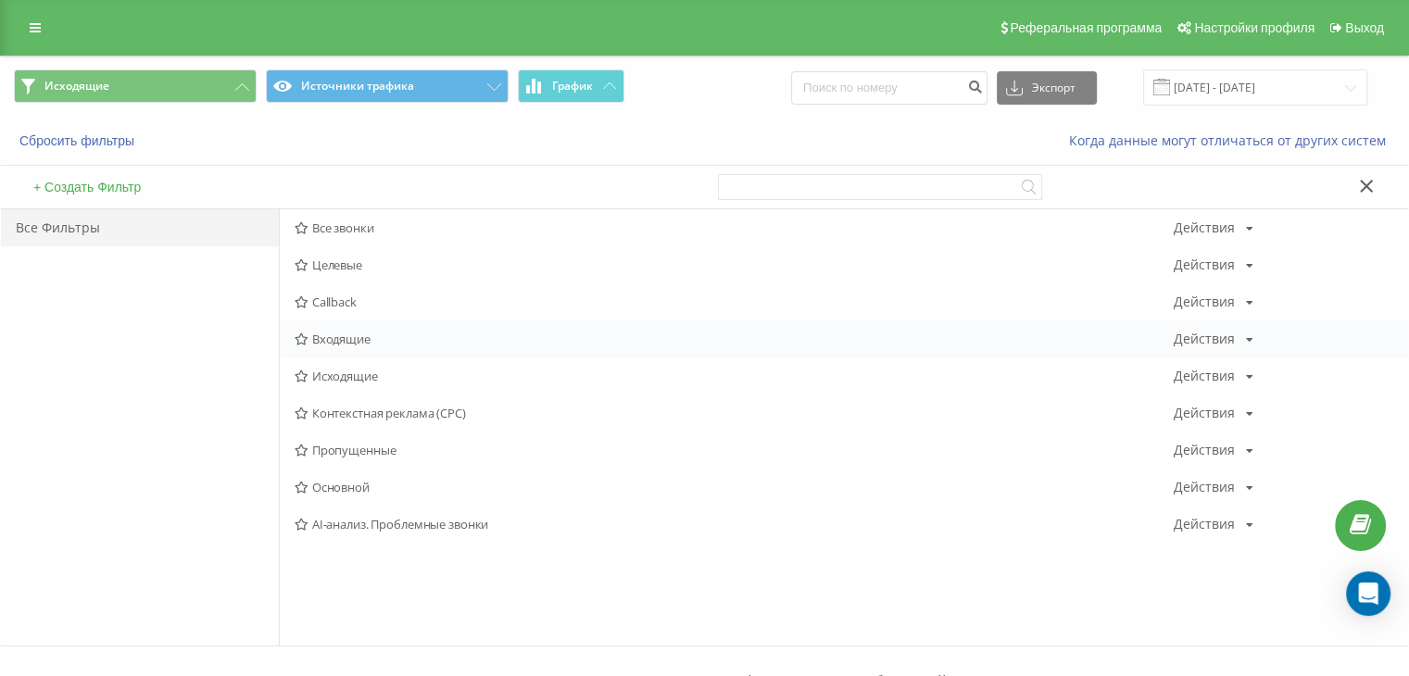
click at [363, 338] on span "Входящие" at bounding box center [733, 338] width 879 height 13
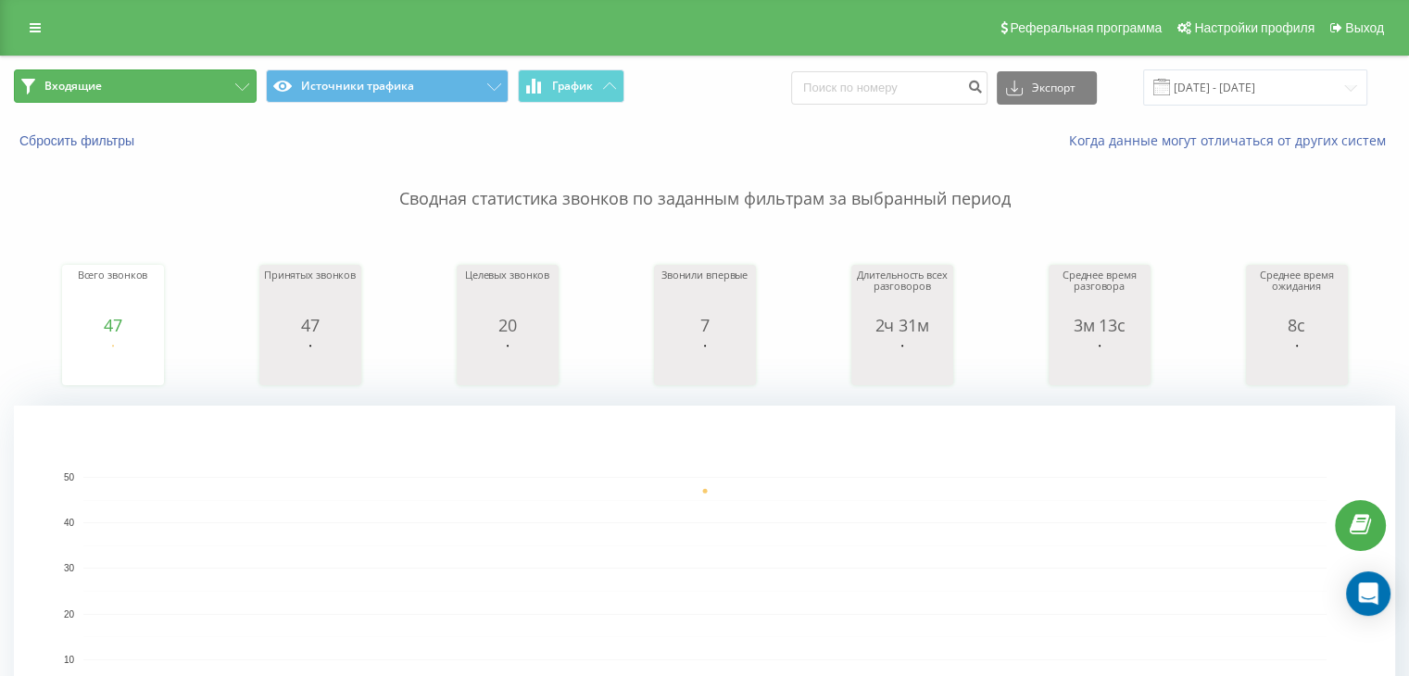
click at [169, 93] on button "Входящие" at bounding box center [135, 85] width 243 height 33
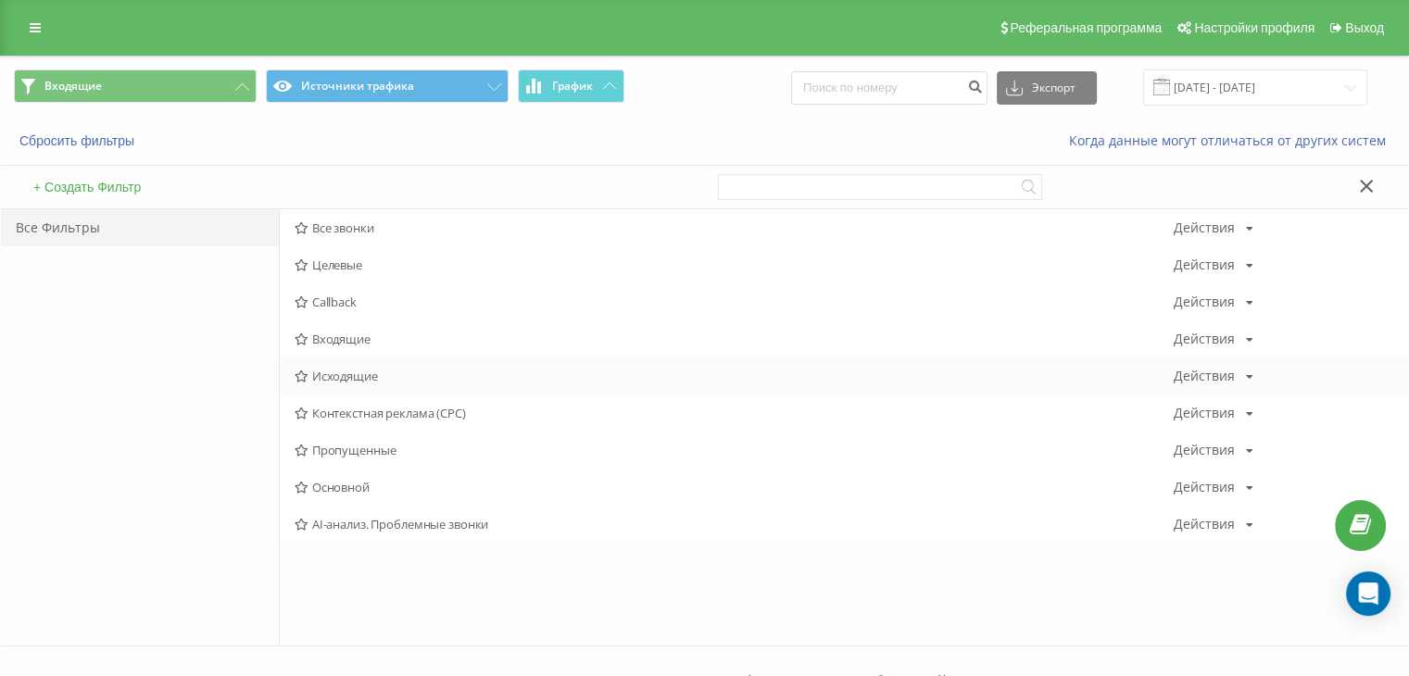
click at [344, 362] on div "Исходящие Действия Редактировать Копировать Удалить По умолчанию Поделиться" at bounding box center [844, 375] width 1128 height 37
click at [343, 375] on span "Исходящие" at bounding box center [733, 376] width 879 height 13
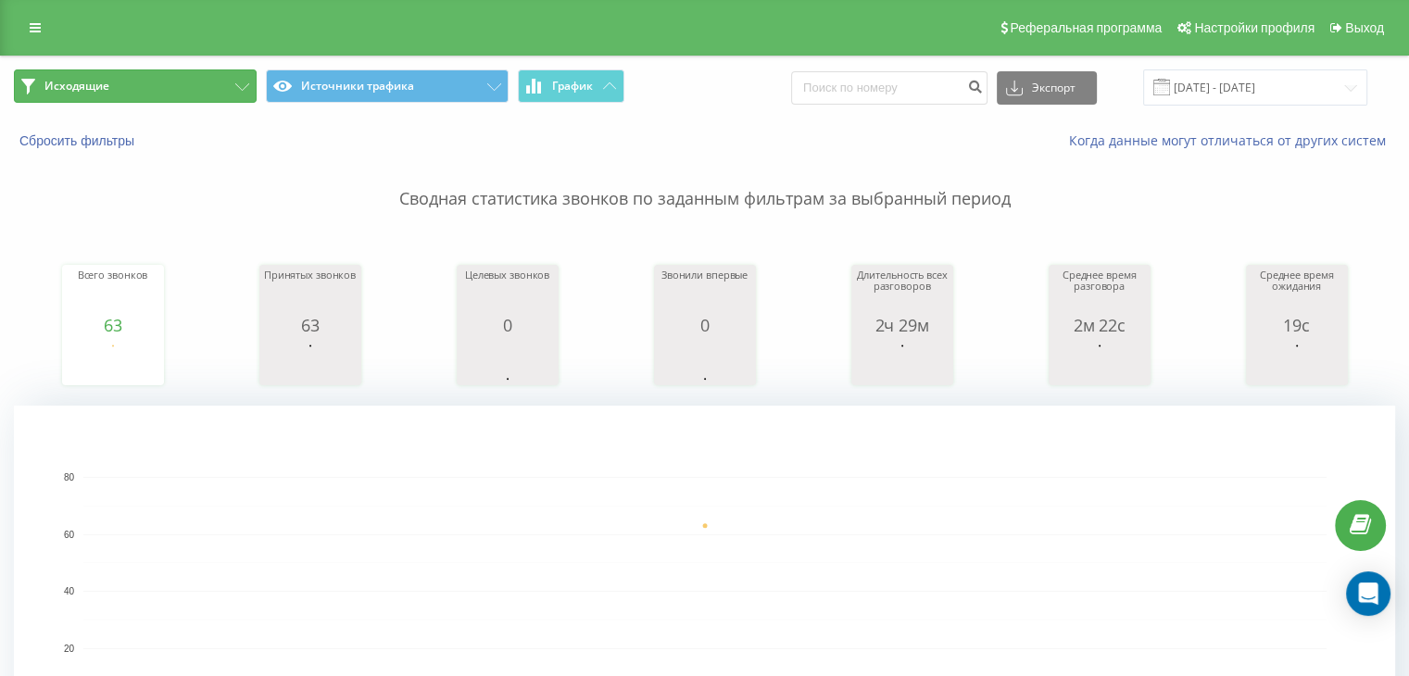
click at [176, 81] on button "Исходящие" at bounding box center [135, 85] width 243 height 33
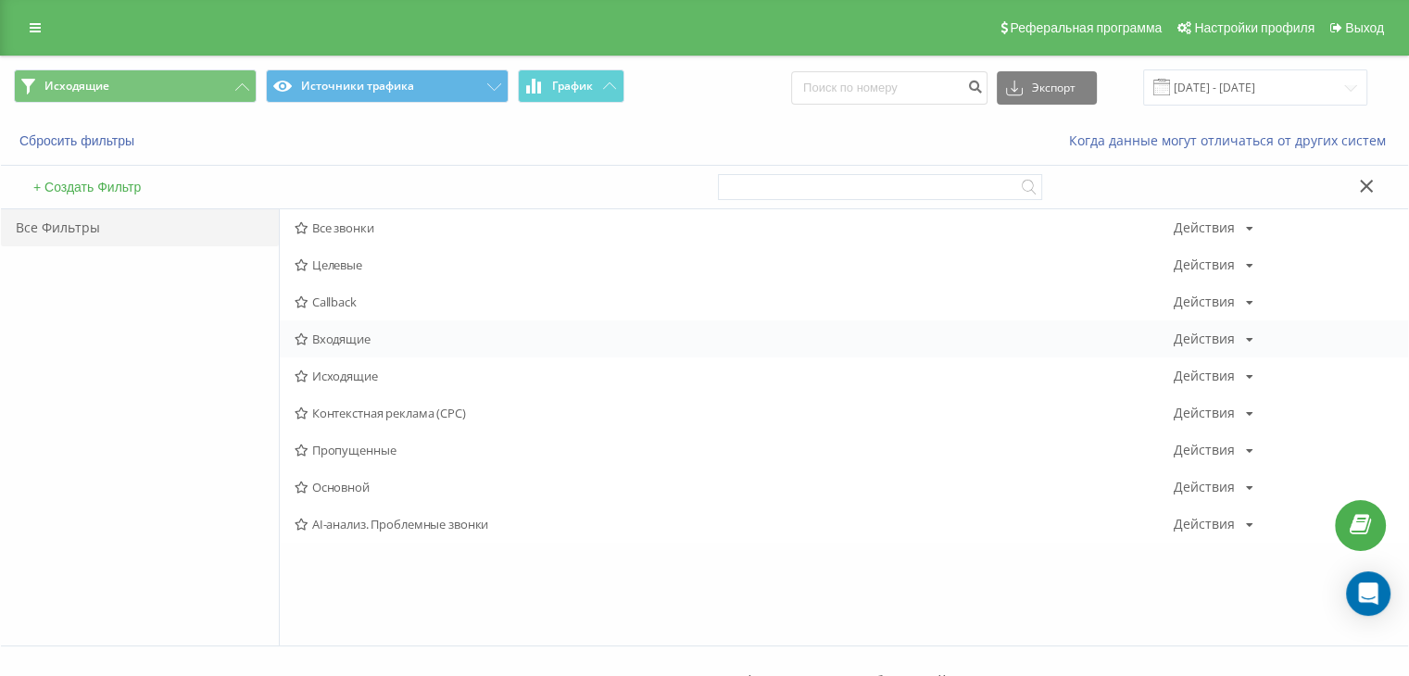
click at [354, 333] on span "Входящие" at bounding box center [733, 338] width 879 height 13
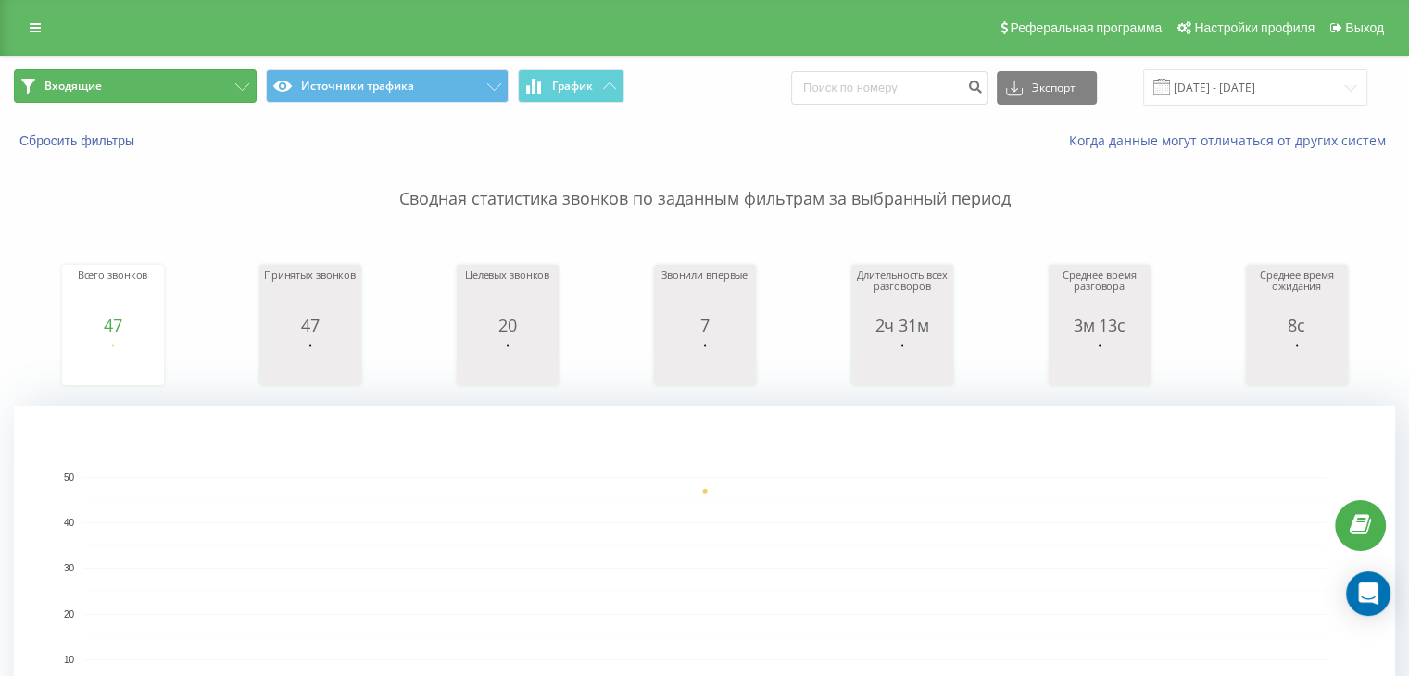
click at [148, 96] on button "Входящие" at bounding box center [135, 85] width 243 height 33
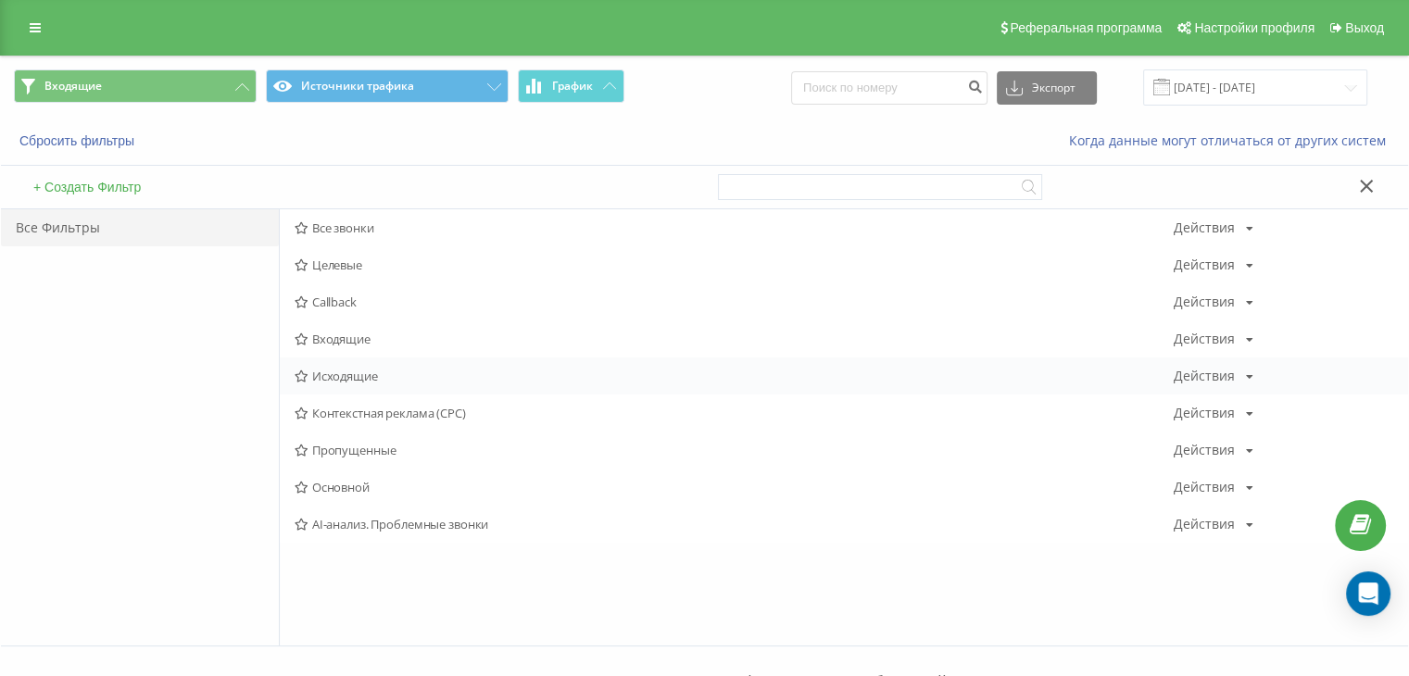
click at [378, 380] on span "Исходящие" at bounding box center [733, 376] width 879 height 13
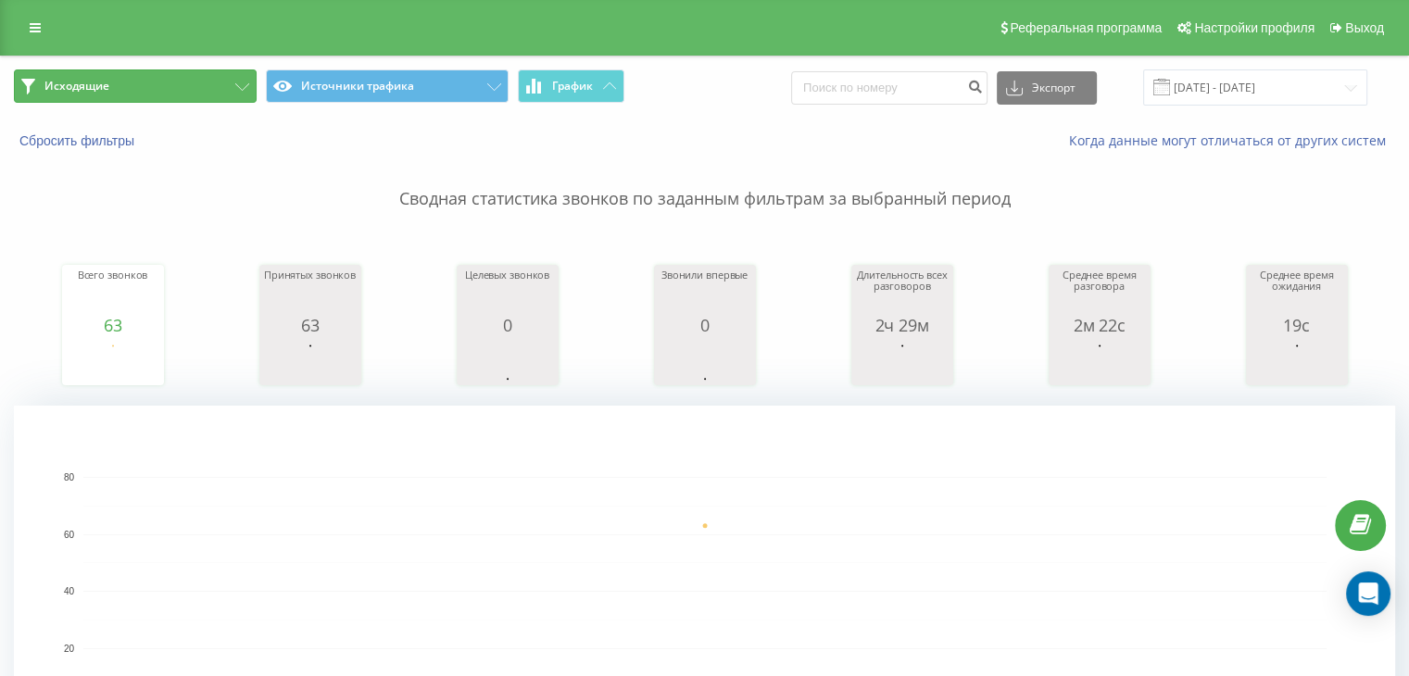
click at [224, 99] on button "Исходящие" at bounding box center [135, 85] width 243 height 33
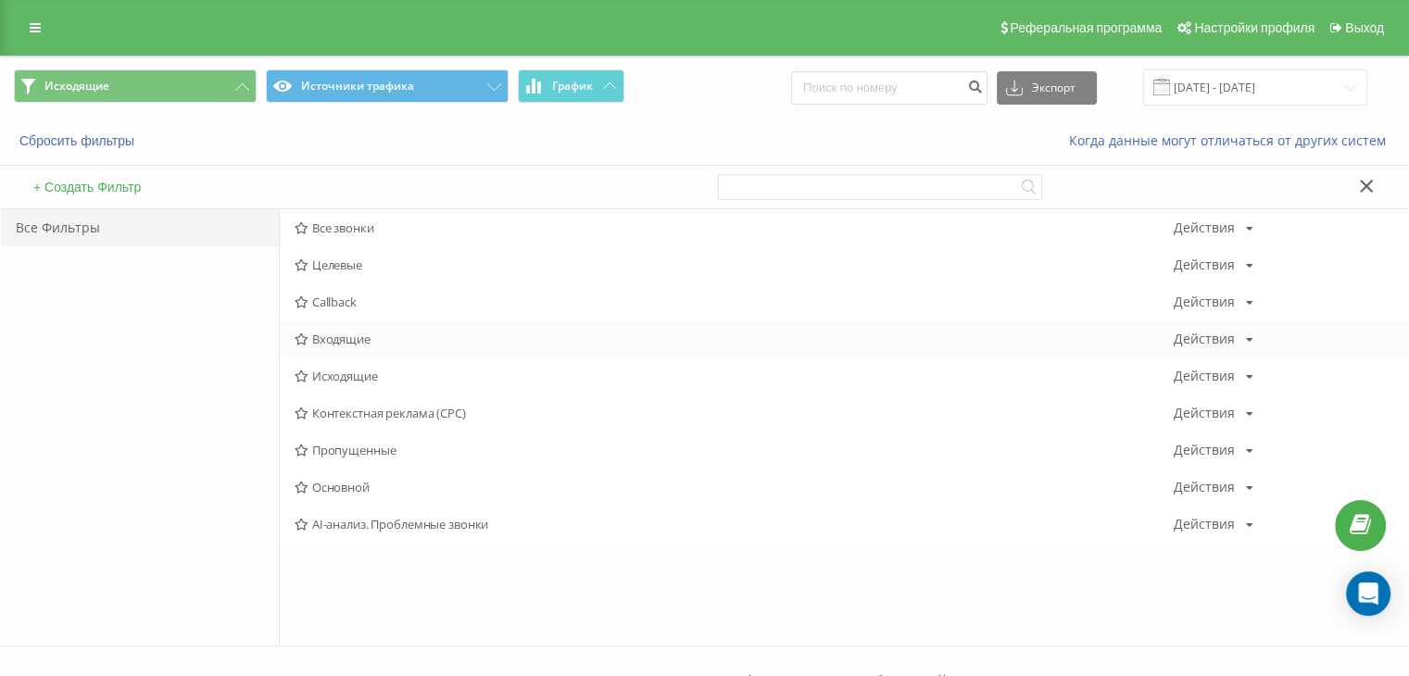
click at [354, 340] on span "Входящие" at bounding box center [733, 338] width 879 height 13
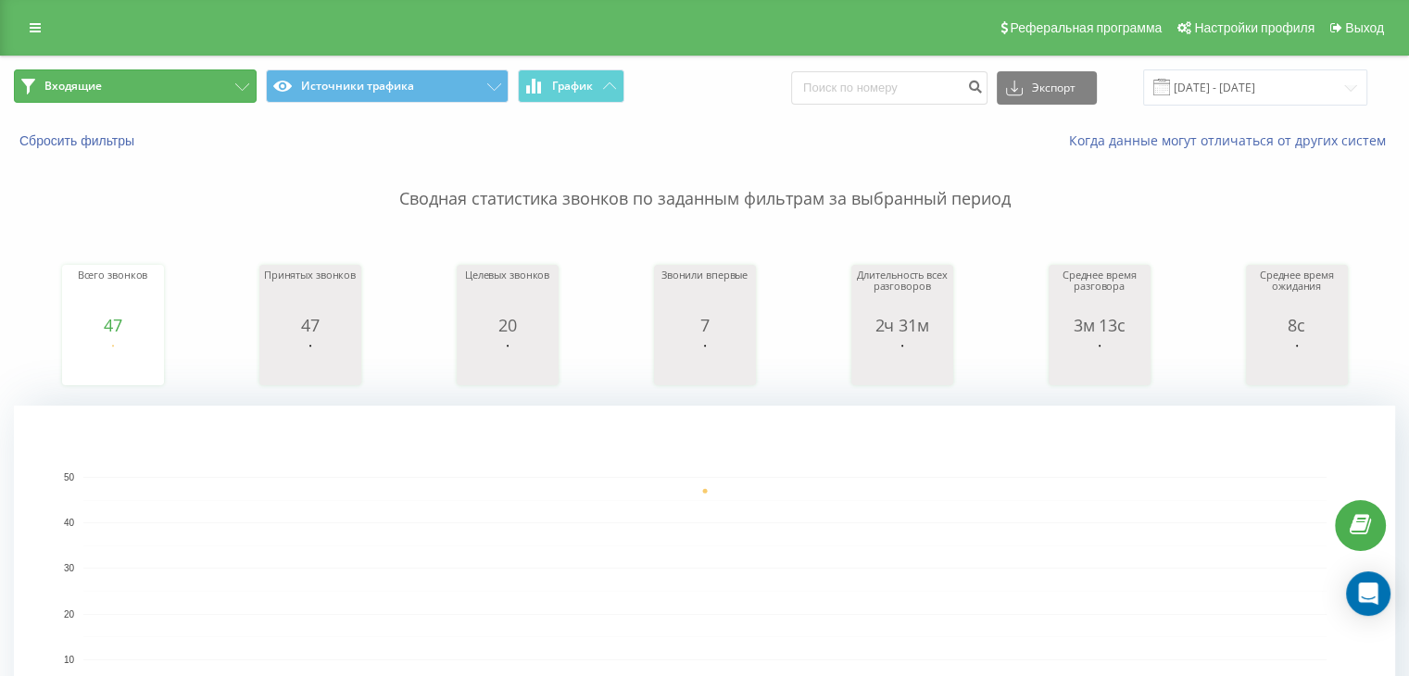
click at [244, 98] on button "Входящие" at bounding box center [135, 85] width 243 height 33
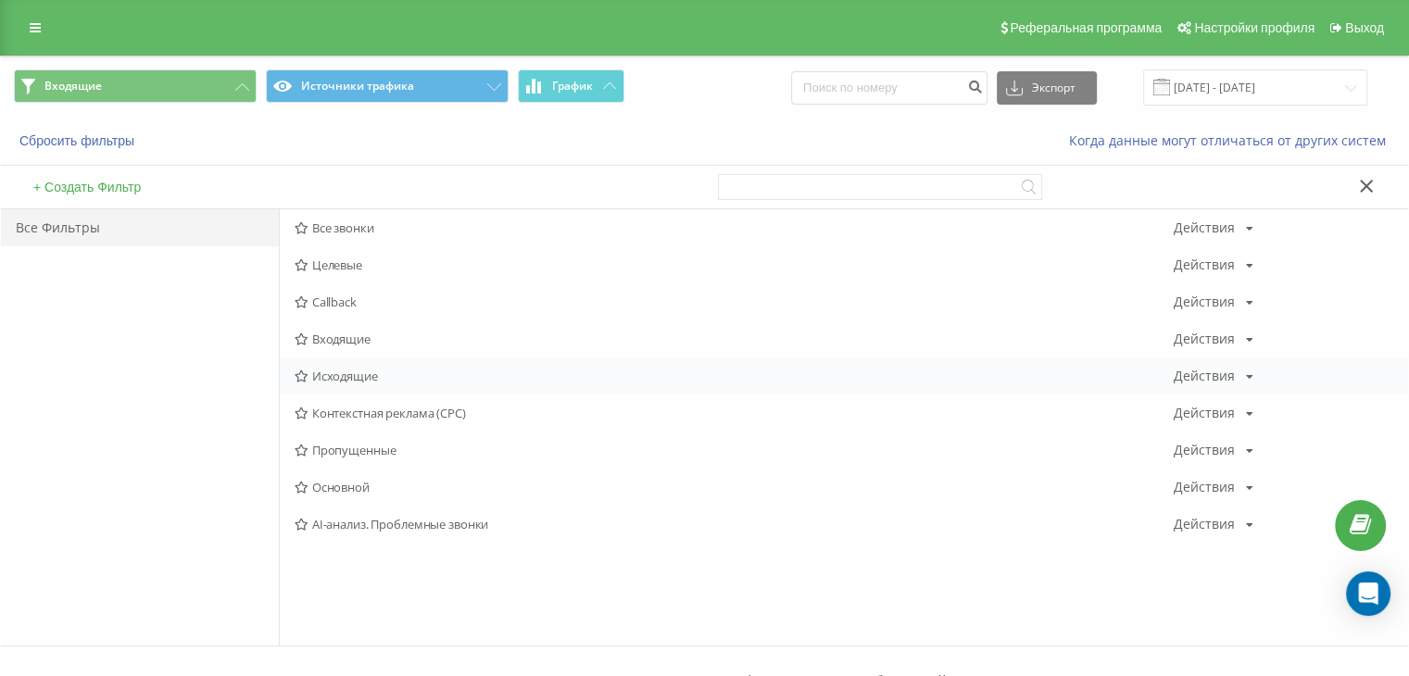
drag, startPoint x: 373, startPoint y: 331, endPoint x: 363, endPoint y: 358, distance: 29.6
click at [373, 331] on div "Входящие Действия Редактировать Копировать Удалить По умолчанию Поделиться" at bounding box center [844, 338] width 1128 height 37
click at [358, 370] on span "Исходящие" at bounding box center [733, 376] width 879 height 13
